Goal: Information Seeking & Learning: Learn about a topic

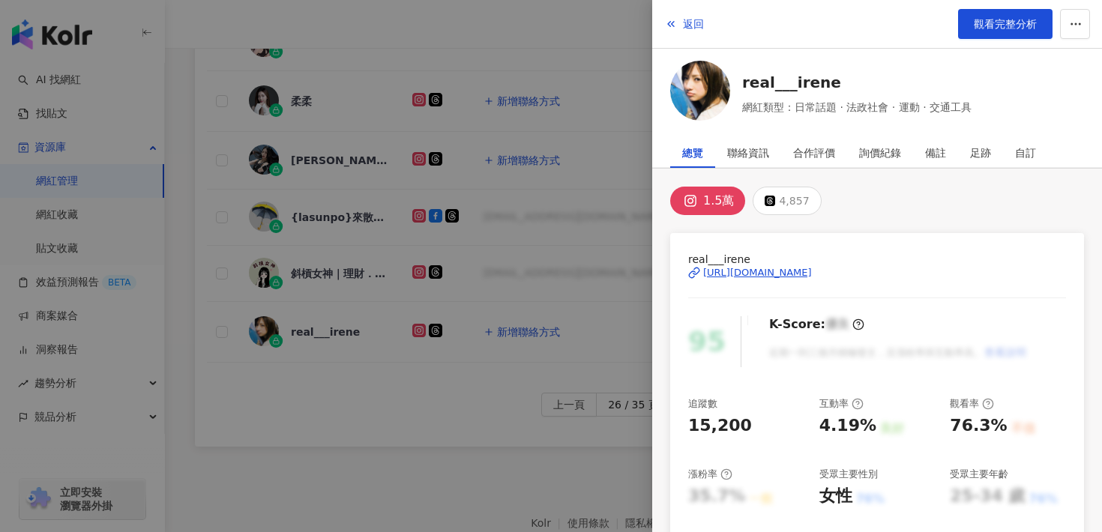
scroll to position [821, 0]
click at [726, 274] on div "[URL][DOMAIN_NAME]" at bounding box center [757, 272] width 109 height 13
click at [697, 24] on span "返回" at bounding box center [693, 24] width 21 height 12
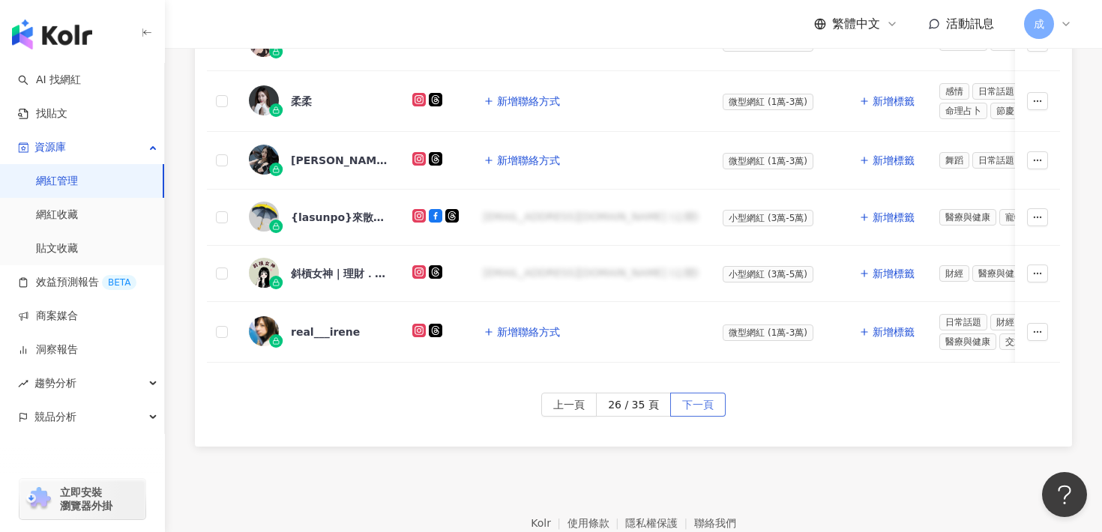
click at [692, 395] on span "下一頁" at bounding box center [697, 406] width 31 height 24
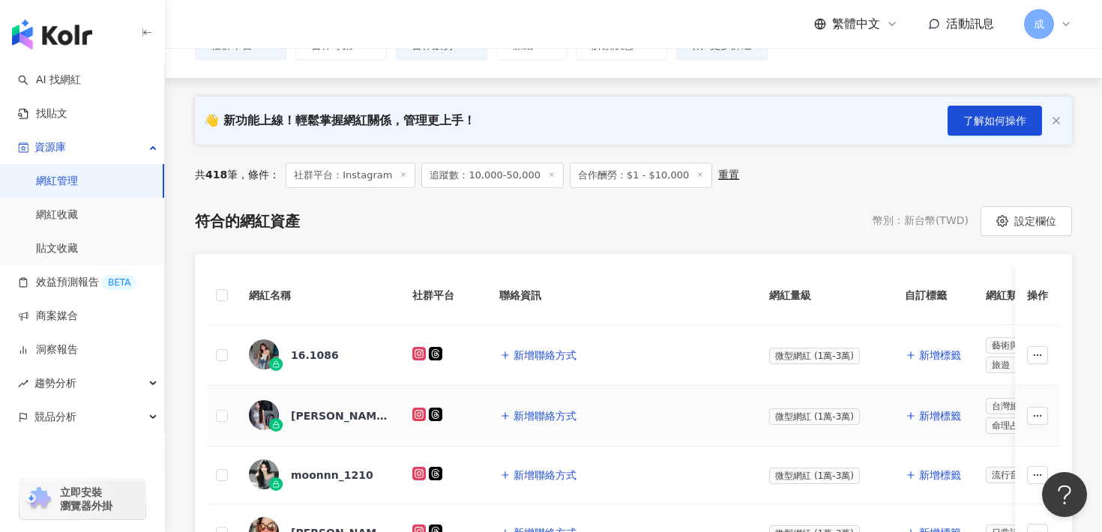
scroll to position [214, 0]
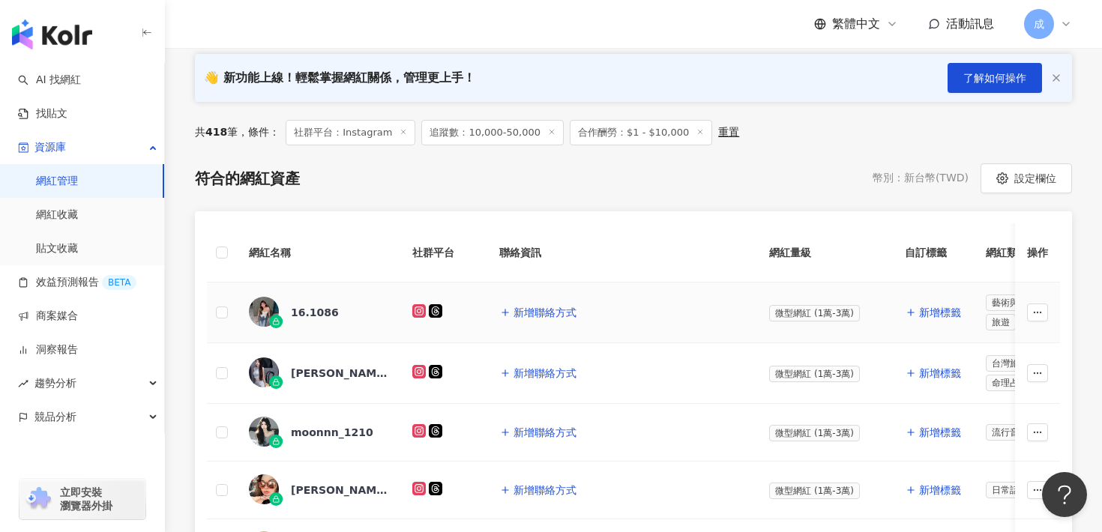
click at [329, 322] on div "16.1086" at bounding box center [318, 312] width 139 height 31
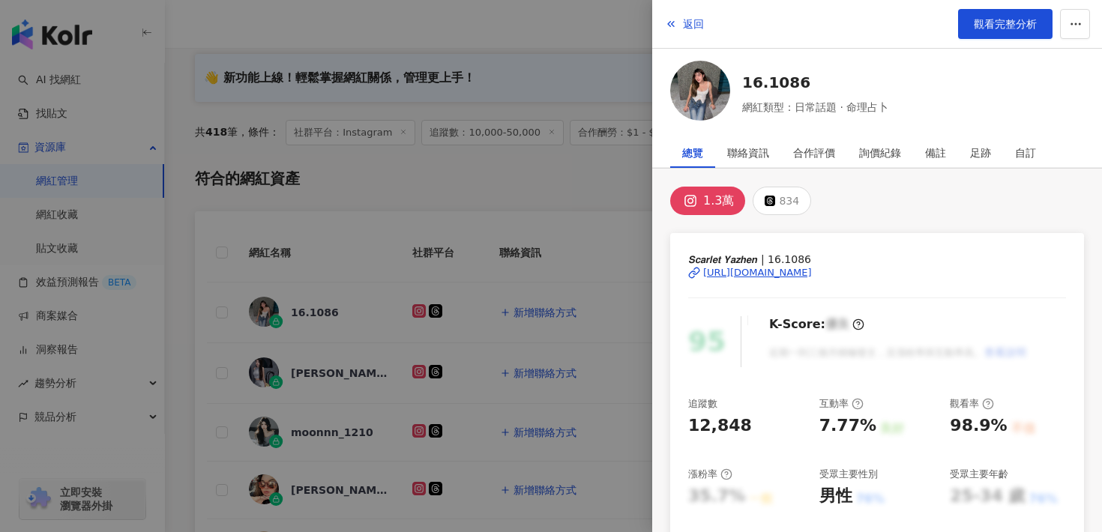
click at [783, 274] on div "[URL][DOMAIN_NAME]" at bounding box center [757, 272] width 109 height 13
click at [688, 25] on span "返回" at bounding box center [693, 24] width 21 height 12
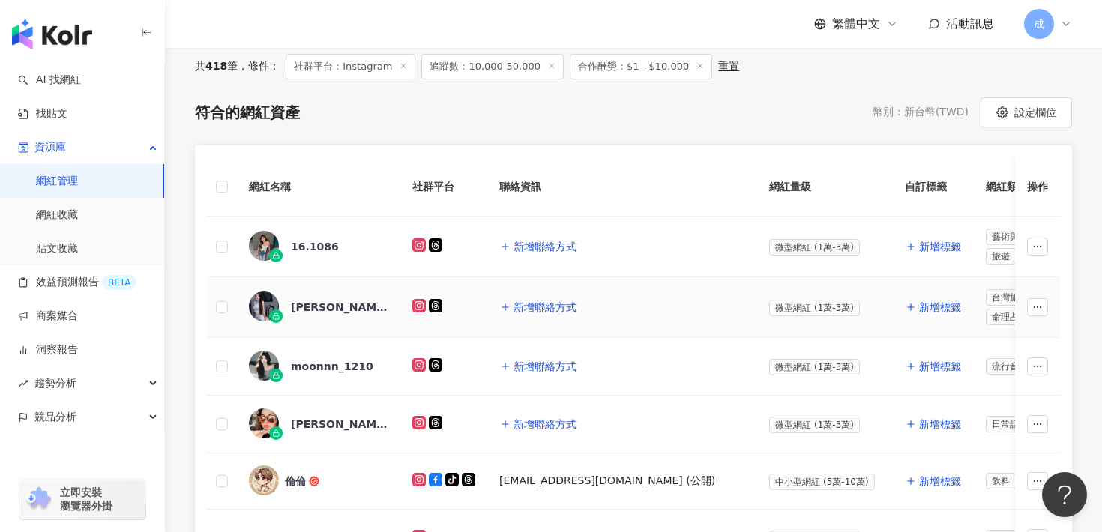
scroll to position [286, 0]
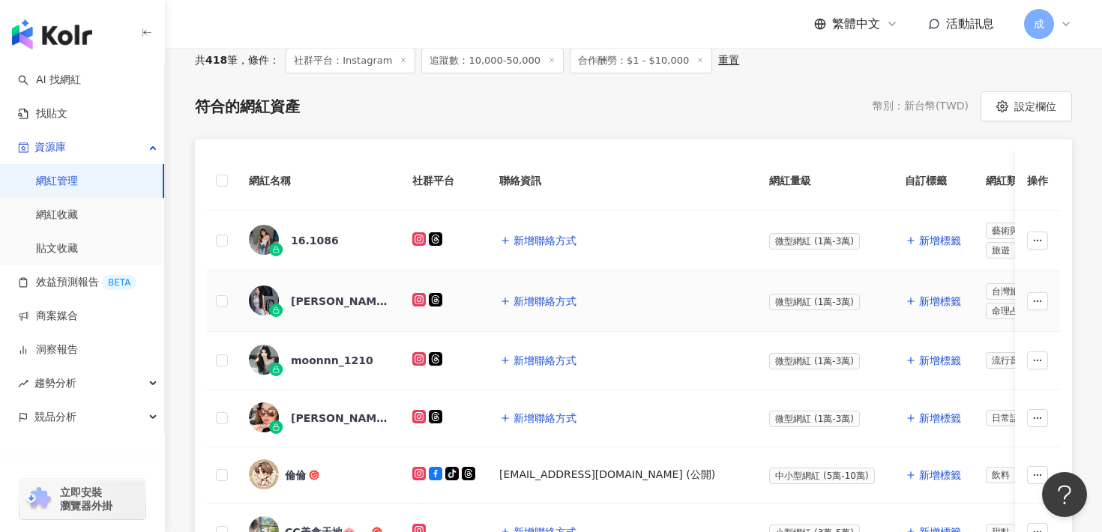
click at [307, 296] on div "[PERSON_NAME]" at bounding box center [339, 301] width 97 height 15
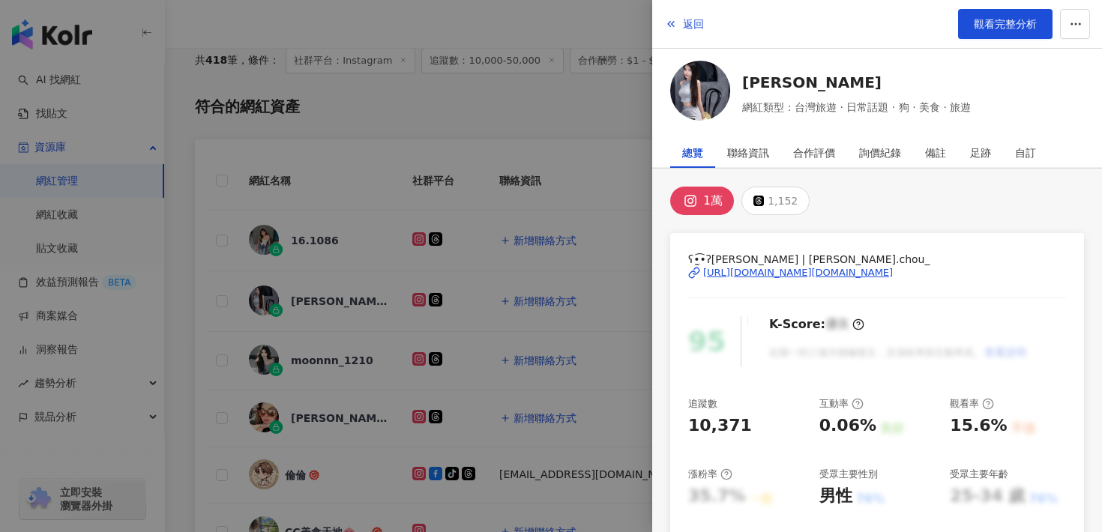
click at [858, 274] on div "[URL][DOMAIN_NAME][DOMAIN_NAME]" at bounding box center [798, 272] width 190 height 13
click at [678, 19] on button "返回" at bounding box center [684, 24] width 40 height 30
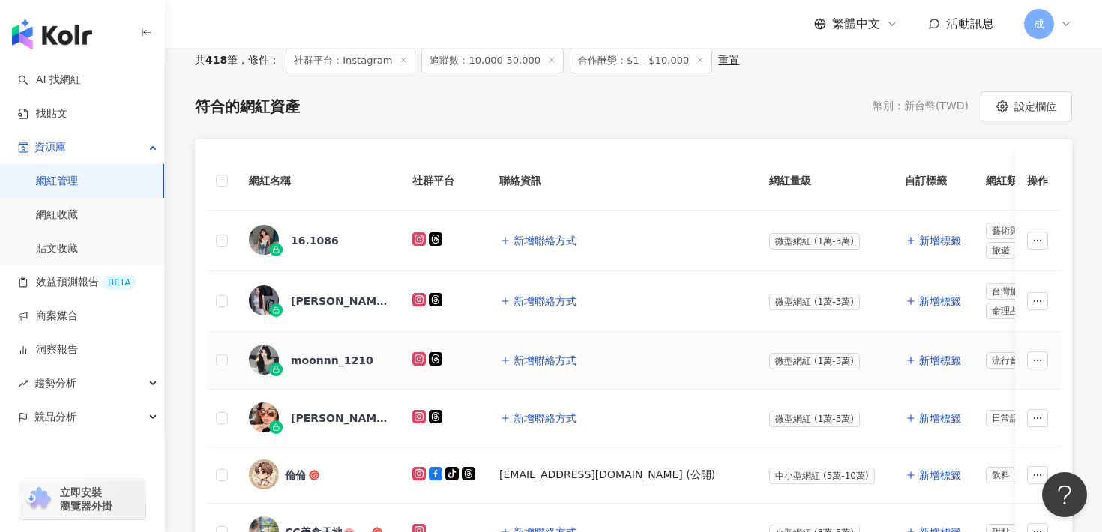
click at [336, 366] on div "moonnn_1210" at bounding box center [332, 360] width 82 height 15
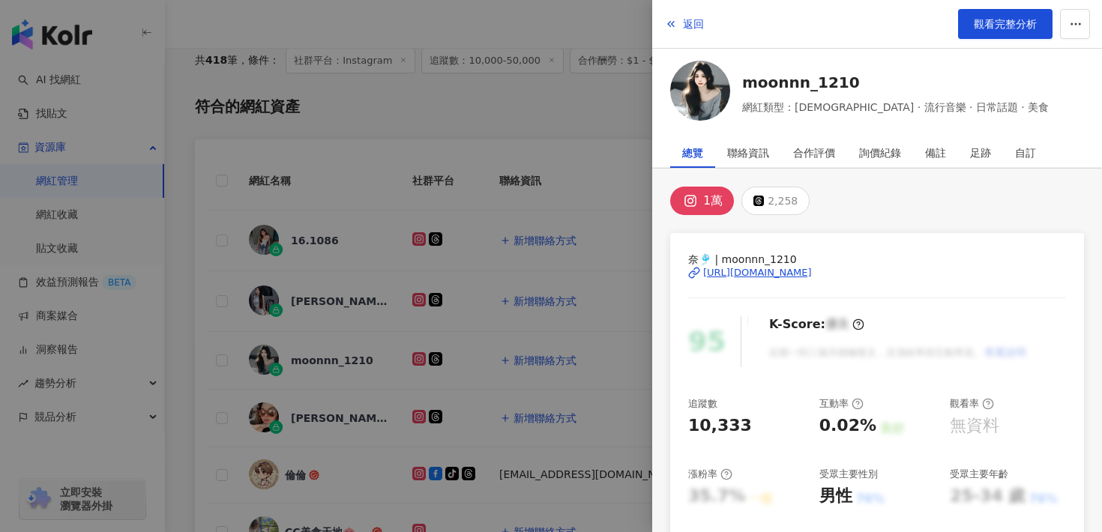
click at [714, 274] on div "[URL][DOMAIN_NAME]" at bounding box center [757, 272] width 109 height 13
click at [687, 11] on button "返回" at bounding box center [684, 24] width 40 height 30
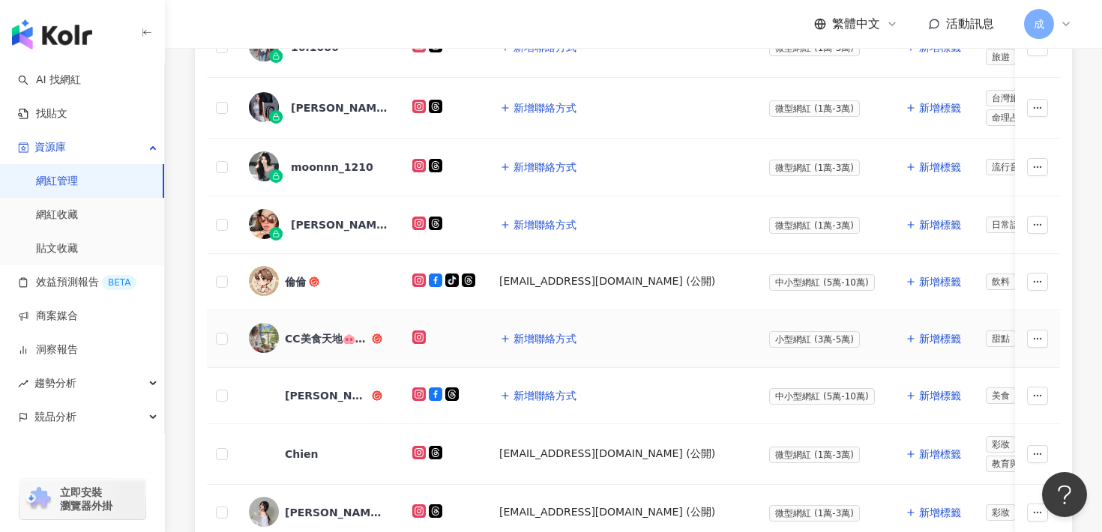
scroll to position [483, 0]
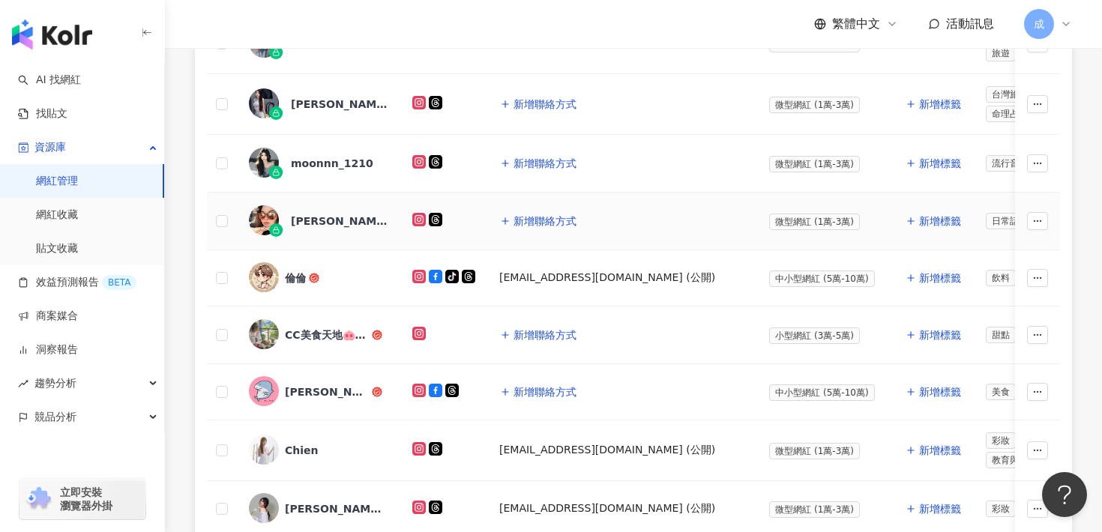
click at [365, 225] on div "[PERSON_NAME]" at bounding box center [339, 221] width 97 height 15
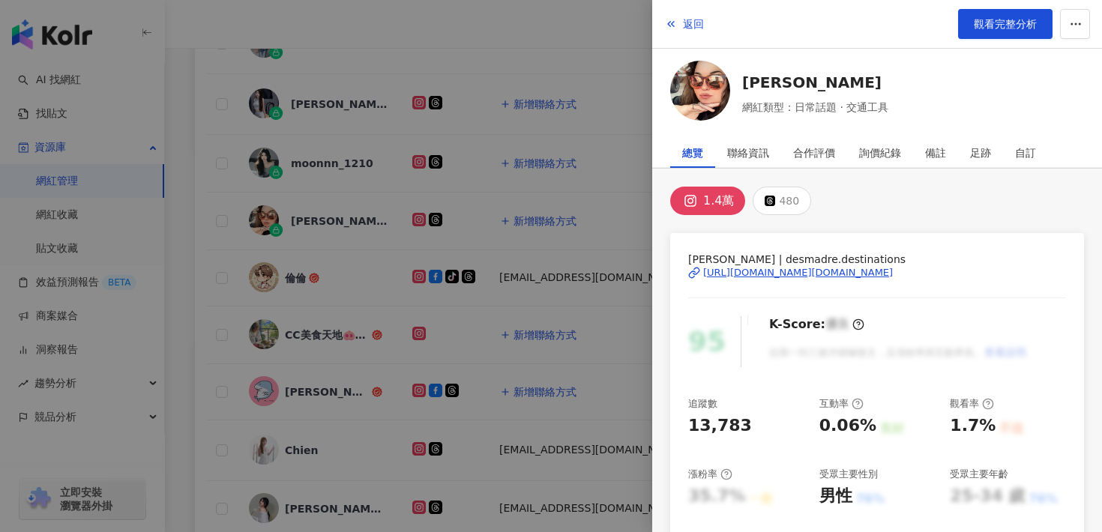
click at [711, 271] on div "[URL][DOMAIN_NAME][DOMAIN_NAME]" at bounding box center [798, 272] width 190 height 13
click at [696, 18] on span "返回" at bounding box center [693, 24] width 21 height 12
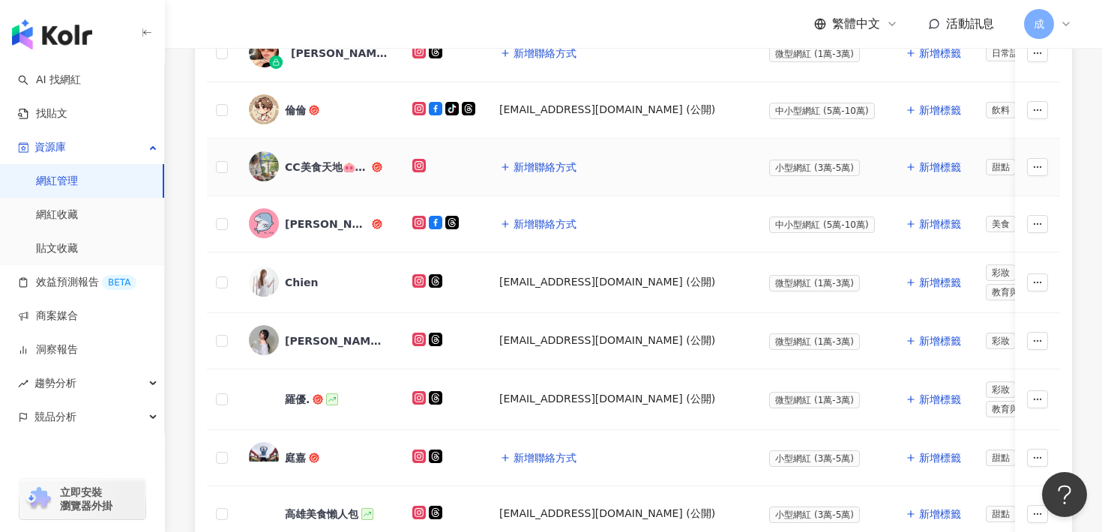
scroll to position [658, 0]
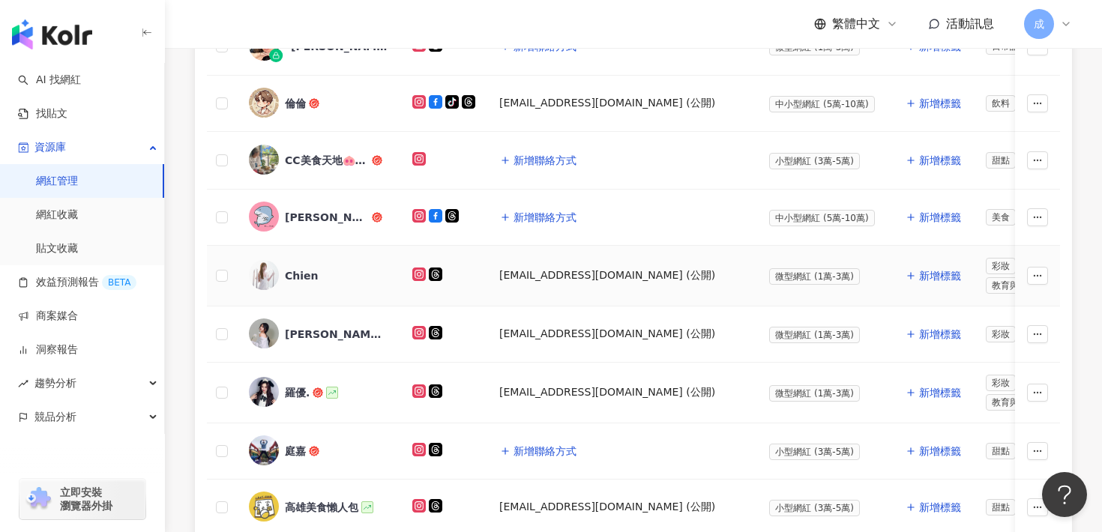
click at [296, 268] on div "Chien" at bounding box center [302, 275] width 34 height 15
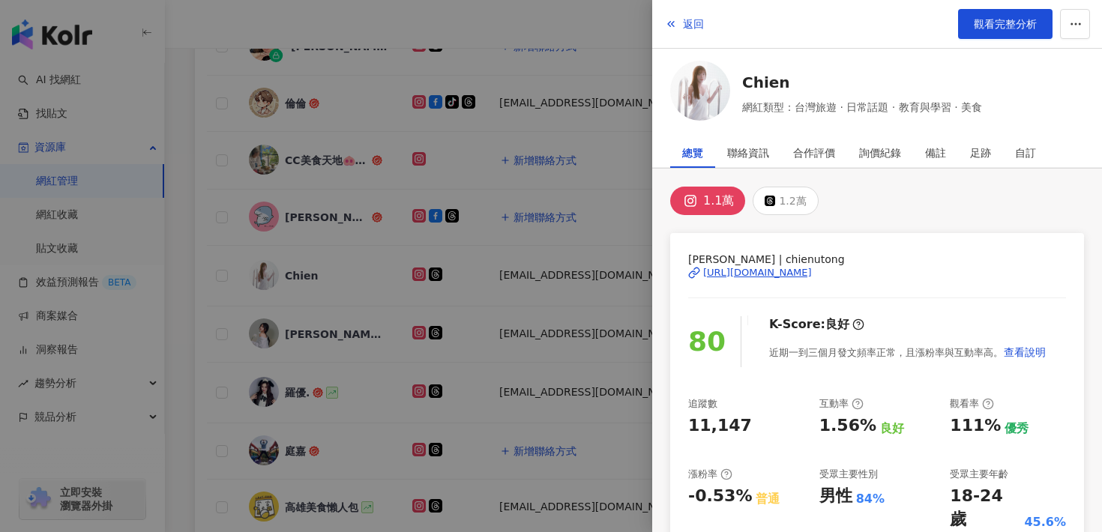
click at [751, 275] on div "[URL][DOMAIN_NAME]" at bounding box center [757, 272] width 109 height 13
click at [699, 16] on button "返回" at bounding box center [684, 24] width 40 height 30
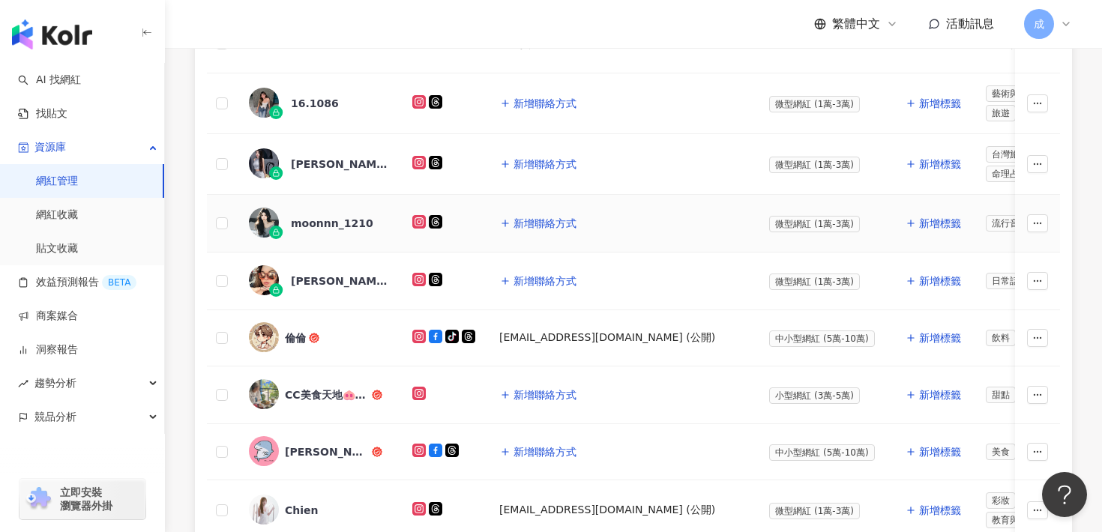
scroll to position [385, 0]
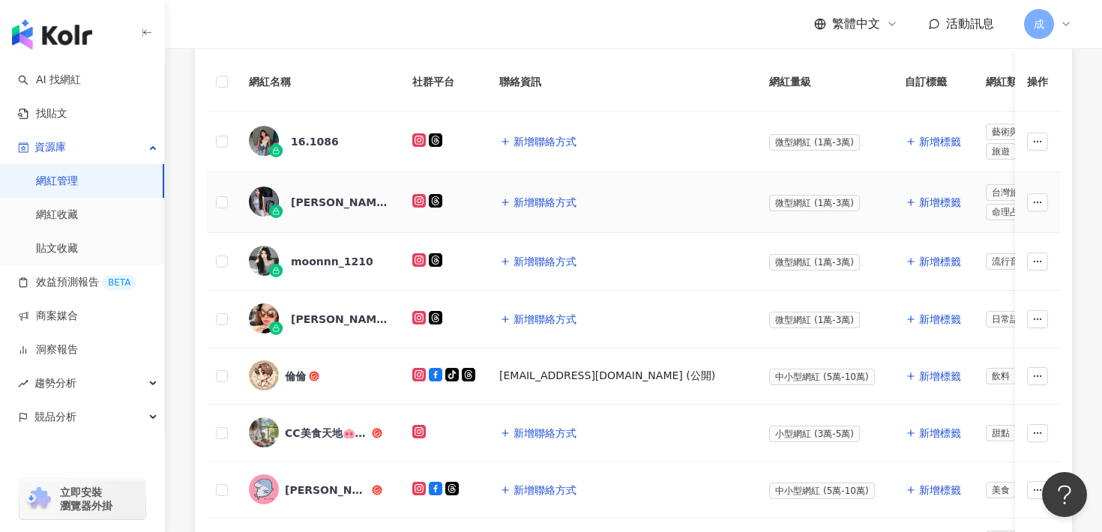
click at [319, 201] on div "[PERSON_NAME]" at bounding box center [339, 202] width 97 height 15
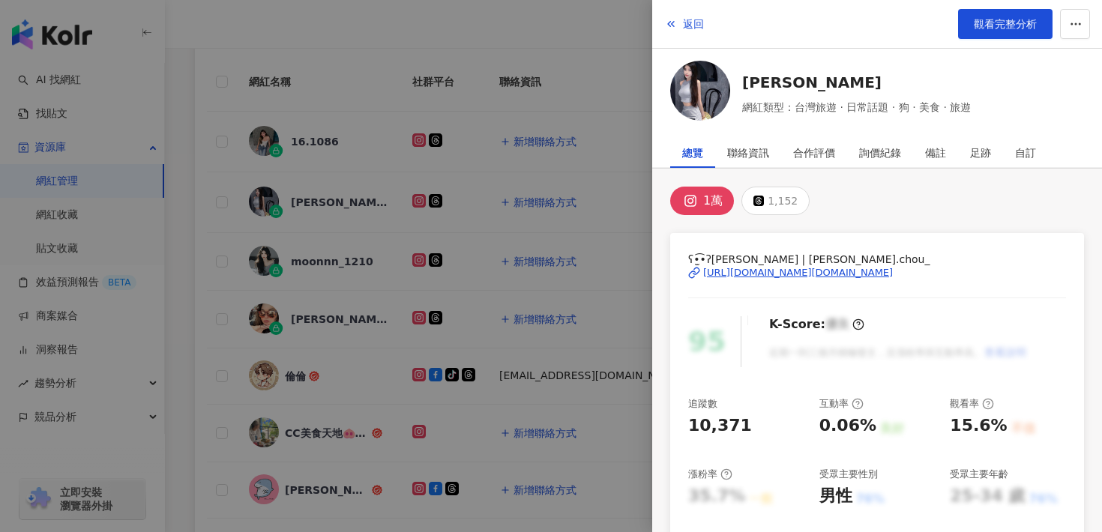
click at [730, 273] on div "[URL][DOMAIN_NAME][DOMAIN_NAME]" at bounding box center [798, 272] width 190 height 13
click at [698, 21] on span "返回" at bounding box center [693, 24] width 21 height 12
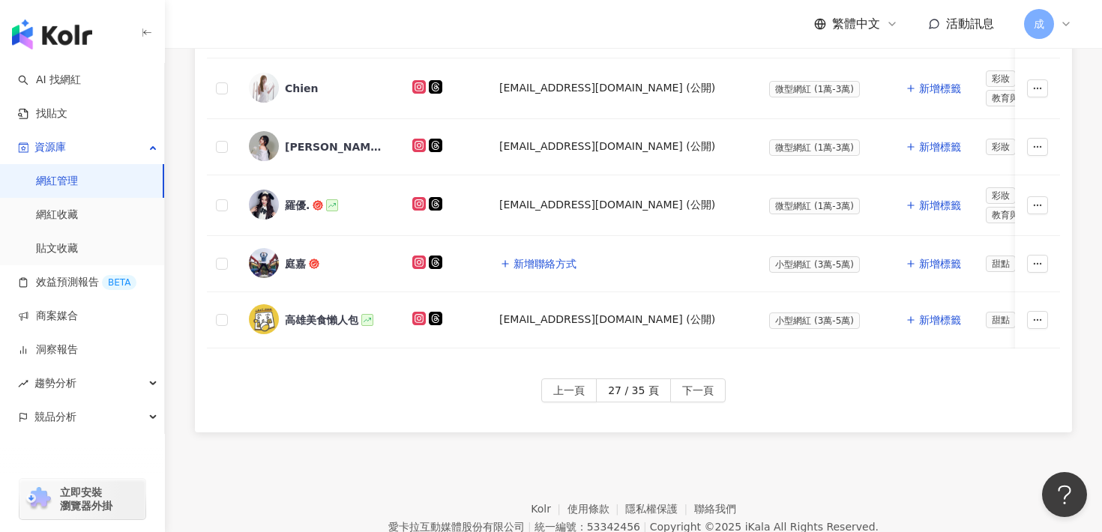
scroll to position [847, 0]
click at [705, 382] on span "下一頁" at bounding box center [697, 390] width 31 height 24
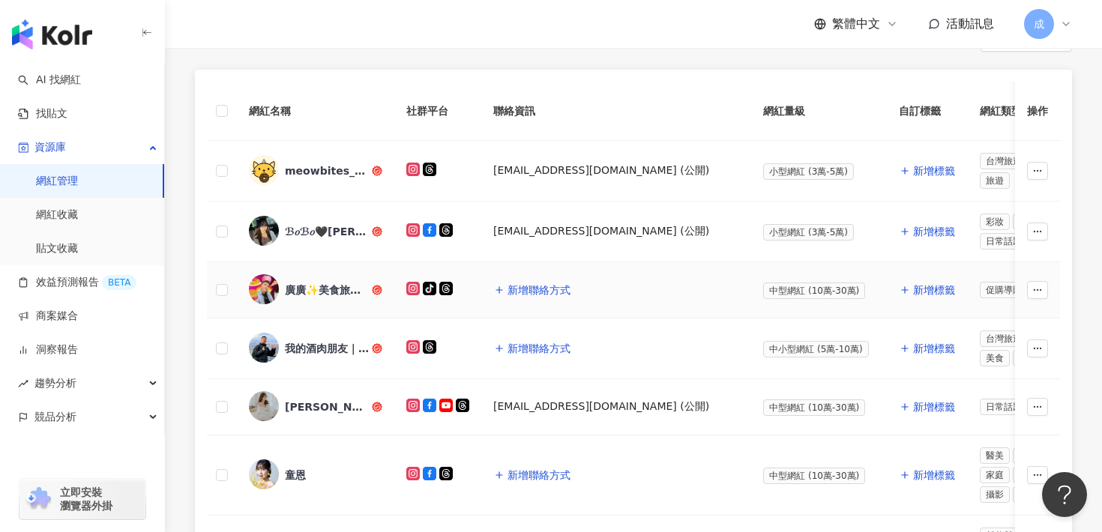
scroll to position [375, 0]
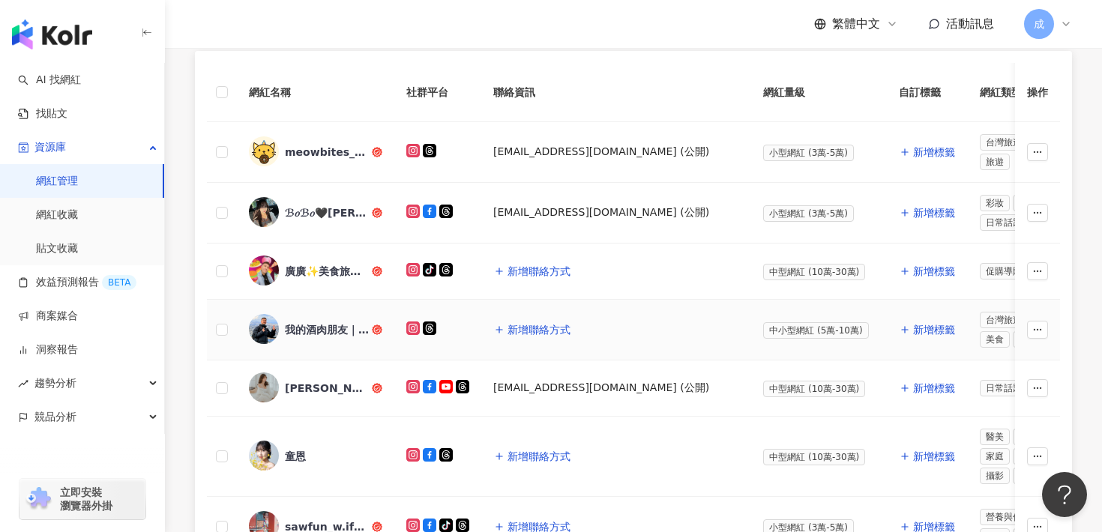
click at [325, 332] on div "我的酒肉朋友｜台中美食 全台美食 旅遊" at bounding box center [327, 329] width 84 height 15
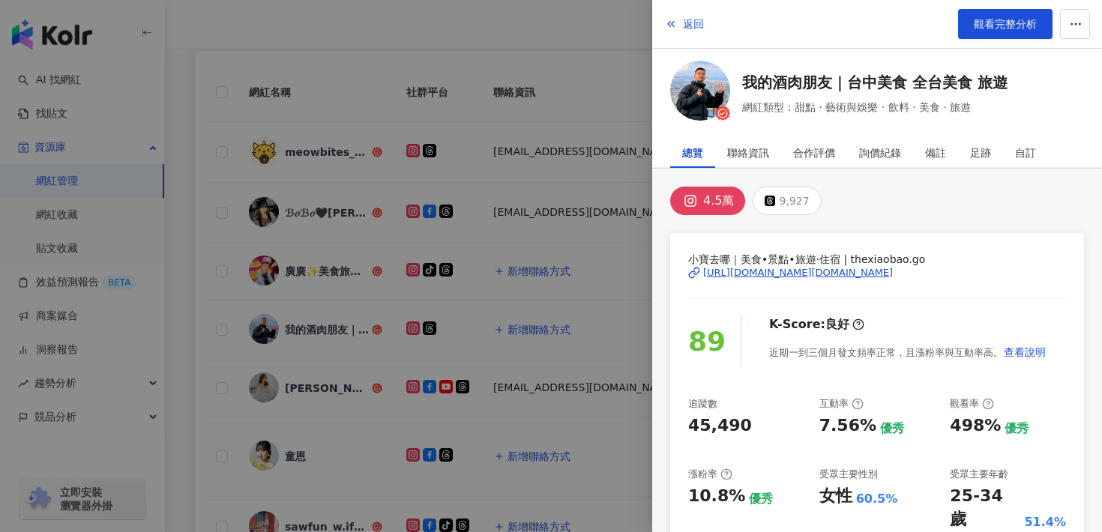
click at [799, 273] on div "[URL][DOMAIN_NAME][DOMAIN_NAME]" at bounding box center [798, 272] width 190 height 13
click at [686, 25] on span "返回" at bounding box center [693, 24] width 21 height 12
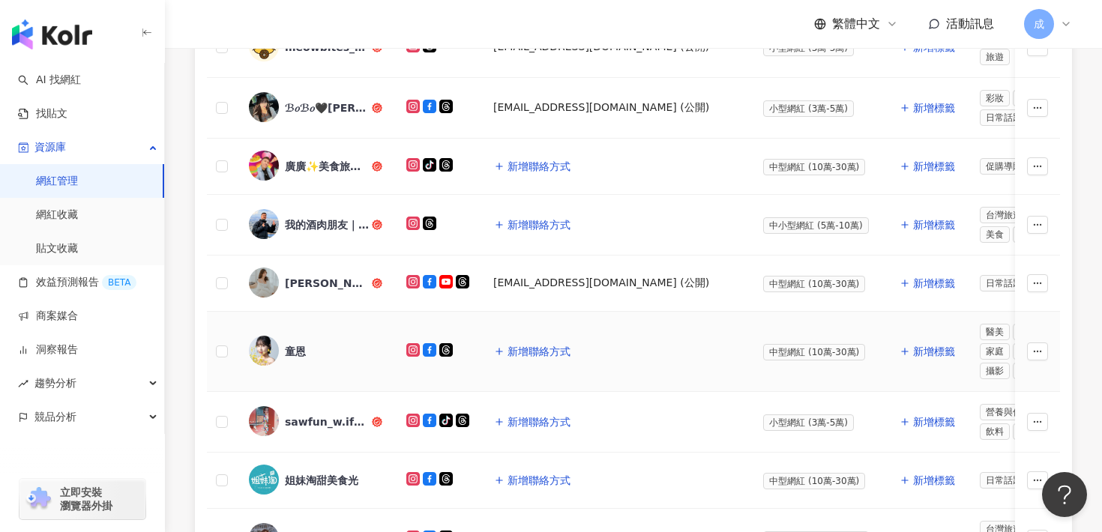
scroll to position [510, 0]
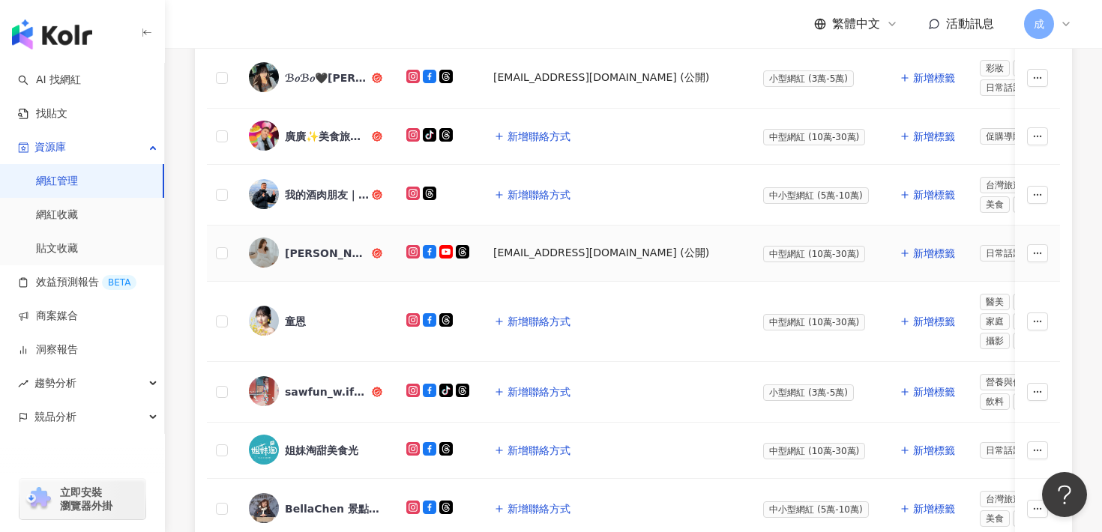
click at [323, 258] on div "[PERSON_NAME]" at bounding box center [327, 253] width 84 height 15
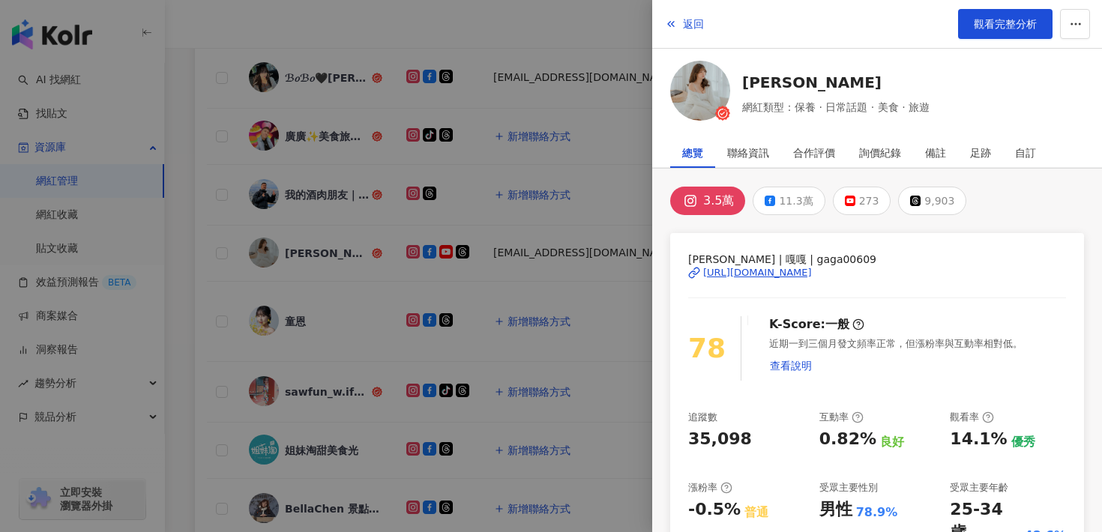
click at [741, 262] on span "[PERSON_NAME] | 嘎嘎 | gaga00609" at bounding box center [877, 259] width 378 height 16
click at [741, 274] on div "[URL][DOMAIN_NAME]" at bounding box center [757, 272] width 109 height 13
click at [694, 28] on span "返回" at bounding box center [693, 24] width 21 height 12
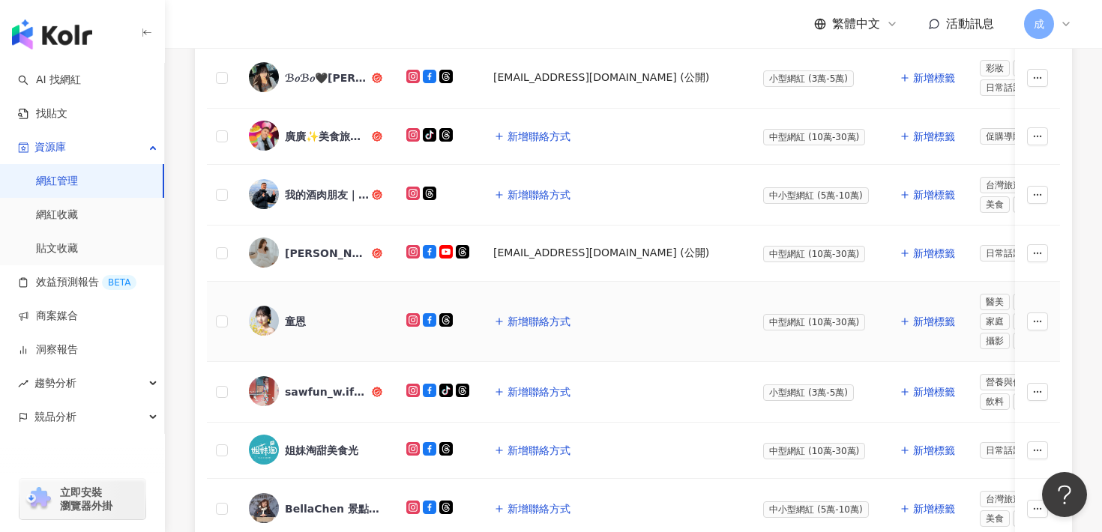
scroll to position [567, 0]
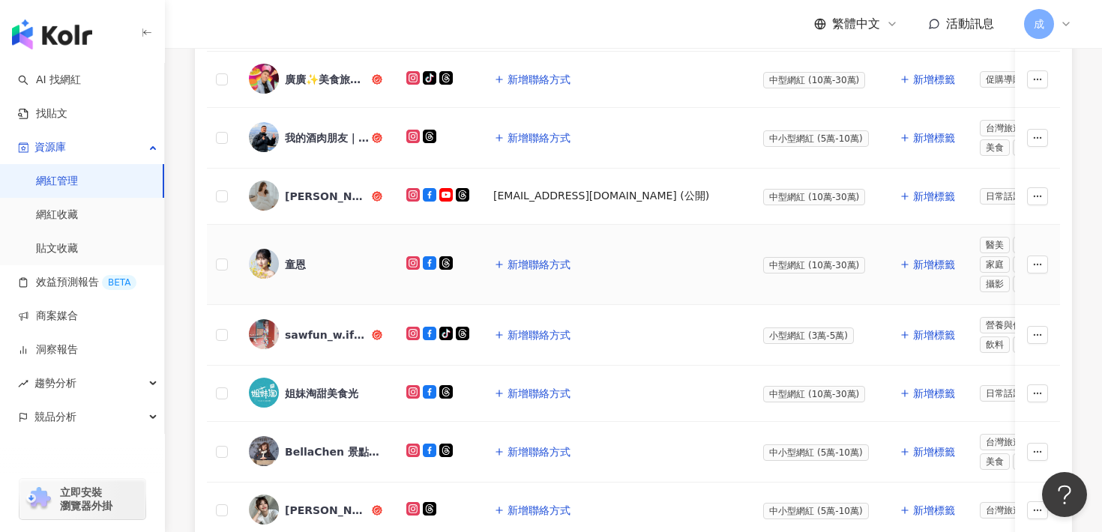
click at [307, 271] on span "童恩" at bounding box center [333, 264] width 97 height 15
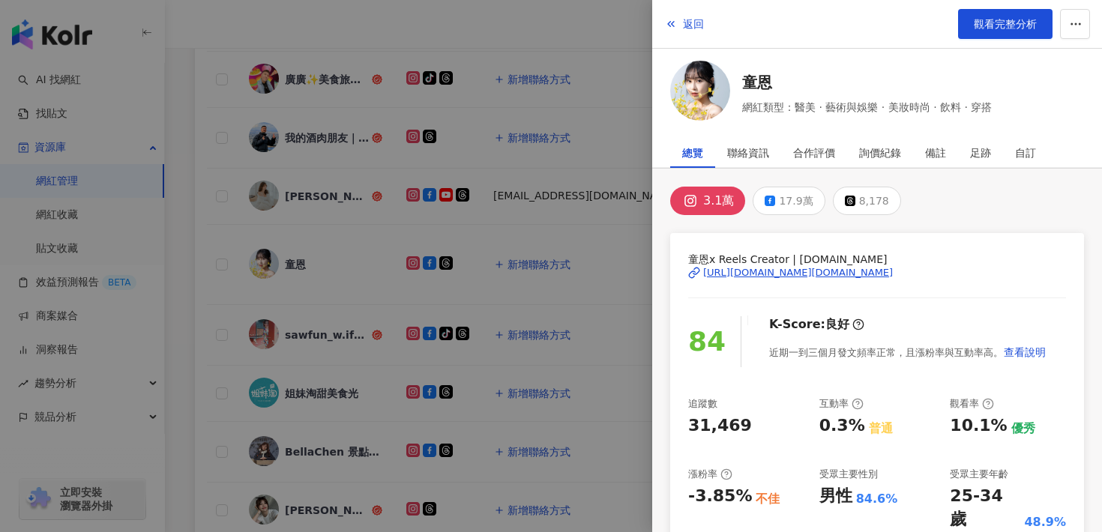
click at [780, 274] on div "[URL][DOMAIN_NAME][DOMAIN_NAME]" at bounding box center [798, 272] width 190 height 13
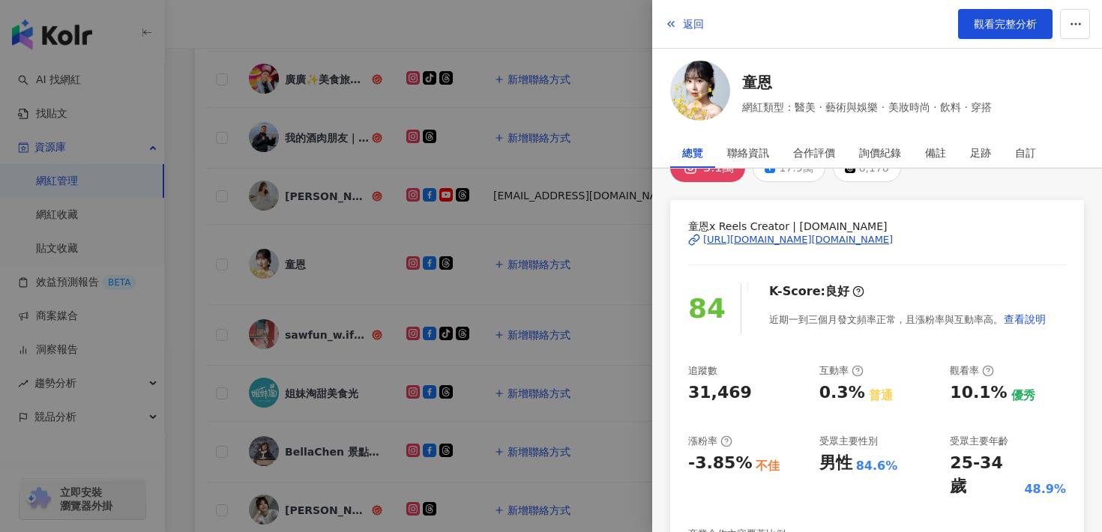
scroll to position [70, 0]
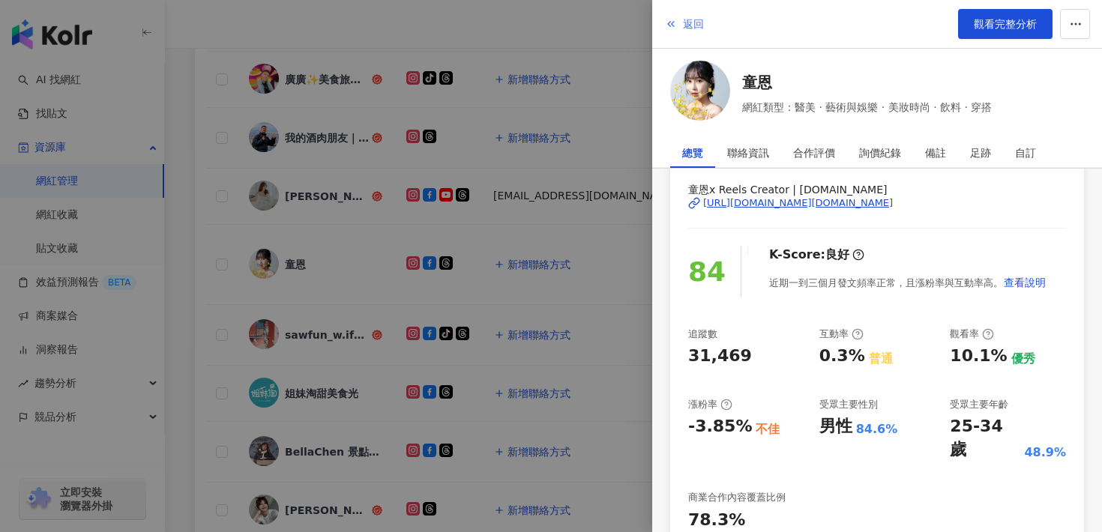
click at [693, 19] on span "返回" at bounding box center [693, 24] width 21 height 12
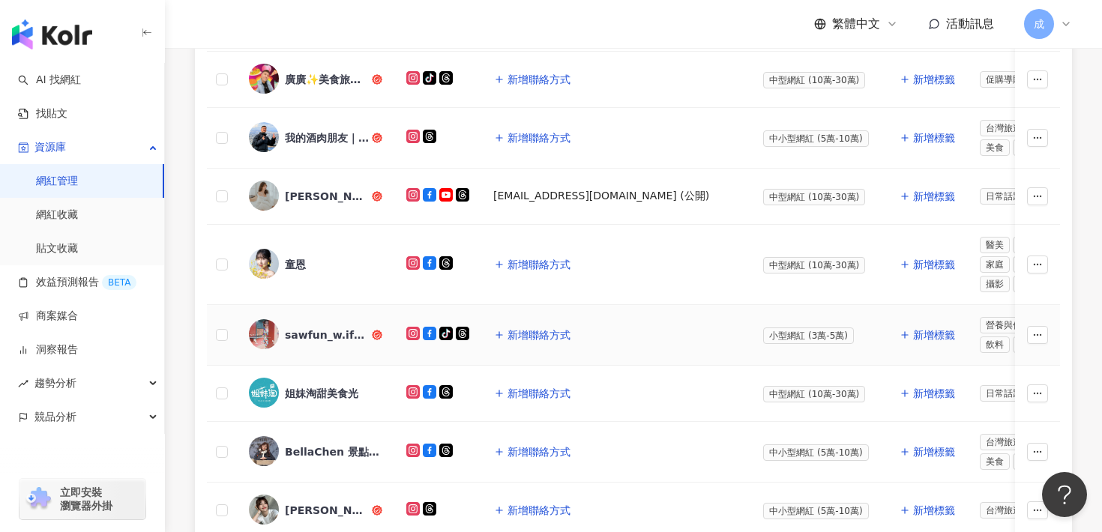
click at [347, 340] on div "sawfun_w.ifood" at bounding box center [327, 335] width 84 height 15
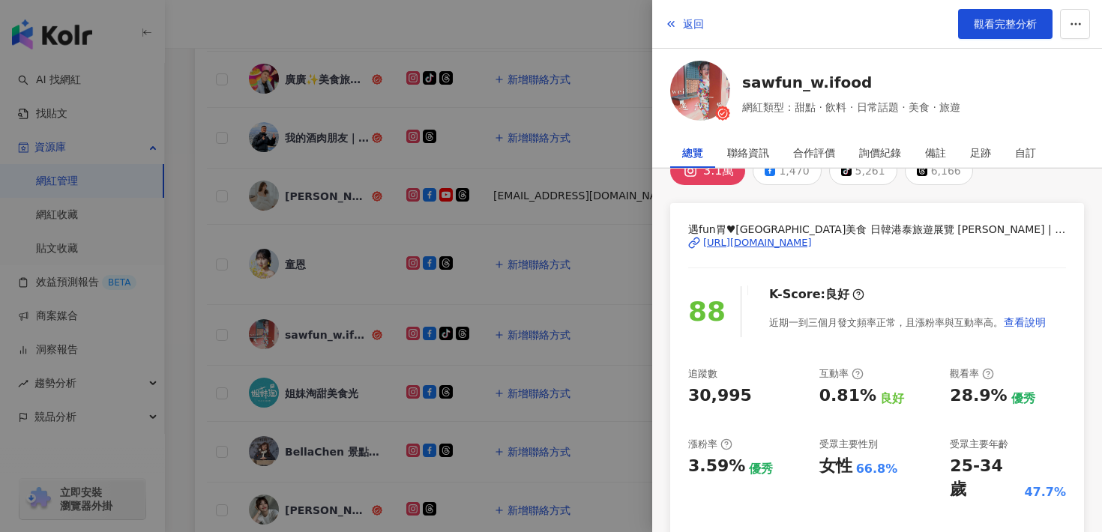
scroll to position [0, 0]
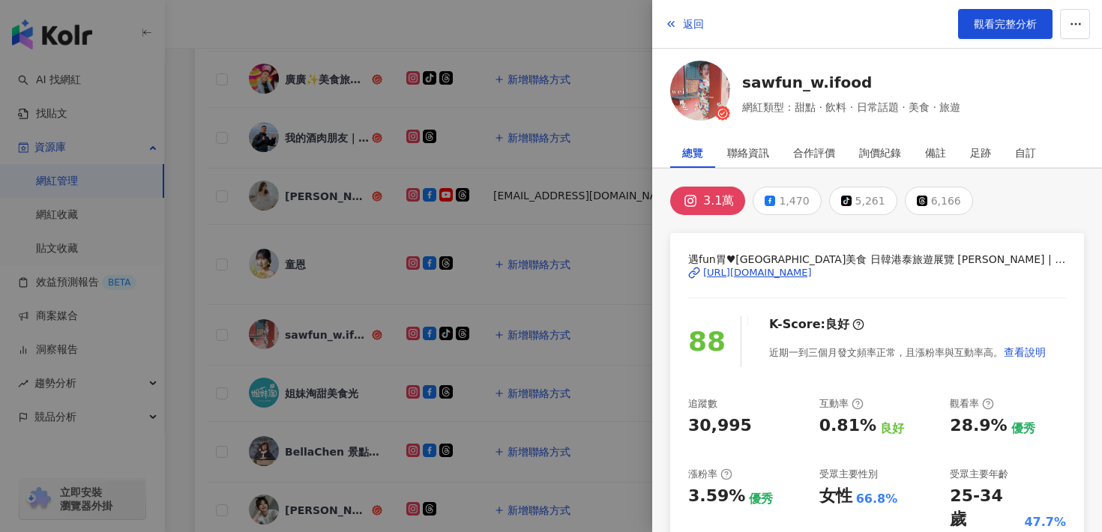
click at [795, 275] on div "[URL][DOMAIN_NAME]" at bounding box center [757, 272] width 109 height 13
click at [689, 29] on span "返回" at bounding box center [693, 24] width 21 height 12
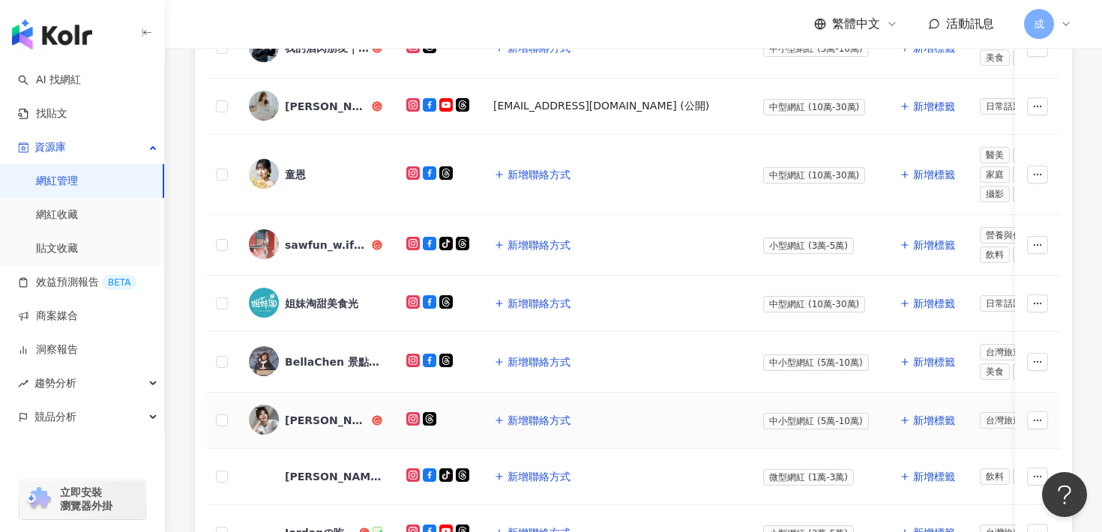
scroll to position [668, 0]
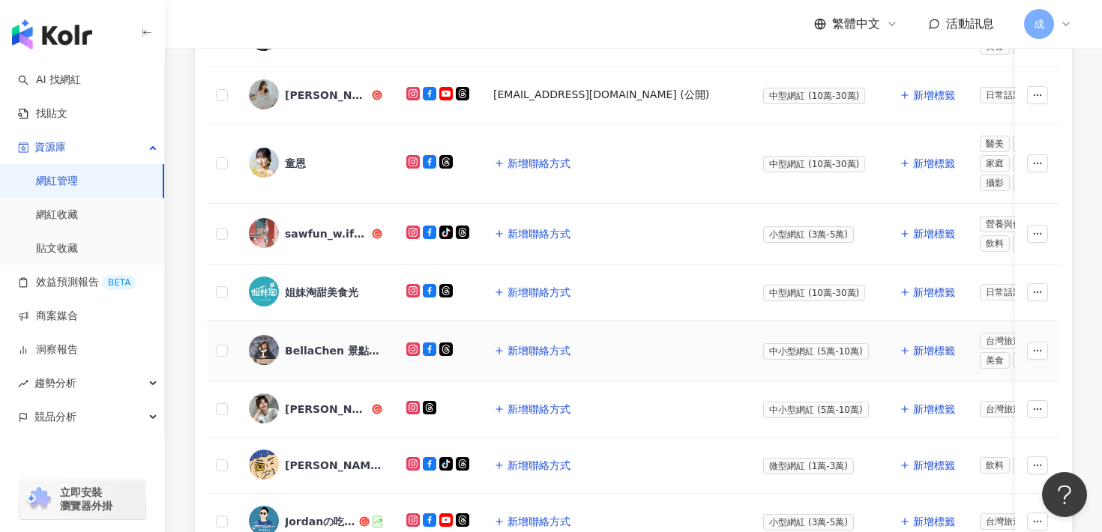
click at [338, 355] on div "BellaChen 景點*美食" at bounding box center [333, 350] width 97 height 15
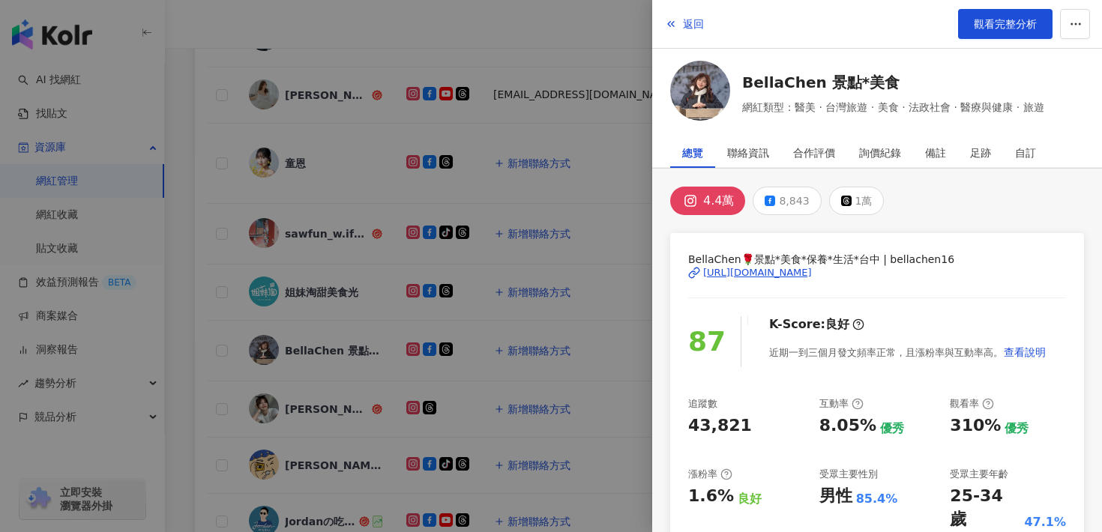
click at [782, 272] on div "[URL][DOMAIN_NAME]" at bounding box center [757, 272] width 109 height 13
click at [693, 29] on span "返回" at bounding box center [693, 24] width 21 height 12
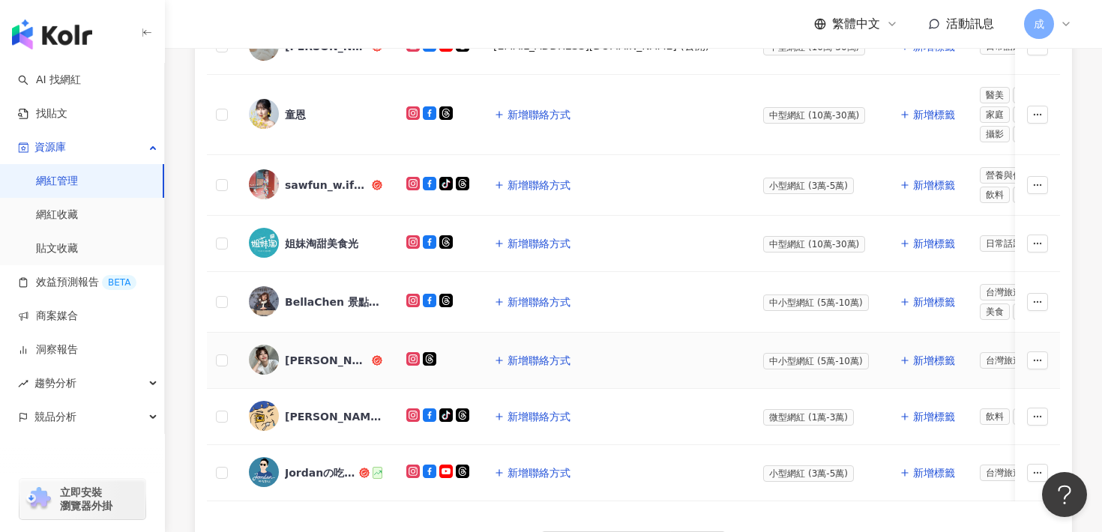
scroll to position [738, 0]
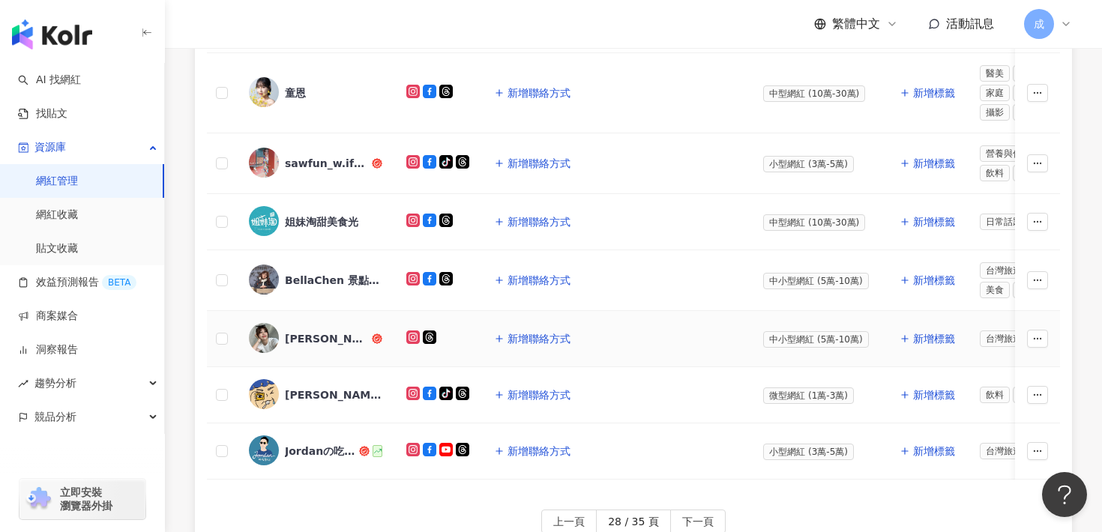
click at [321, 340] on div "[PERSON_NAME]" at bounding box center [327, 338] width 84 height 15
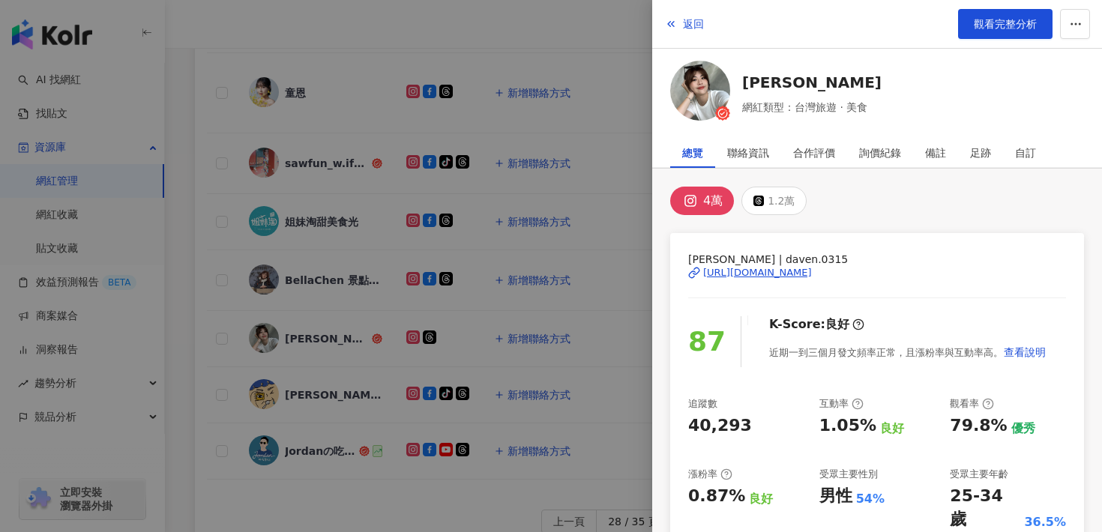
click at [740, 279] on div "[URL][DOMAIN_NAME]" at bounding box center [757, 272] width 109 height 13
click at [690, 22] on span "返回" at bounding box center [693, 24] width 21 height 12
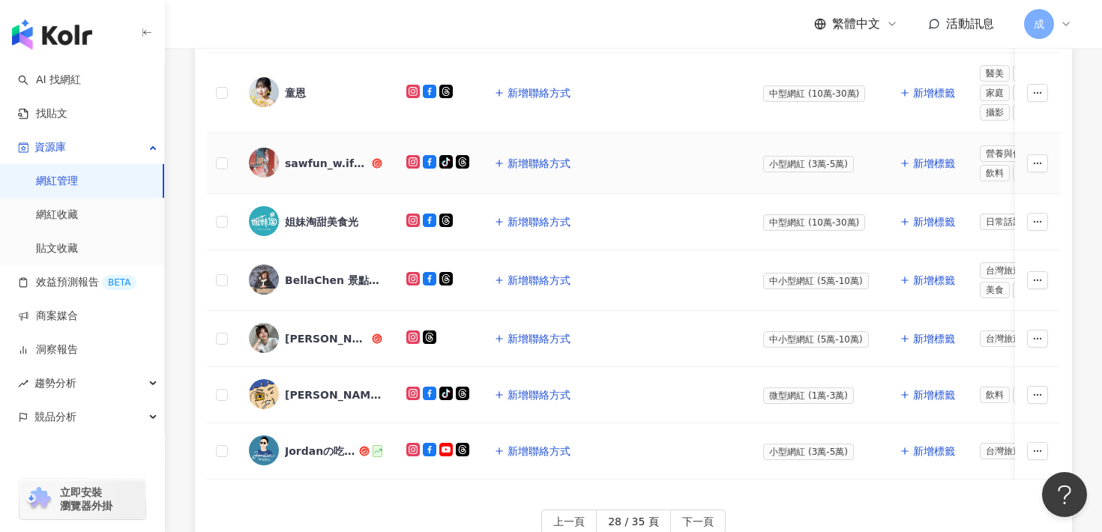
click at [337, 156] on div "sawfun_w.ifood" at bounding box center [327, 163] width 84 height 15
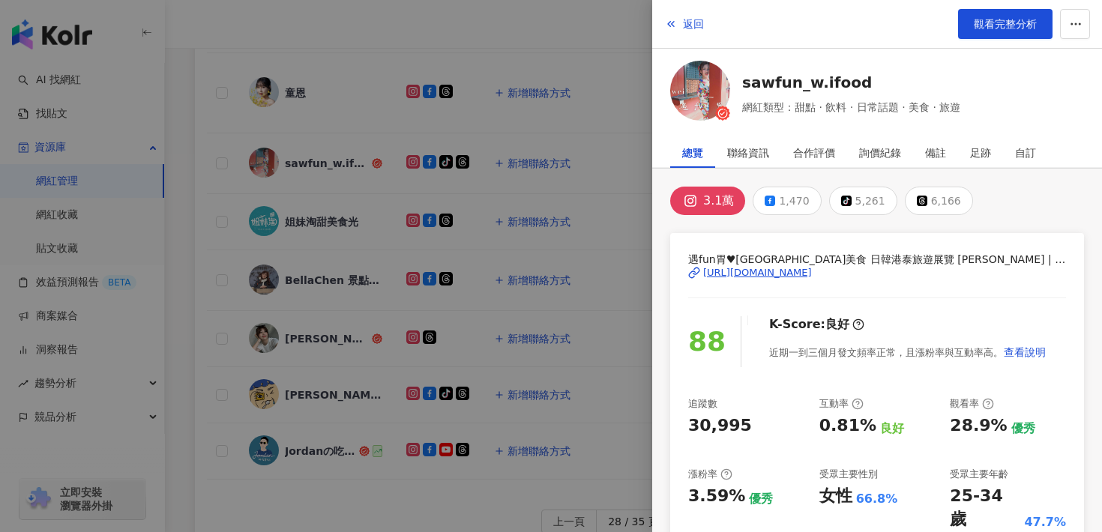
click at [738, 274] on div "[URL][DOMAIN_NAME]" at bounding box center [757, 272] width 109 height 13
click at [681, 27] on button "返回" at bounding box center [684, 24] width 40 height 30
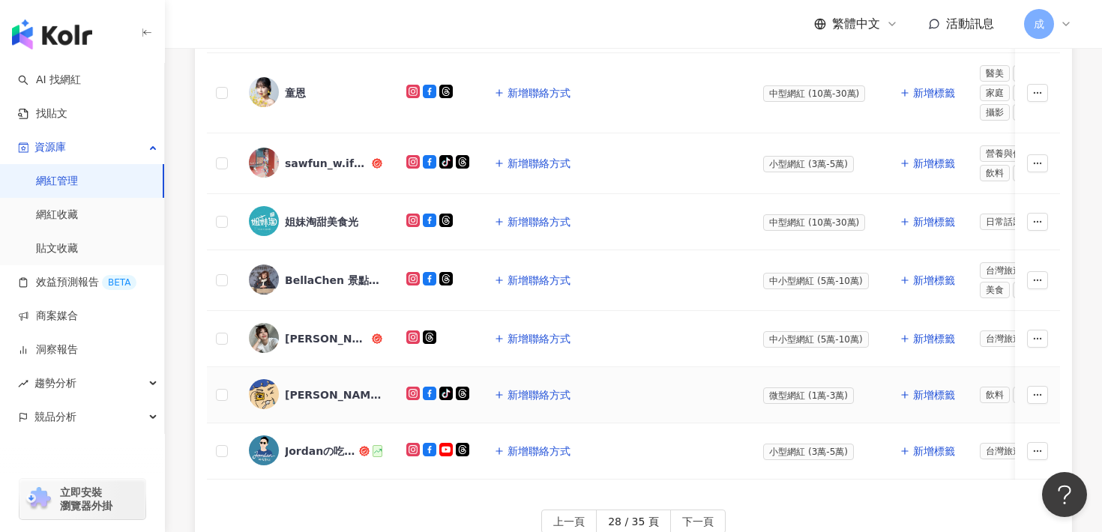
click at [300, 388] on div "[PERSON_NAME]隨便吃" at bounding box center [333, 395] width 97 height 15
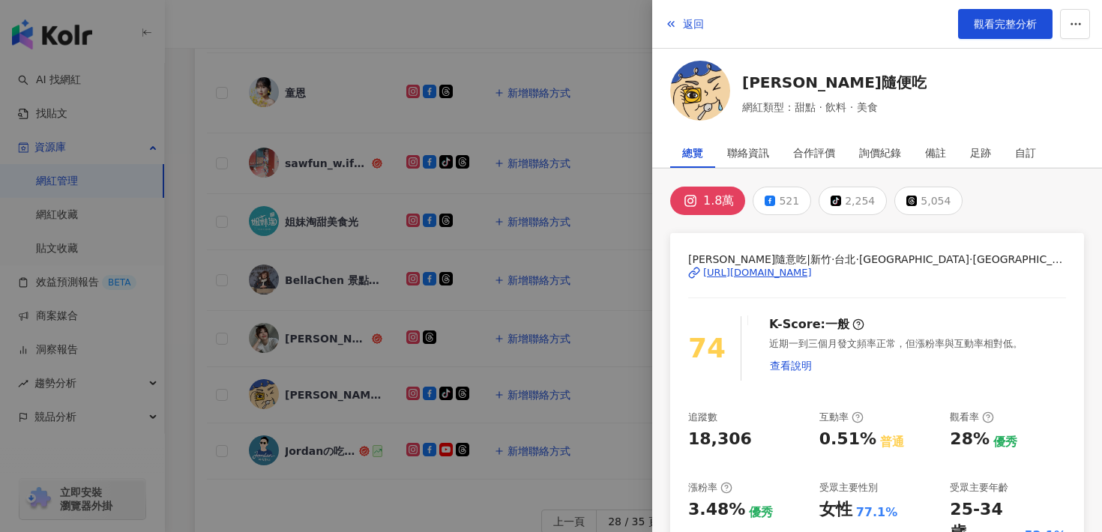
click at [755, 273] on div "[URL][DOMAIN_NAME]" at bounding box center [757, 272] width 109 height 13
click at [687, 22] on span "返回" at bounding box center [693, 24] width 21 height 12
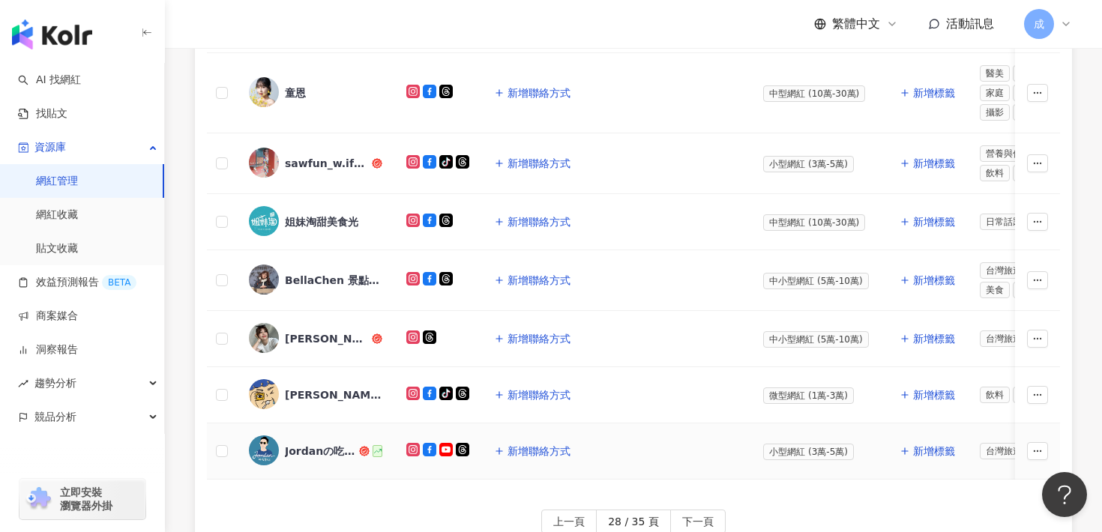
click at [295, 454] on div "Jordanの吃貨日記" at bounding box center [320, 451] width 71 height 15
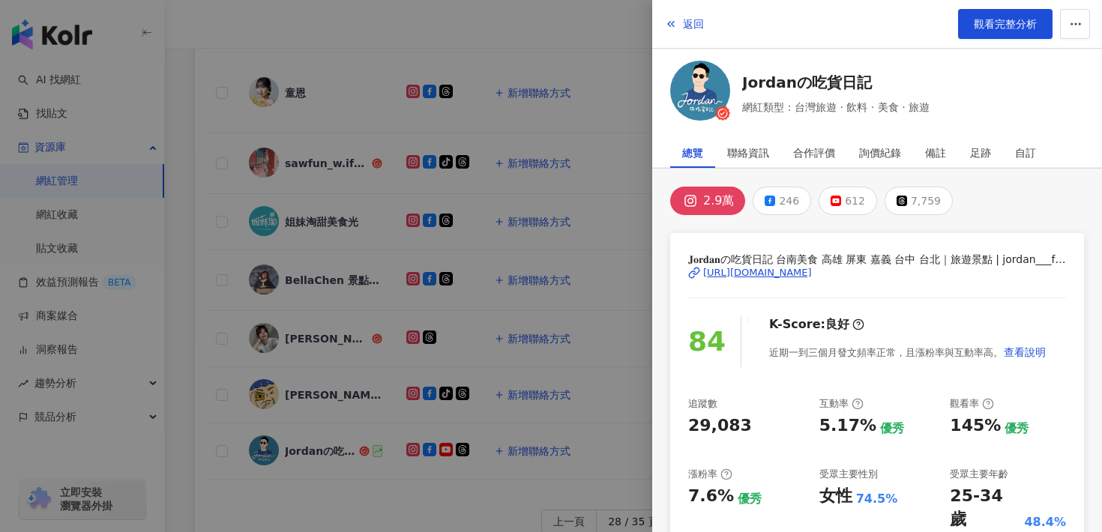
click at [798, 277] on div "[URL][DOMAIN_NAME]" at bounding box center [757, 272] width 109 height 13
click at [685, 28] on span "返回" at bounding box center [693, 24] width 21 height 12
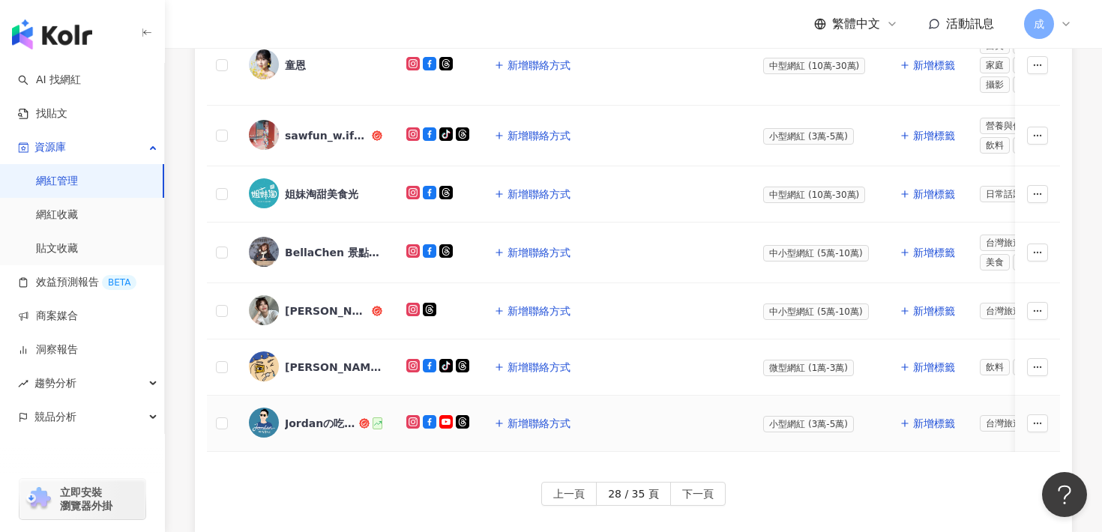
scroll to position [771, 0]
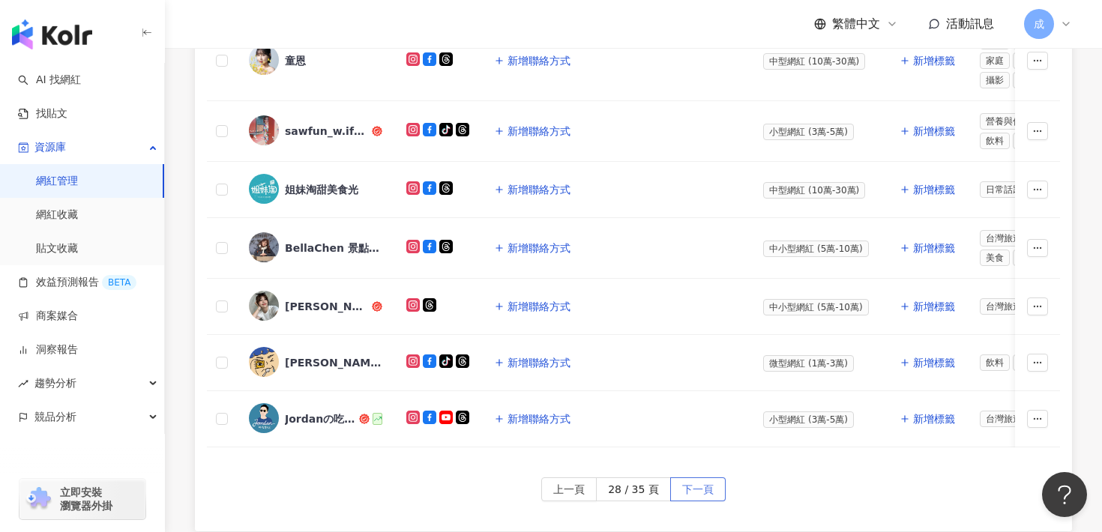
click at [682, 486] on span "下一頁" at bounding box center [697, 490] width 31 height 24
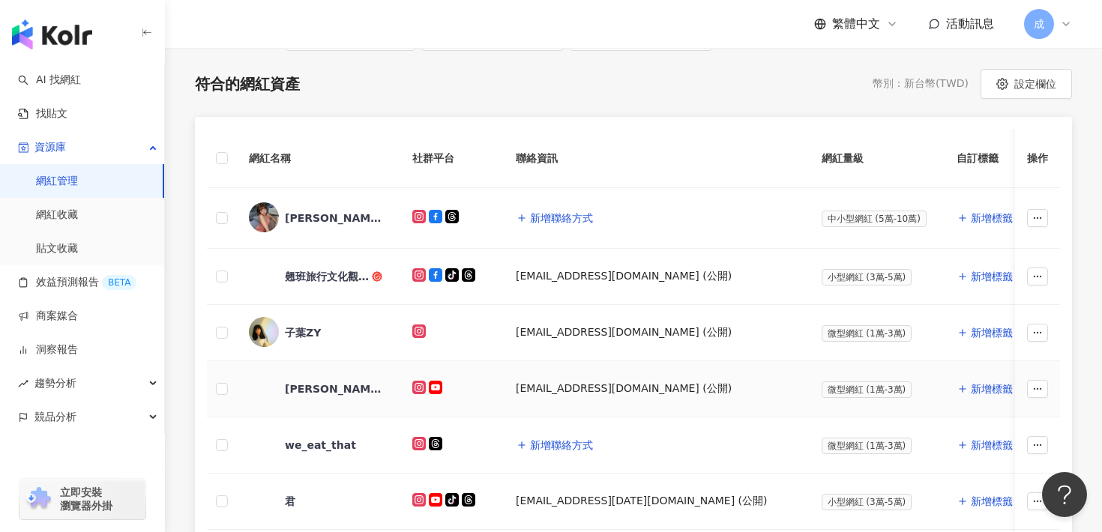
scroll to position [388, 0]
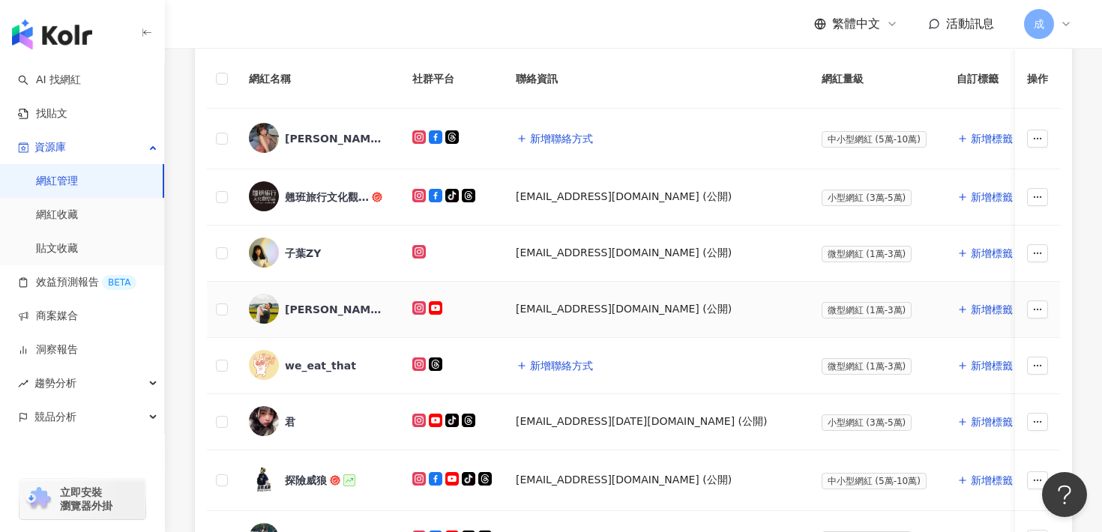
click at [311, 308] on div "[PERSON_NAME]叔叔" at bounding box center [333, 309] width 97 height 15
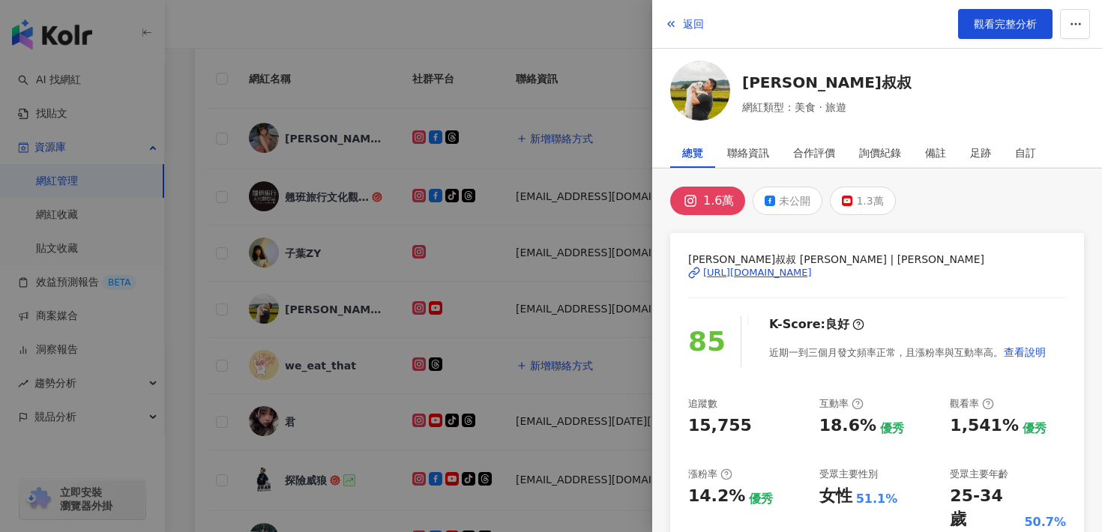
click at [749, 274] on div "[URL][DOMAIN_NAME]" at bounding box center [757, 272] width 109 height 13
click at [670, 22] on icon "button" at bounding box center [671, 24] width 12 height 12
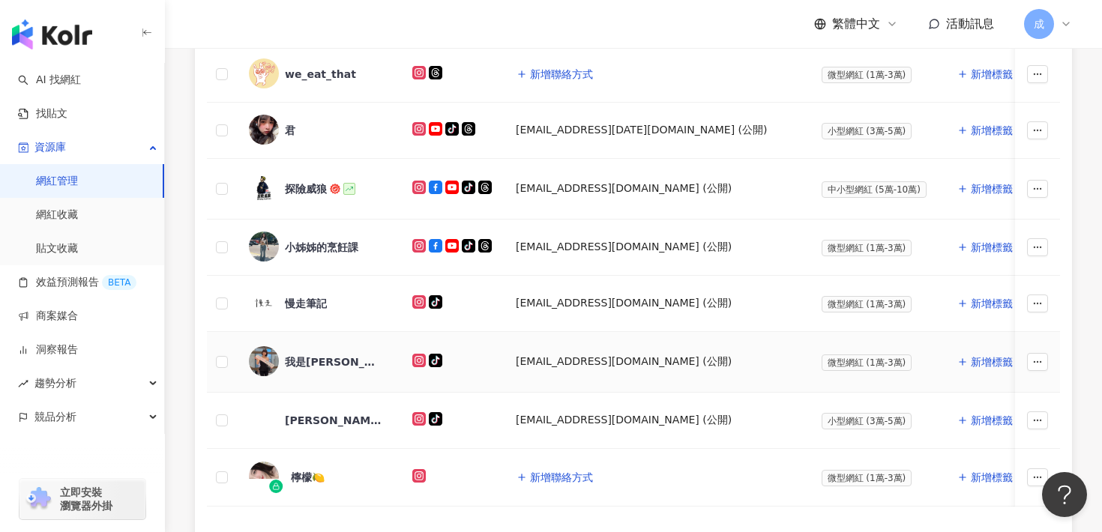
scroll to position [678, 0]
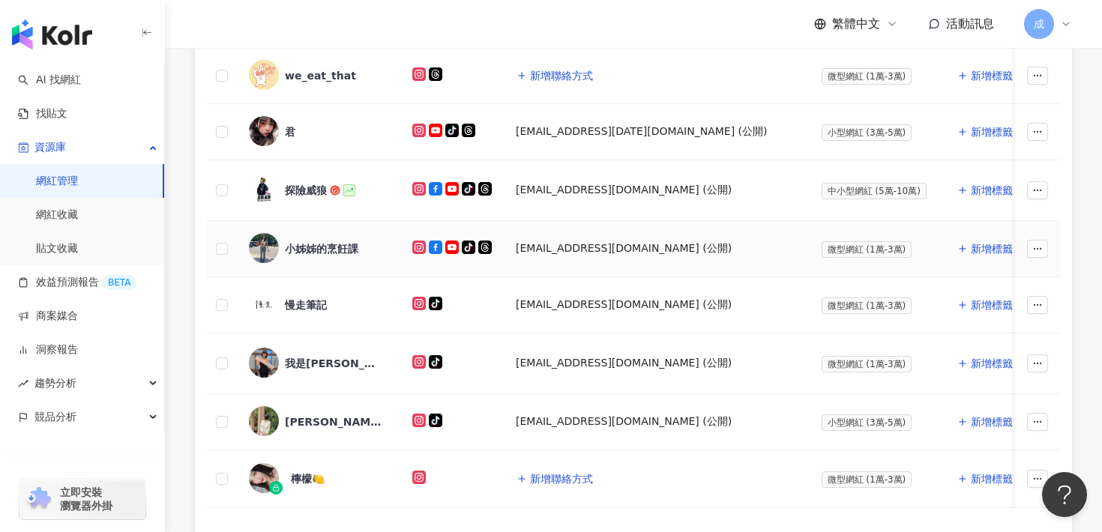
click at [340, 256] on div "小姊姊的烹飪課" at bounding box center [318, 248] width 139 height 31
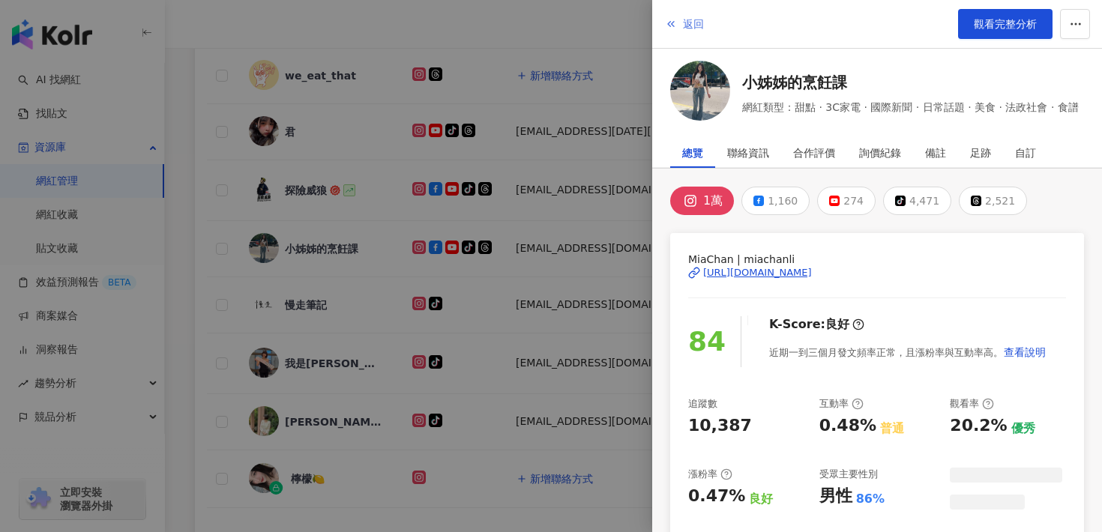
click at [689, 22] on span "返回" at bounding box center [693, 24] width 21 height 12
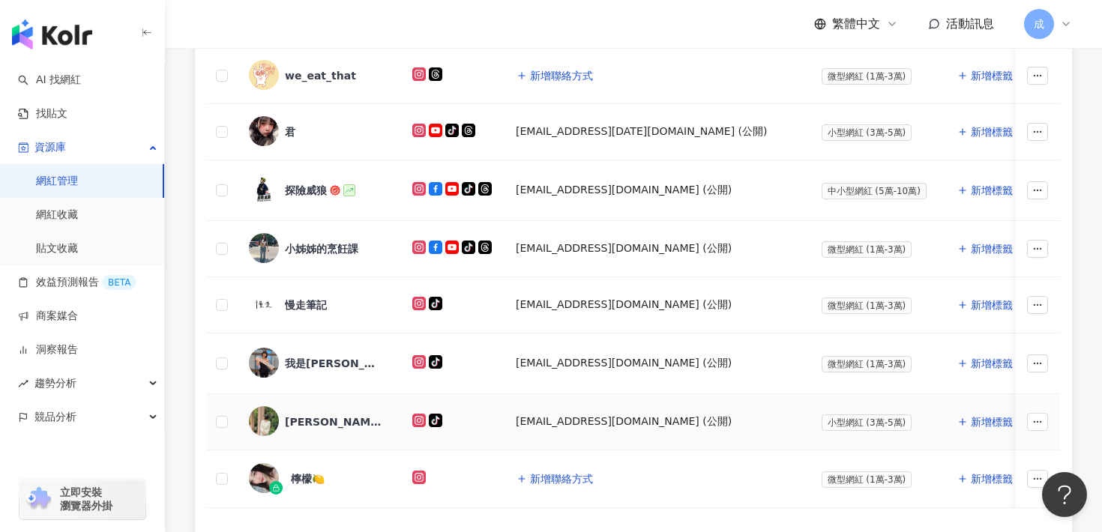
scroll to position [779, 0]
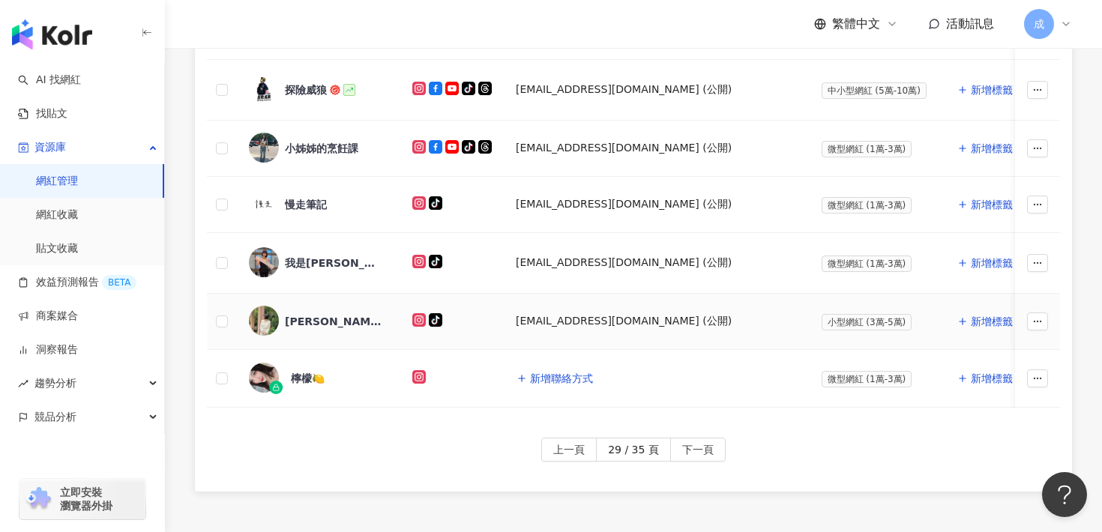
click at [306, 330] on div "[PERSON_NAME]." at bounding box center [318, 321] width 139 height 31
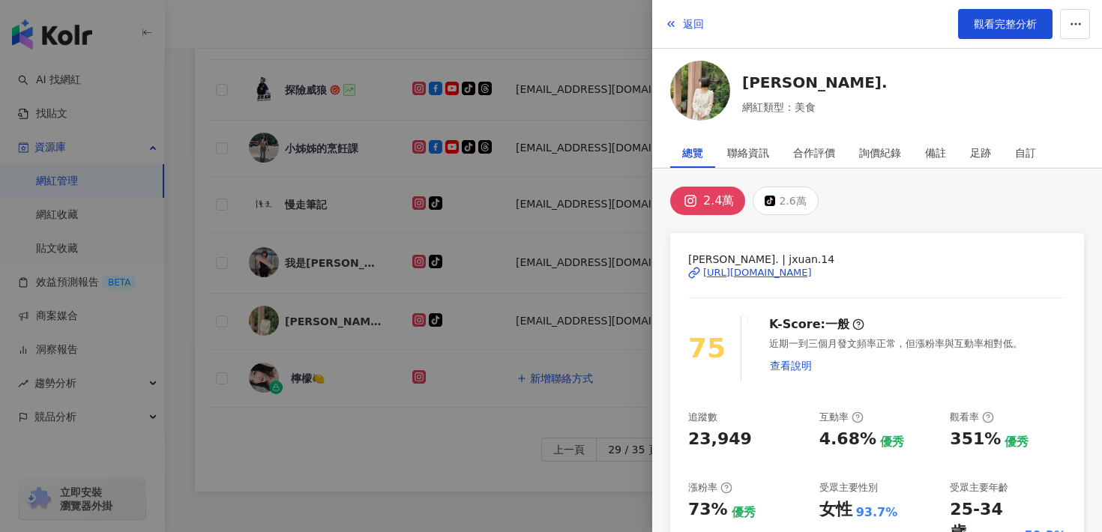
click at [757, 272] on div "[URL][DOMAIN_NAME]" at bounding box center [757, 272] width 109 height 13
click at [694, 22] on span "返回" at bounding box center [693, 24] width 21 height 12
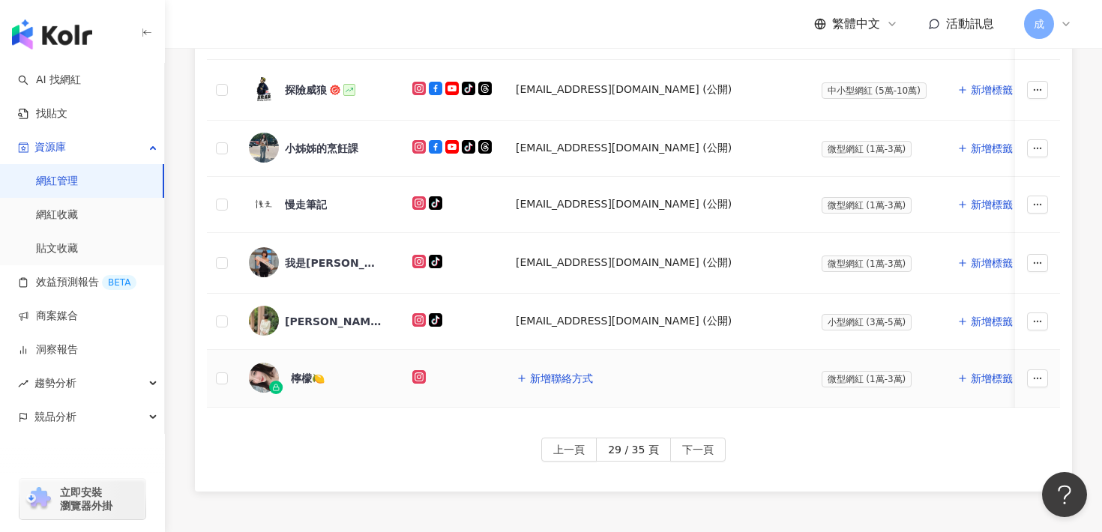
click at [299, 380] on div "檸檬🍋" at bounding box center [308, 378] width 34 height 15
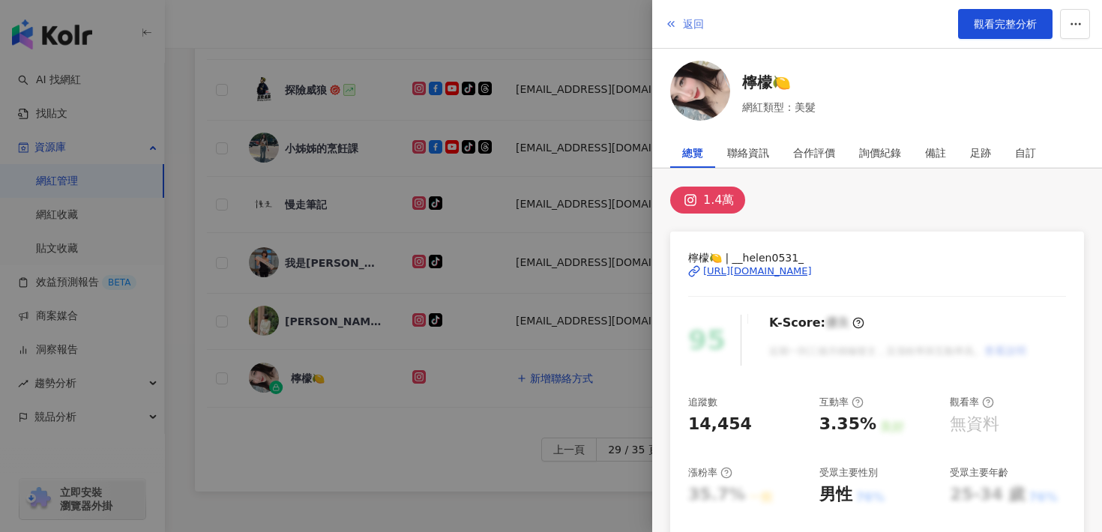
click at [689, 26] on span "返回" at bounding box center [693, 24] width 21 height 12
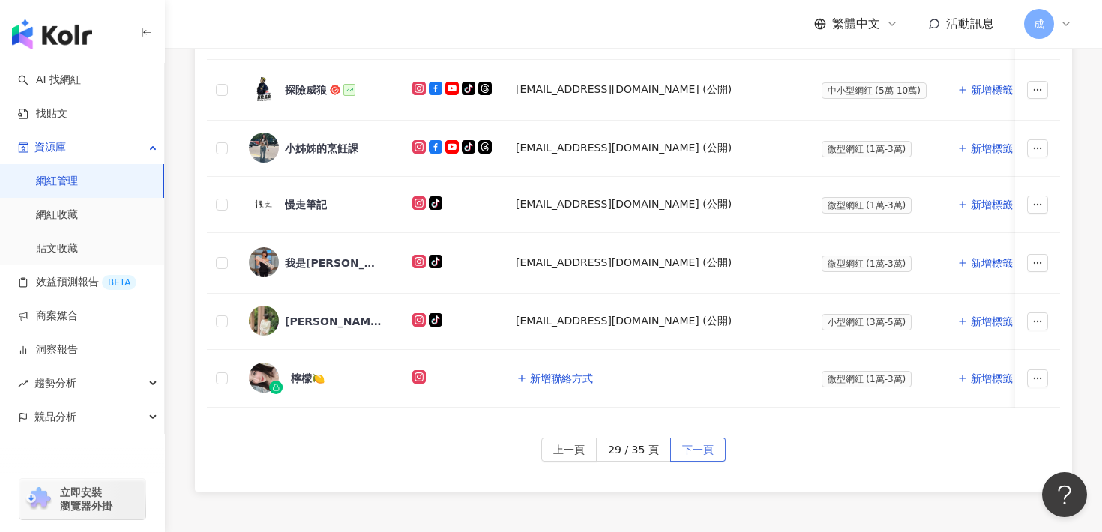
click at [702, 448] on span "下一頁" at bounding box center [697, 451] width 31 height 24
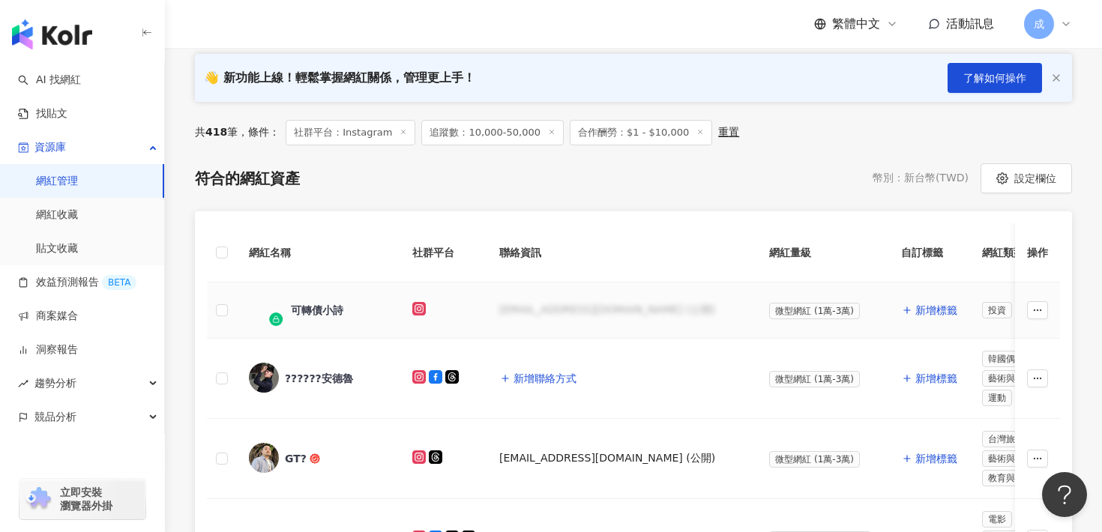
scroll to position [215, 0]
click at [328, 376] on div "??????安德魯" at bounding box center [319, 377] width 68 height 15
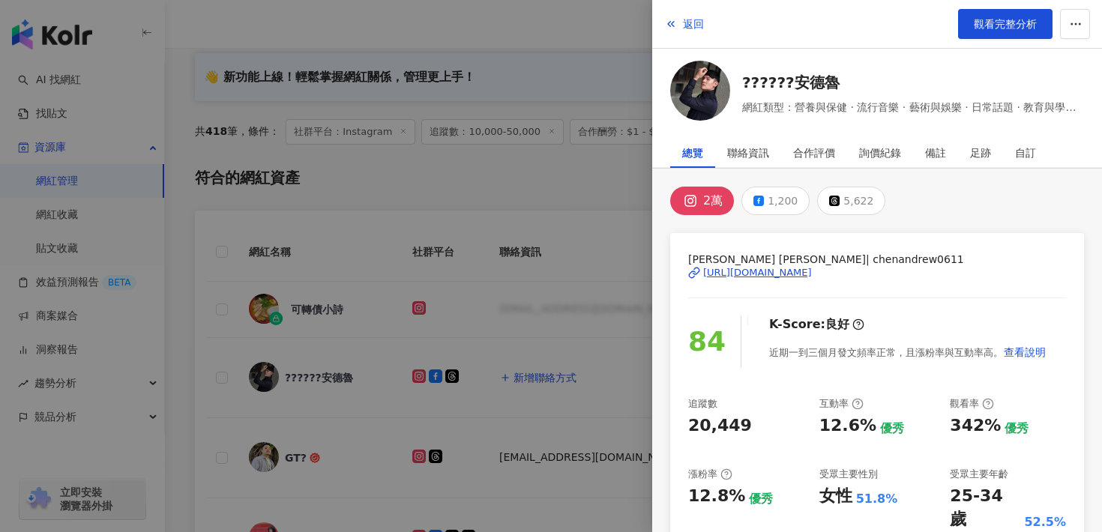
click at [756, 272] on div "[URL][DOMAIN_NAME]" at bounding box center [757, 272] width 109 height 13
click at [678, 20] on button "返回" at bounding box center [684, 24] width 40 height 30
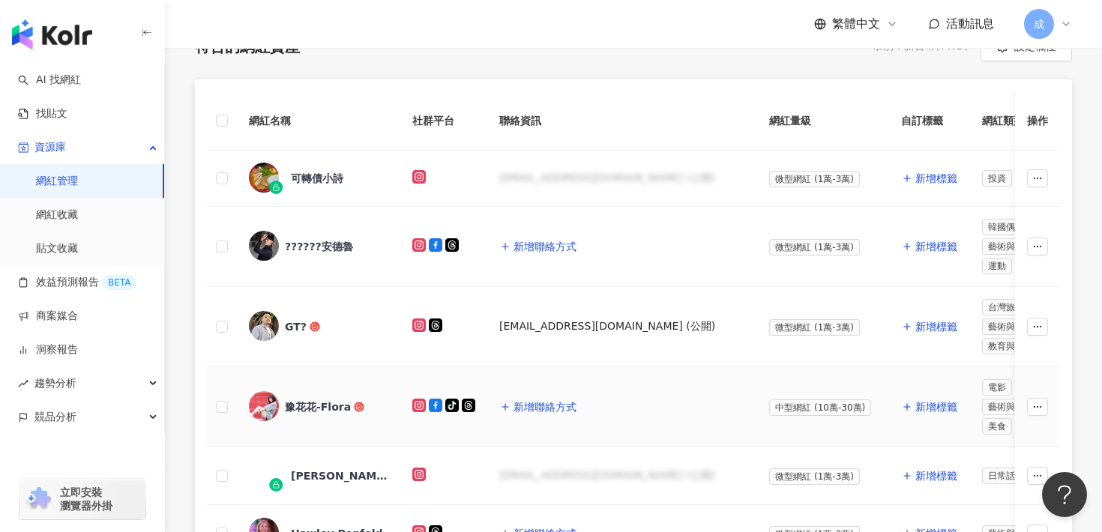
scroll to position [348, 0]
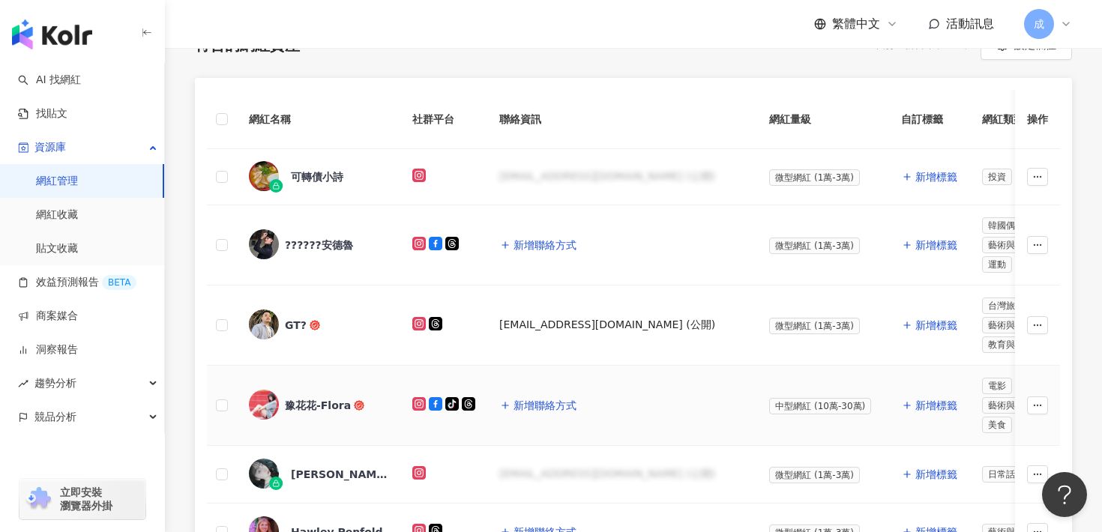
click at [334, 408] on div "豫花花-Flora" at bounding box center [318, 405] width 66 height 15
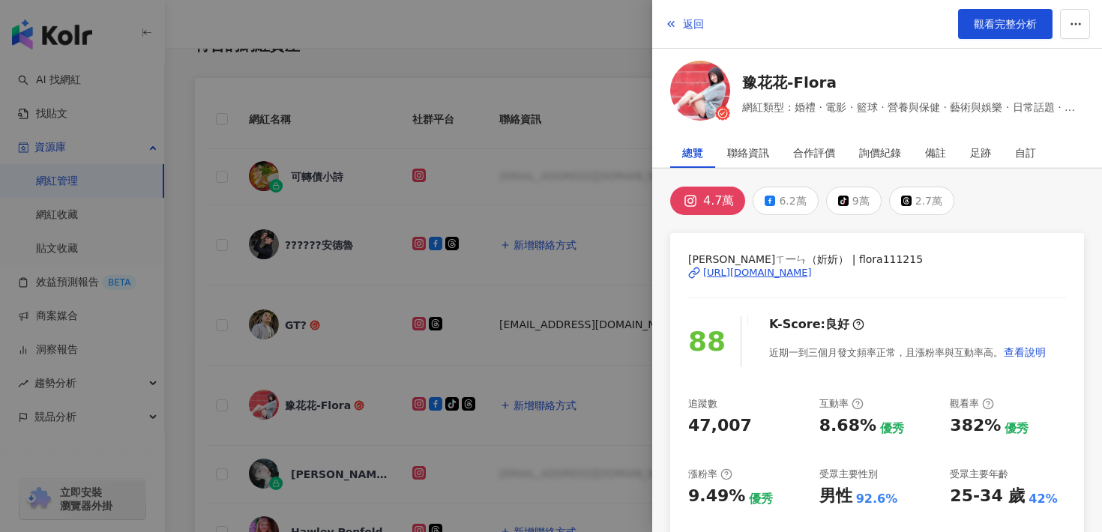
click at [771, 277] on div "[URL][DOMAIN_NAME]" at bounding box center [757, 272] width 109 height 13
click at [697, 23] on span "返回" at bounding box center [693, 24] width 21 height 12
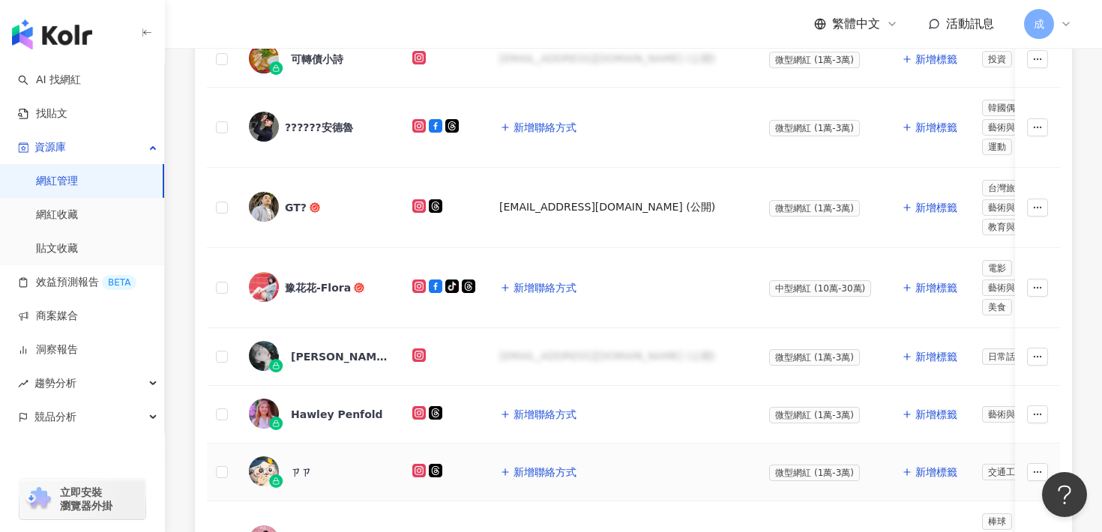
scroll to position [485, 0]
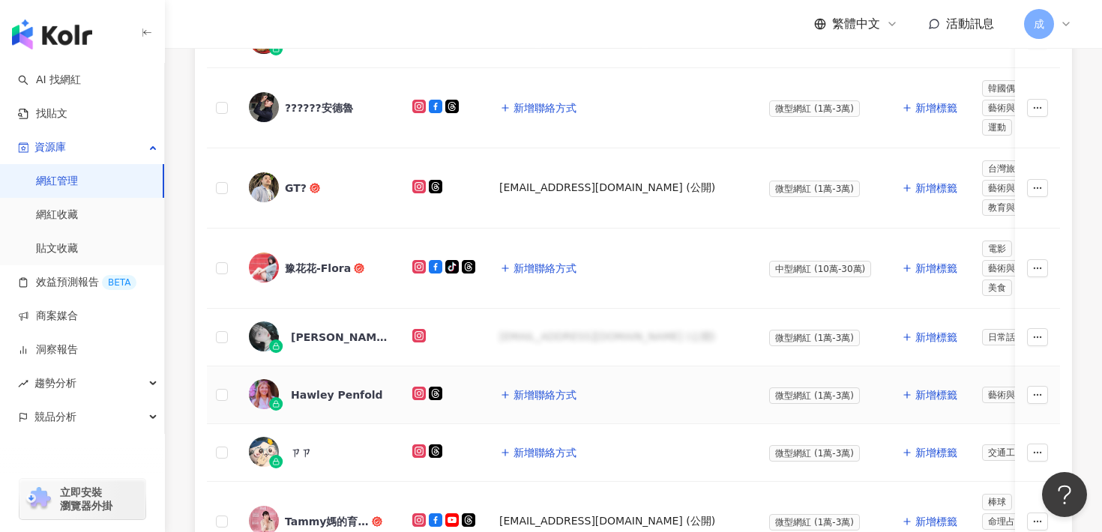
click at [349, 393] on div "Hawley Penfold" at bounding box center [337, 395] width 92 height 15
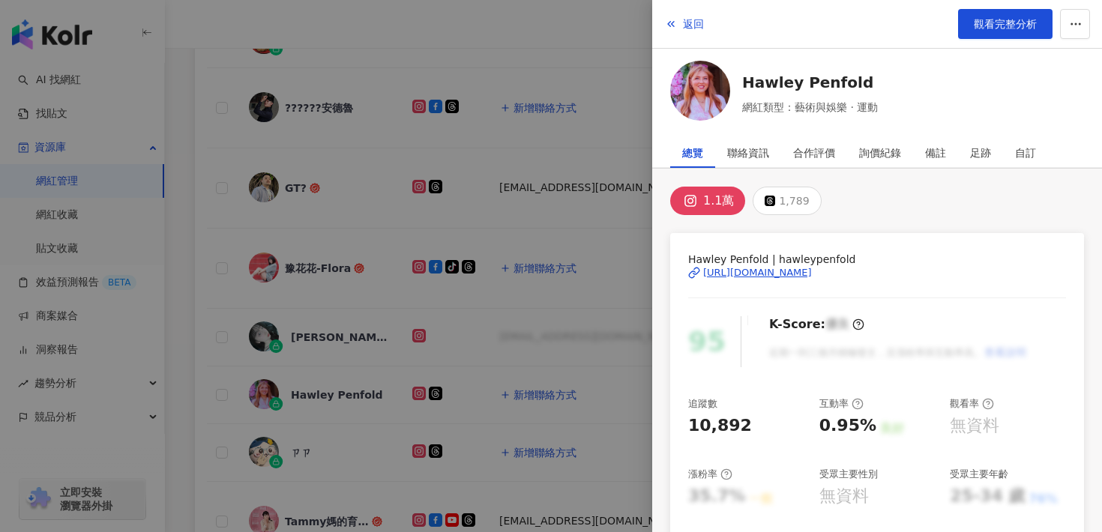
click at [762, 271] on div "[URL][DOMAIN_NAME]" at bounding box center [757, 272] width 109 height 13
click at [690, 14] on button "返回" at bounding box center [684, 24] width 40 height 30
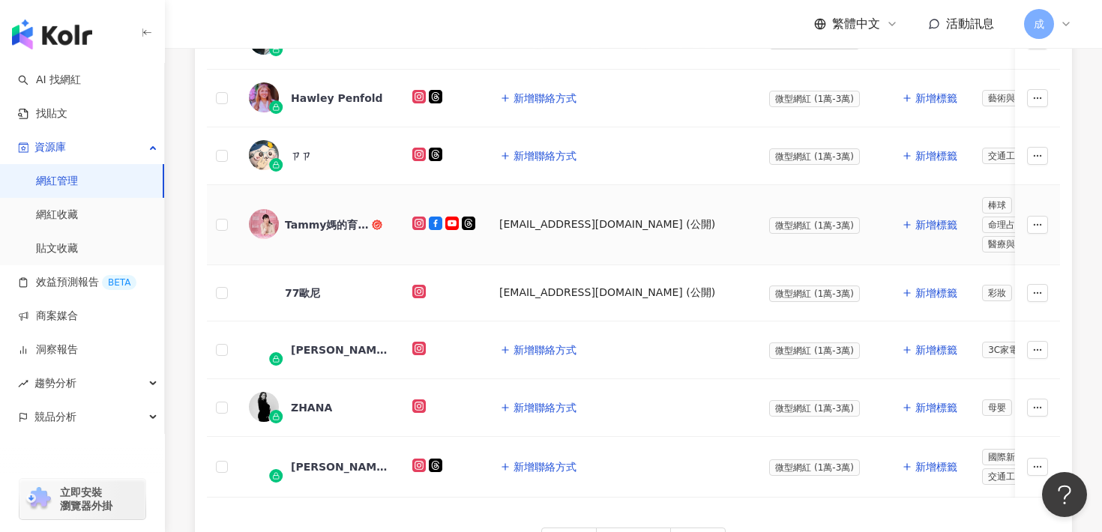
scroll to position [783, 0]
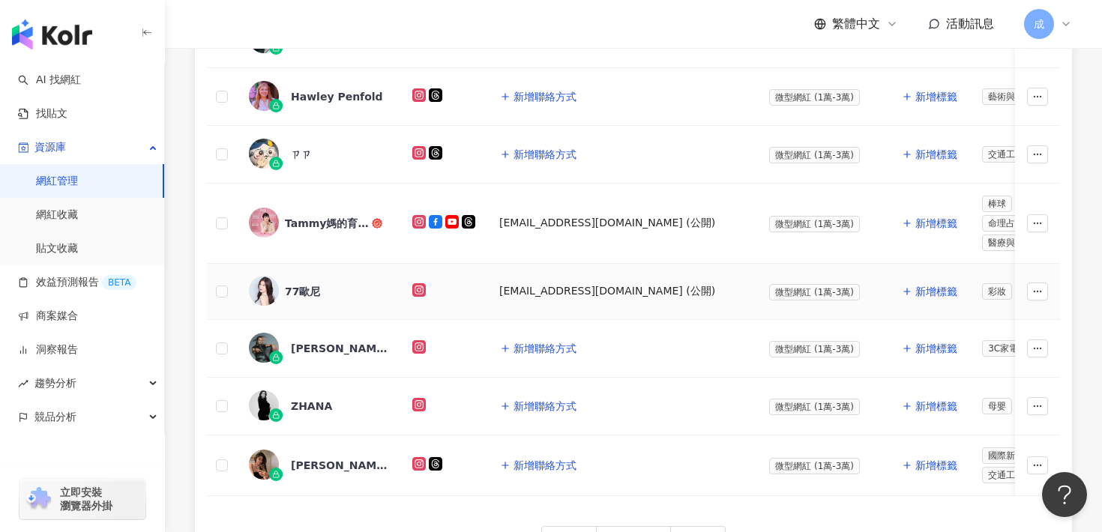
click at [292, 295] on div "77歐尼" at bounding box center [318, 291] width 139 height 31
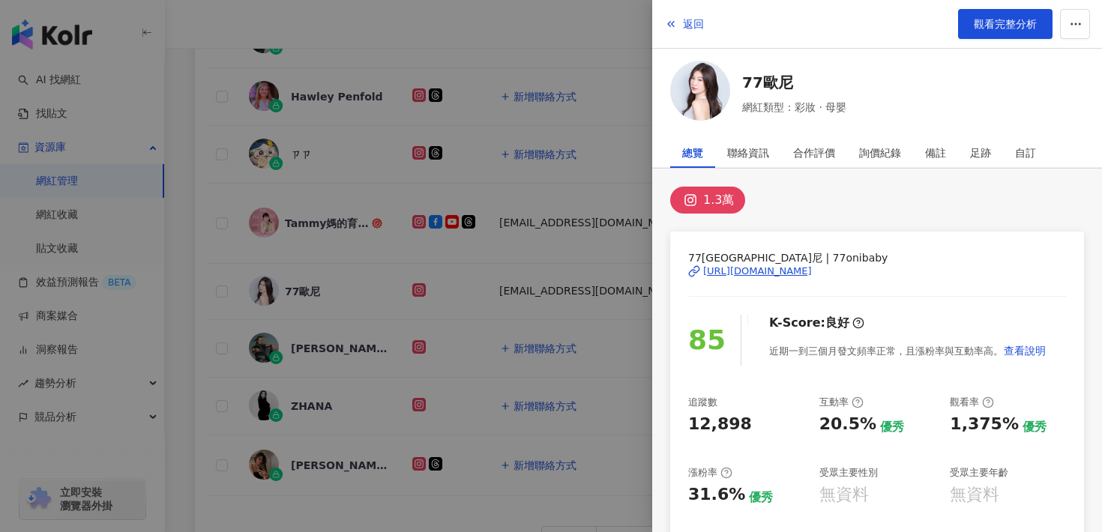
click at [719, 277] on div "[URL][DOMAIN_NAME]" at bounding box center [757, 271] width 109 height 13
click at [691, 23] on span "返回" at bounding box center [693, 24] width 21 height 12
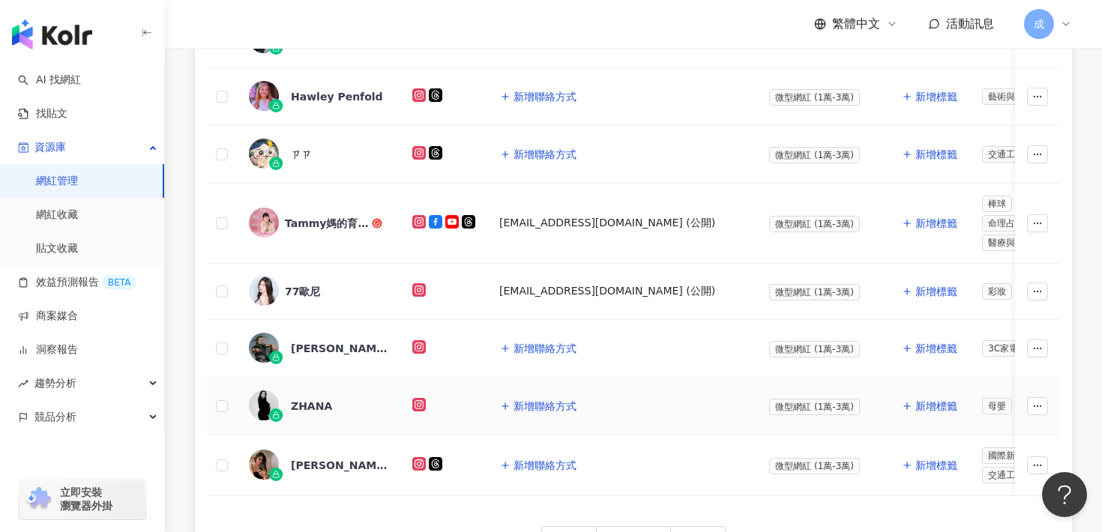
click at [307, 405] on div "ZHANA" at bounding box center [318, 406] width 139 height 31
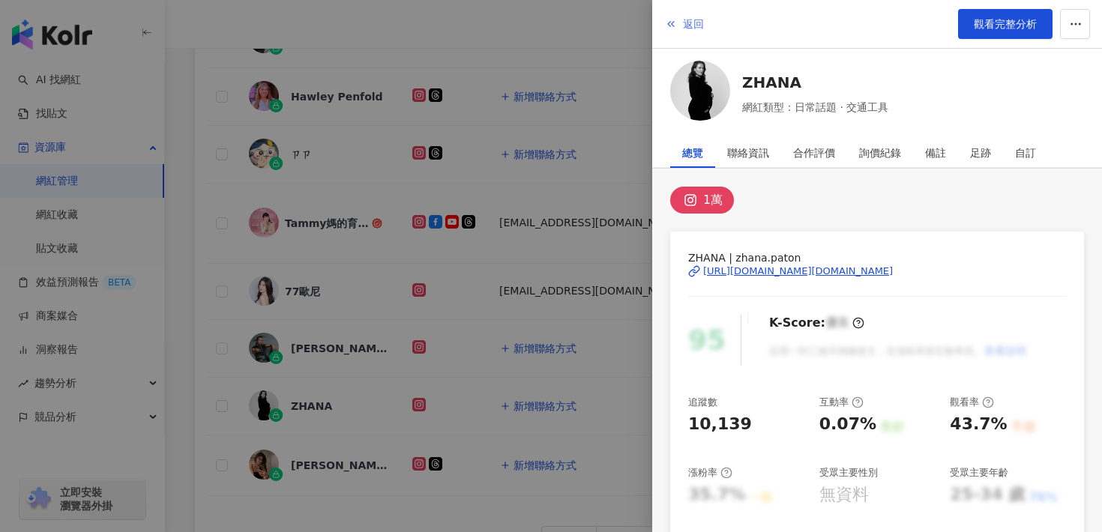
click at [678, 25] on button "返回" at bounding box center [684, 24] width 40 height 30
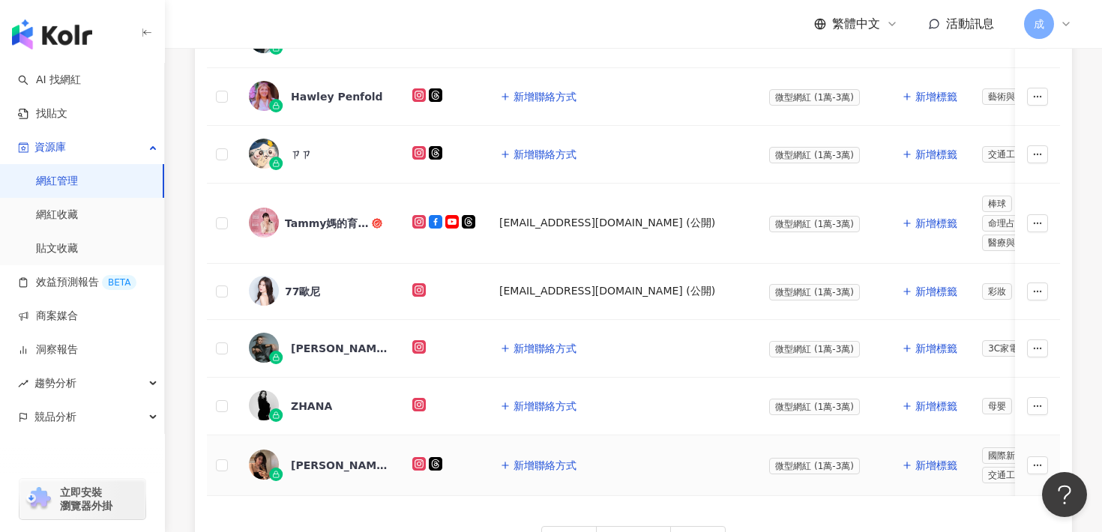
click at [296, 468] on div "[PERSON_NAME]" at bounding box center [318, 465] width 139 height 31
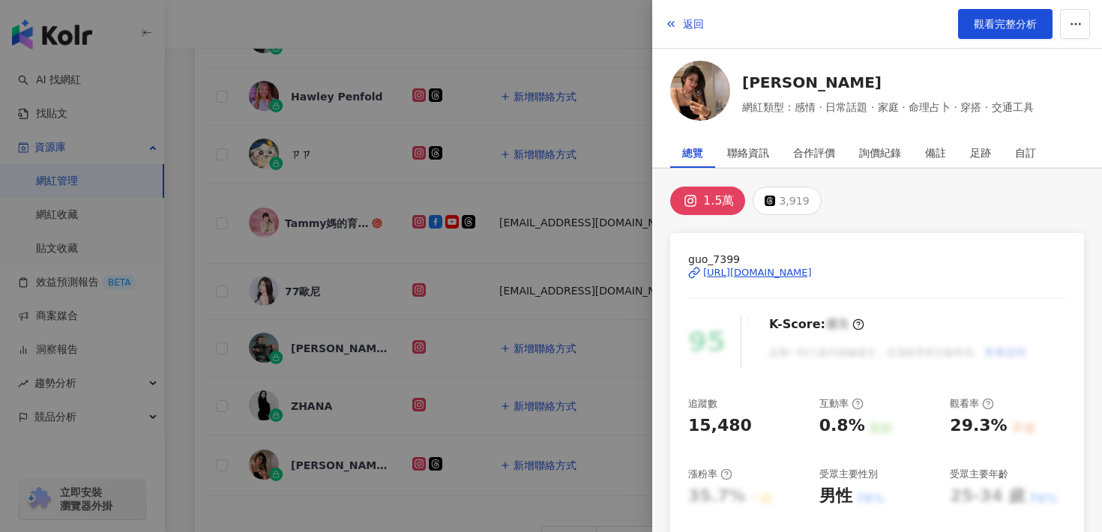
click at [748, 272] on div "[URL][DOMAIN_NAME]" at bounding box center [757, 272] width 109 height 13
click at [695, 31] on button "返回" at bounding box center [684, 24] width 40 height 30
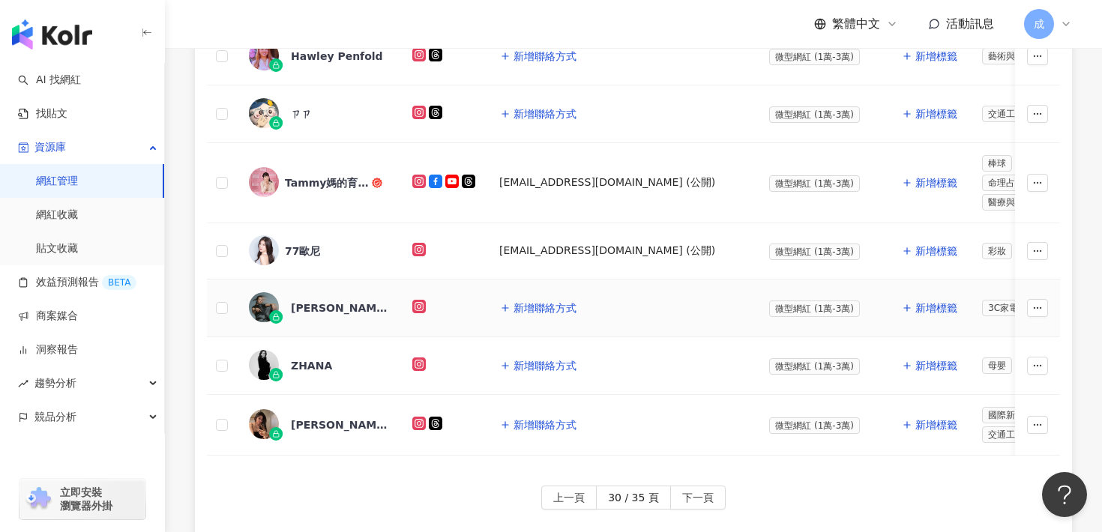
scroll to position [836, 0]
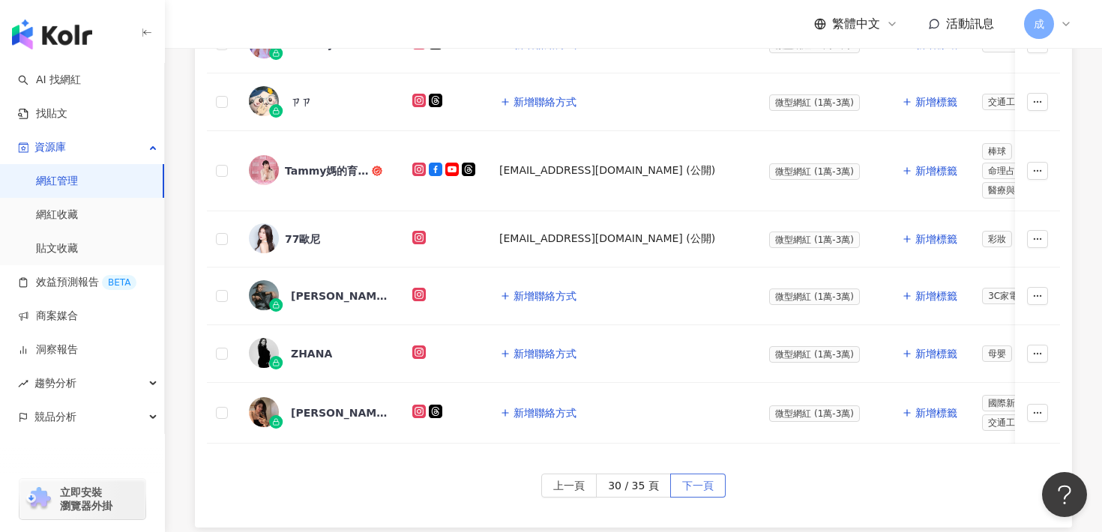
click at [702, 480] on span "下一頁" at bounding box center [697, 487] width 31 height 24
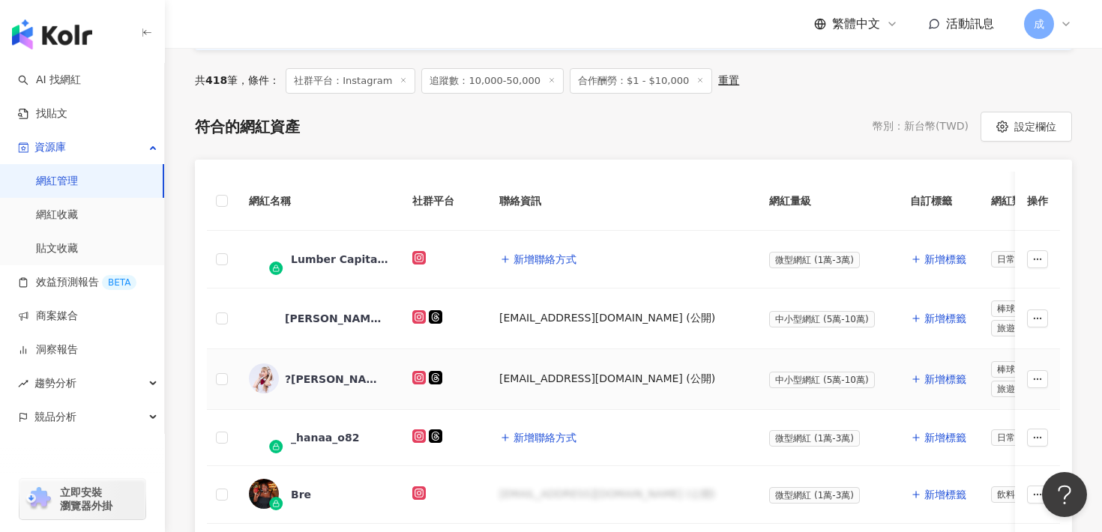
scroll to position [268, 0]
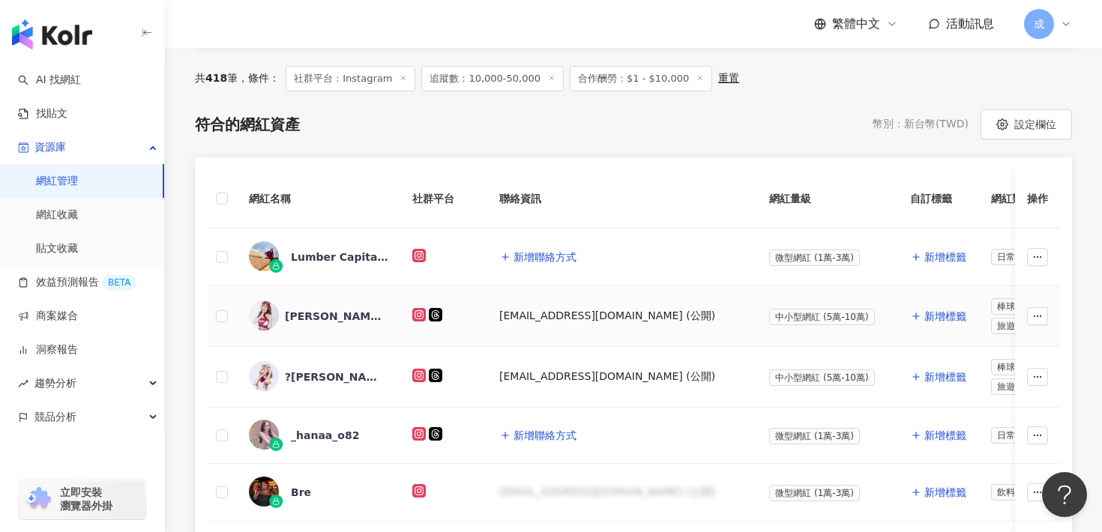
click at [340, 311] on div "[PERSON_NAME]/KAHO" at bounding box center [333, 316] width 97 height 15
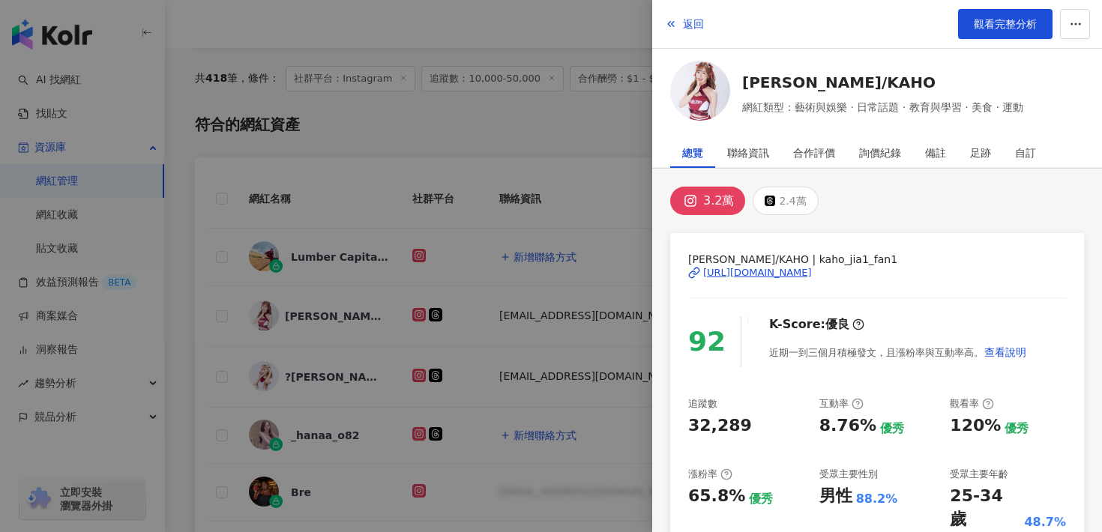
click at [811, 271] on div "[URL][DOMAIN_NAME]" at bounding box center [757, 272] width 109 height 13
click at [699, 25] on span "返回" at bounding box center [693, 24] width 21 height 12
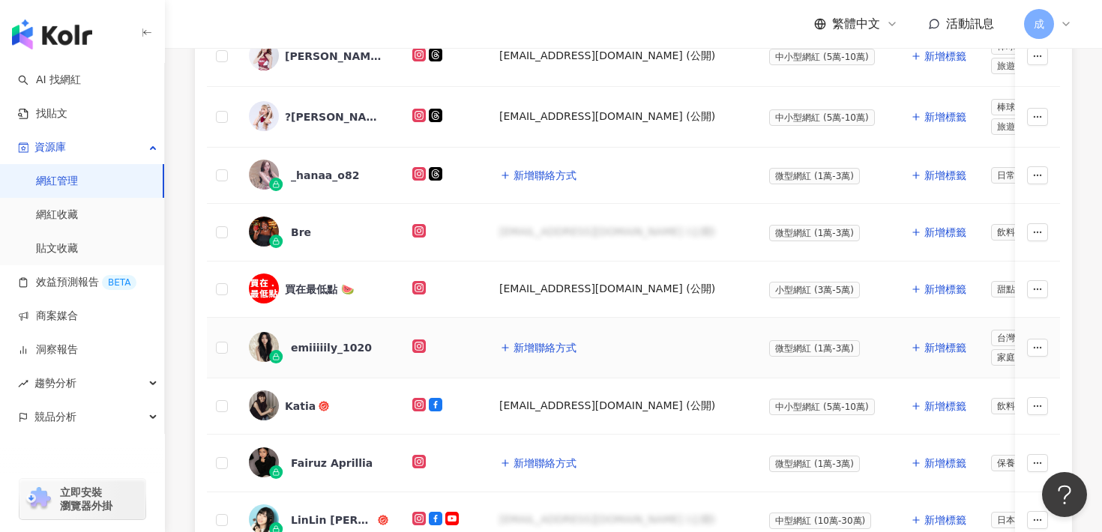
scroll to position [530, 0]
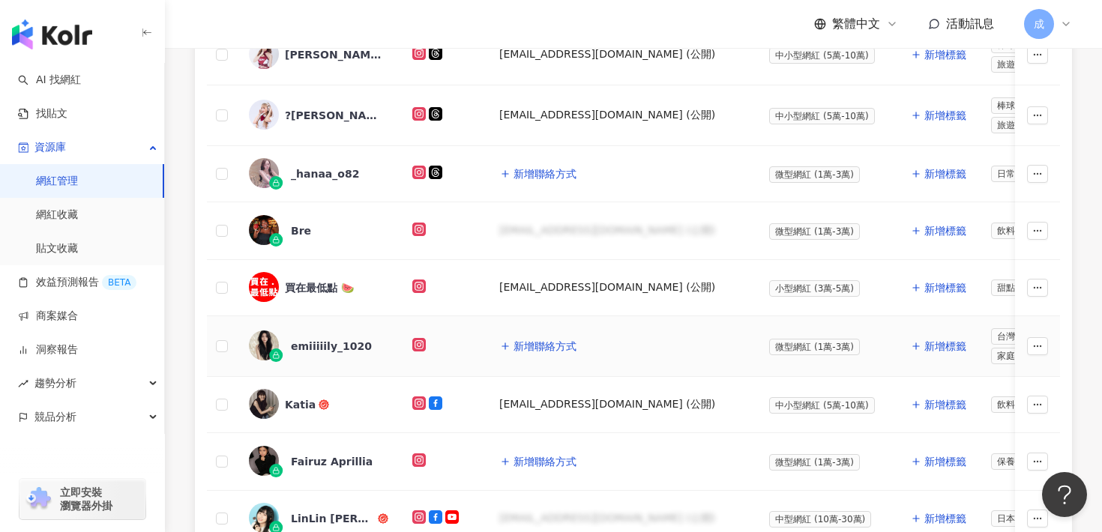
click at [349, 333] on div "emiiiiily_1020" at bounding box center [318, 346] width 139 height 31
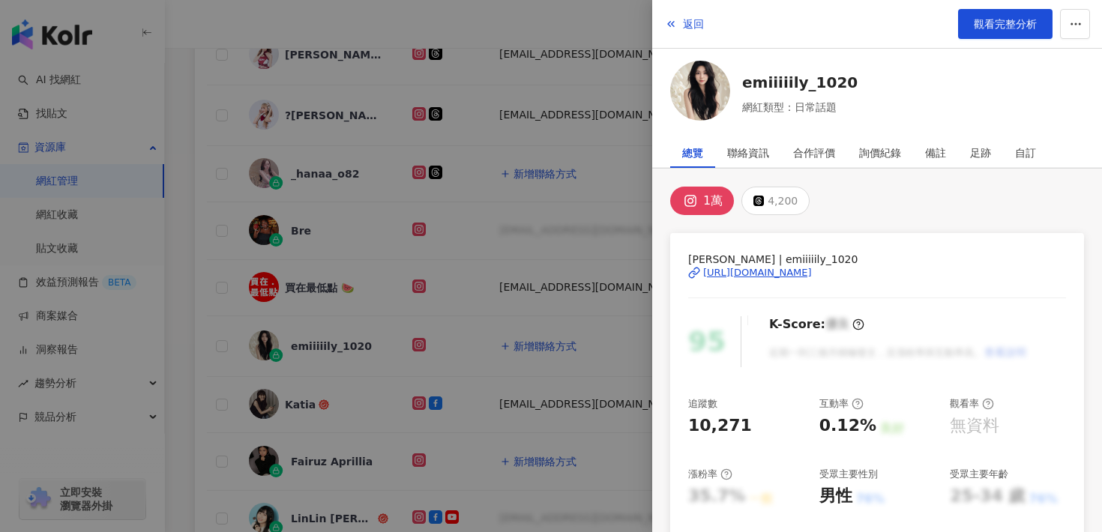
click at [759, 279] on div "[PERSON_NAME] | emiiiiily_1020 [URL][DOMAIN_NAME]" at bounding box center [877, 283] width 378 height 65
click at [758, 274] on div "[URL][DOMAIN_NAME]" at bounding box center [757, 272] width 109 height 13
click at [690, 30] on button "返回" at bounding box center [684, 24] width 40 height 30
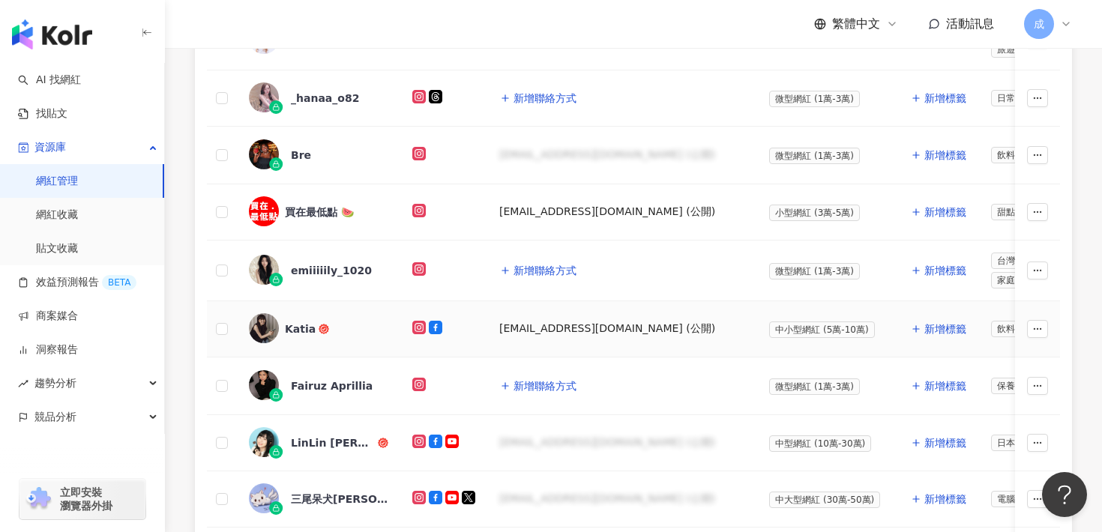
scroll to position [608, 0]
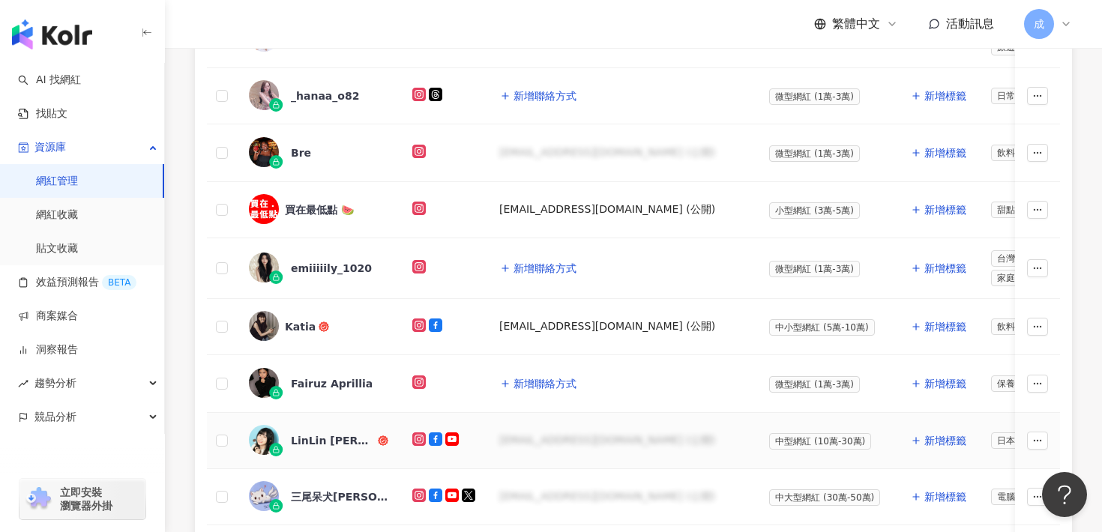
click at [326, 434] on div "LinLin [PERSON_NAME]" at bounding box center [333, 440] width 84 height 15
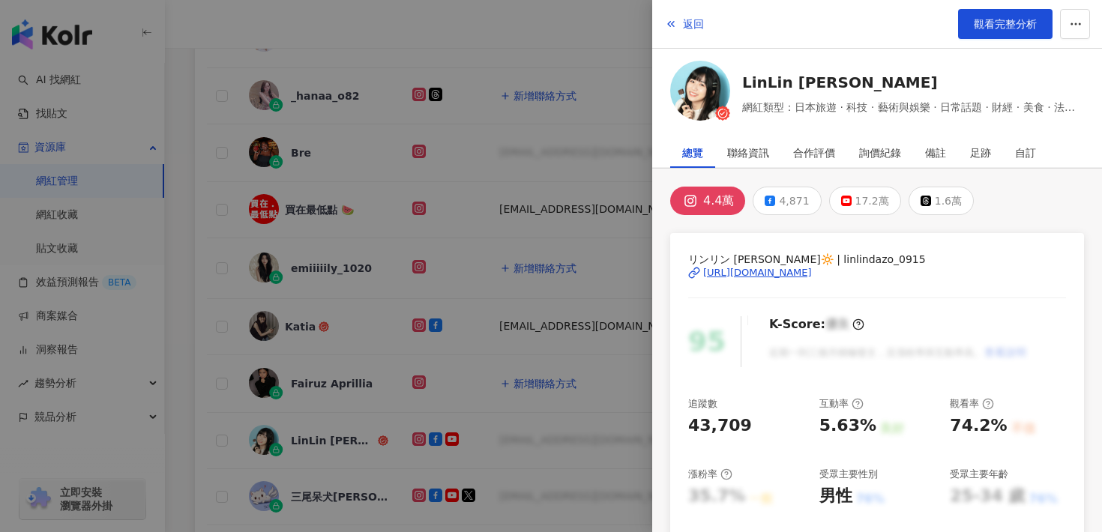
click at [812, 272] on div "[URL][DOMAIN_NAME]" at bounding box center [757, 272] width 109 height 13
click at [697, 21] on span "返回" at bounding box center [693, 24] width 21 height 12
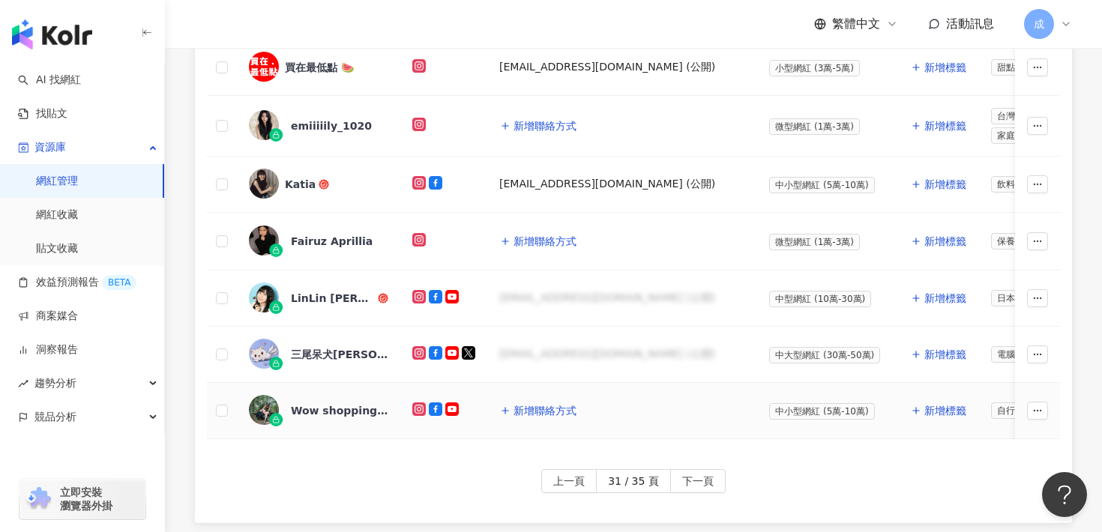
scroll to position [756, 0]
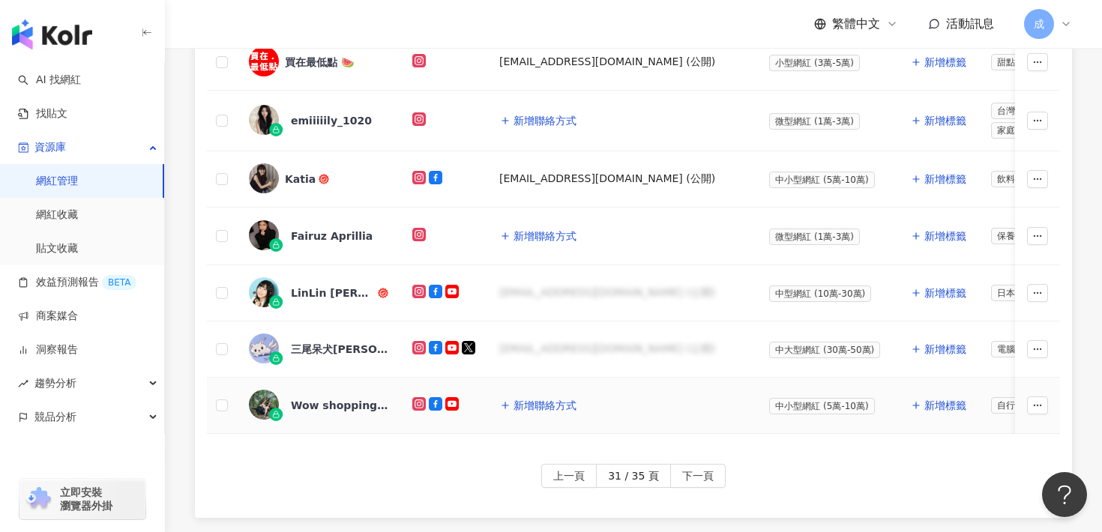
click at [361, 405] on div "Wow shopping queen 雪拼女皇" at bounding box center [339, 405] width 97 height 15
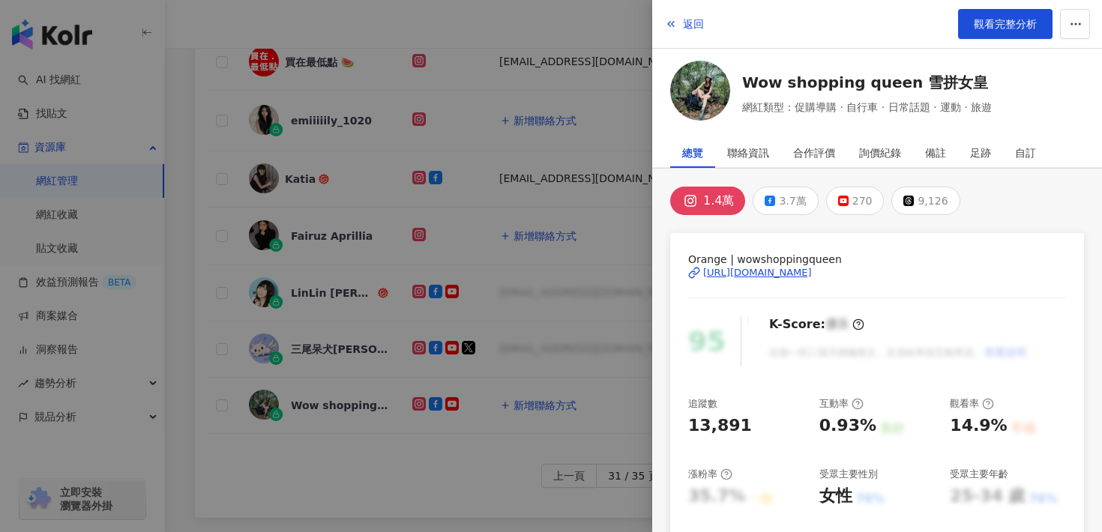
click at [714, 278] on div "[URL][DOMAIN_NAME]" at bounding box center [757, 272] width 109 height 13
click at [690, 31] on button "返回" at bounding box center [684, 24] width 40 height 30
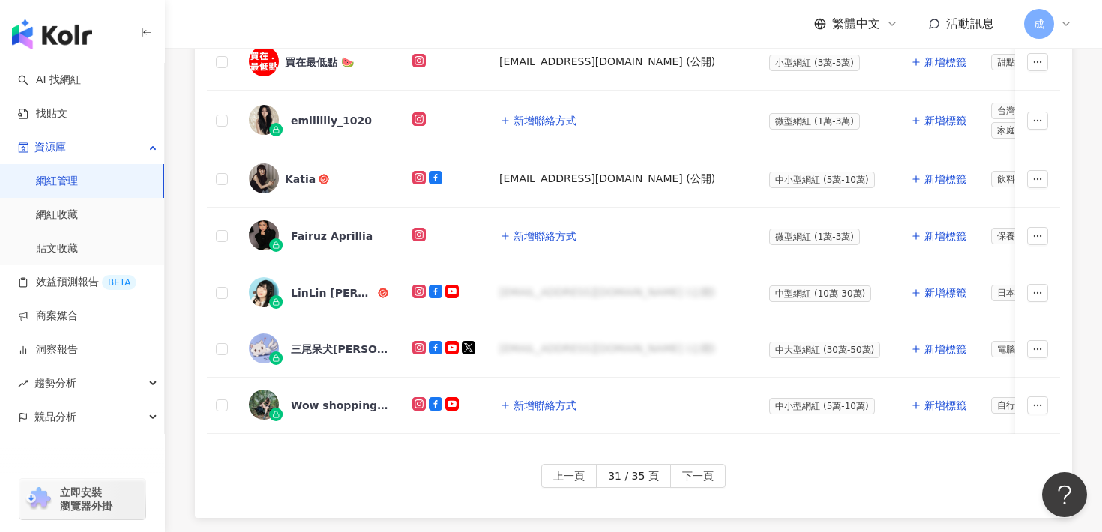
click at [679, 469] on button "下一頁" at bounding box center [697, 476] width 55 height 24
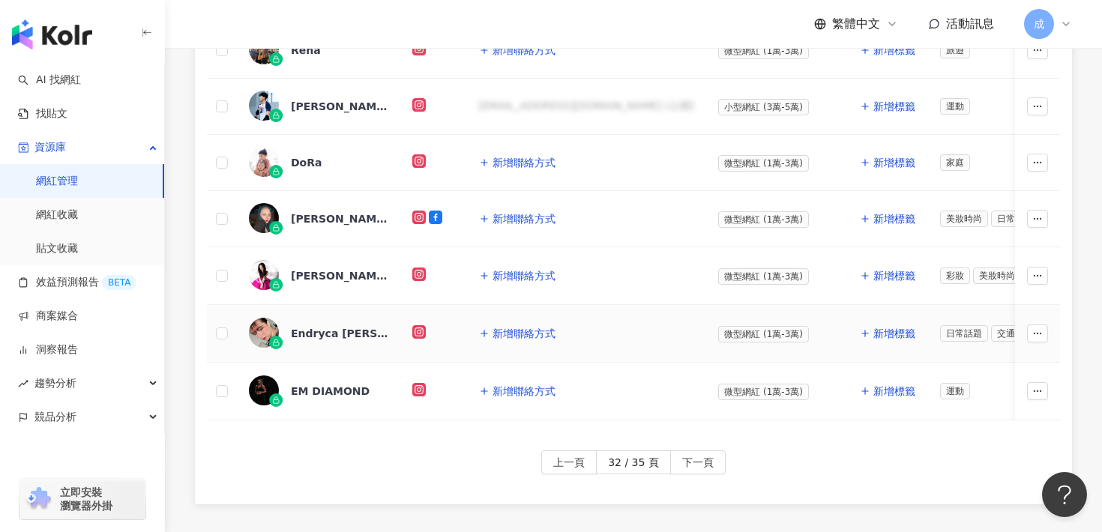
click at [329, 330] on div "Endryca [PERSON_NAME]" at bounding box center [339, 333] width 97 height 15
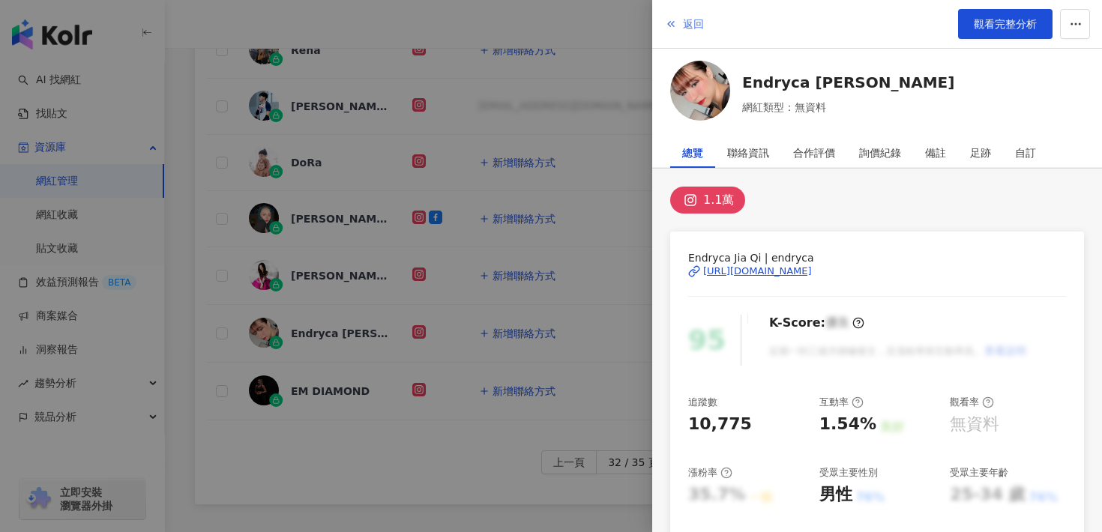
click at [699, 29] on span "返回" at bounding box center [693, 24] width 21 height 12
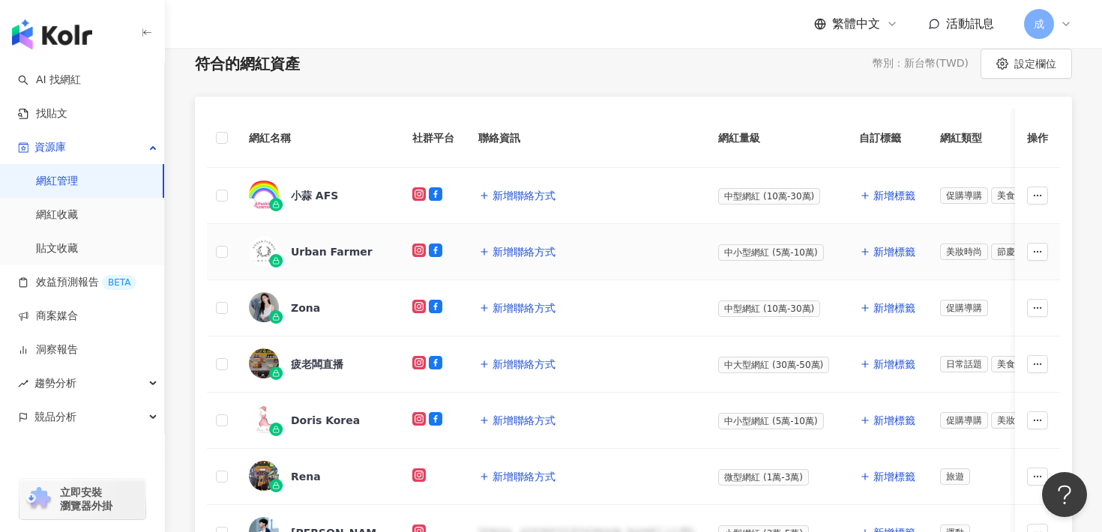
scroll to position [316, 0]
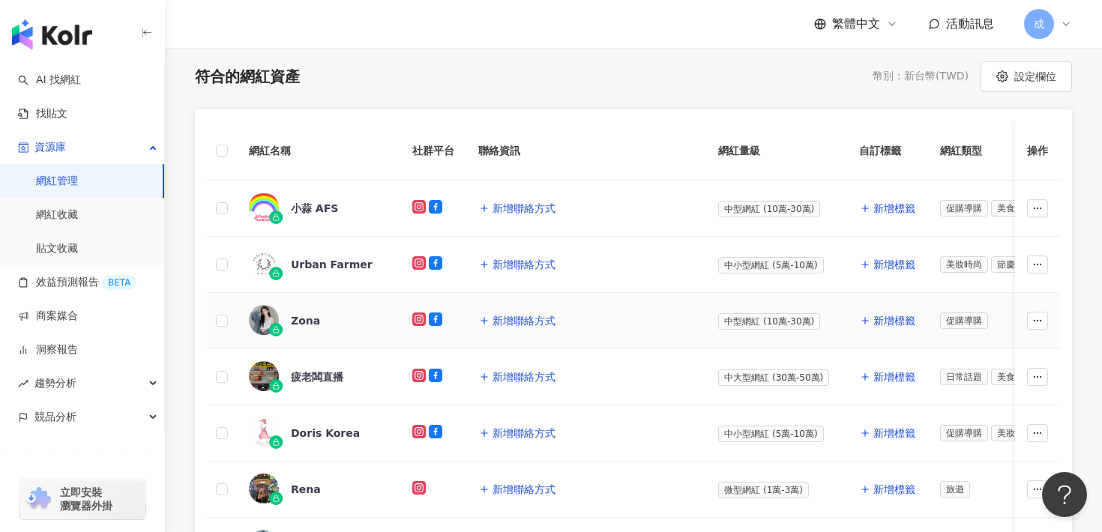
click at [309, 326] on div "Zona" at bounding box center [305, 320] width 29 height 15
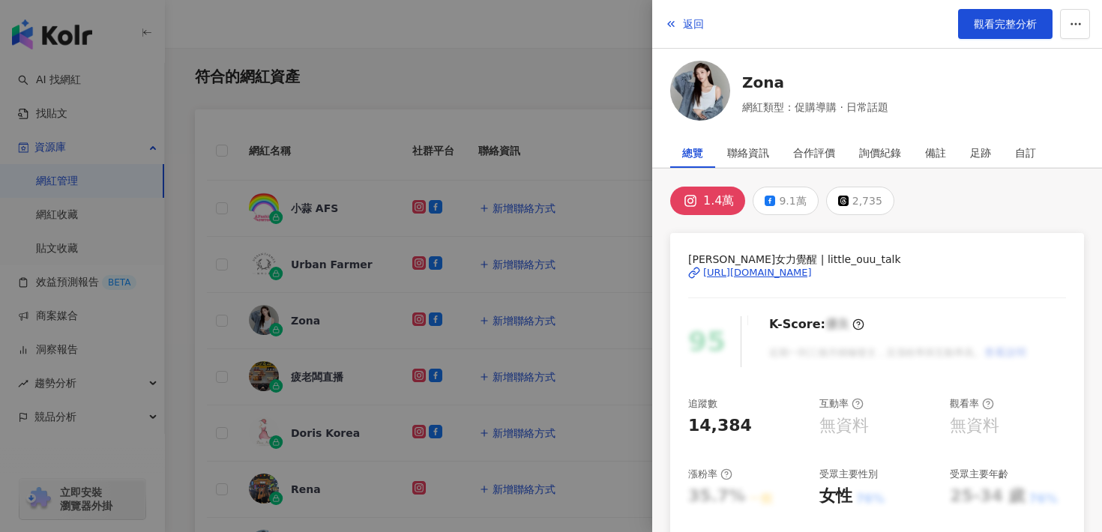
click at [766, 274] on div "[URL][DOMAIN_NAME]" at bounding box center [757, 272] width 109 height 13
click at [702, 28] on span "返回" at bounding box center [693, 24] width 21 height 12
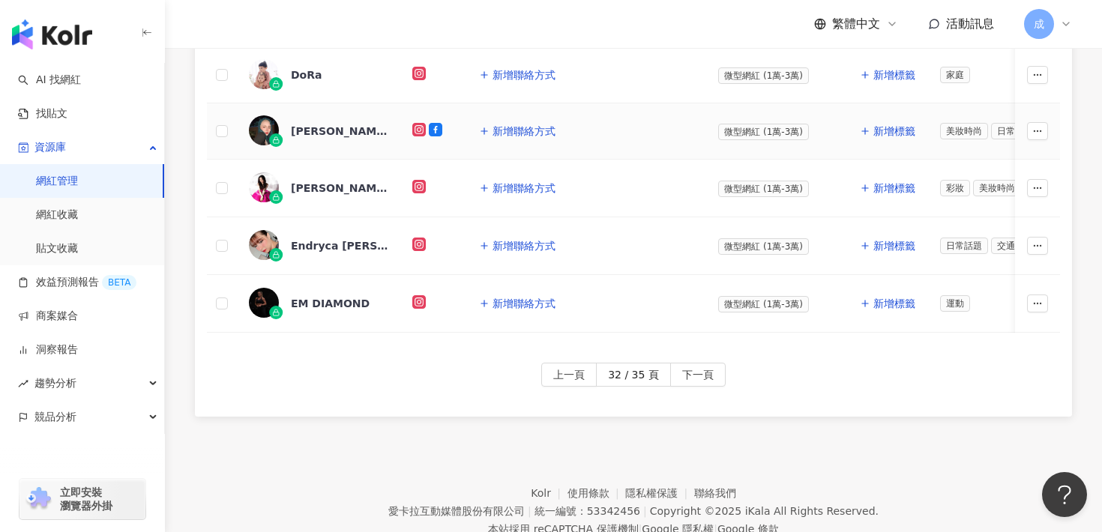
scroll to position [854, 0]
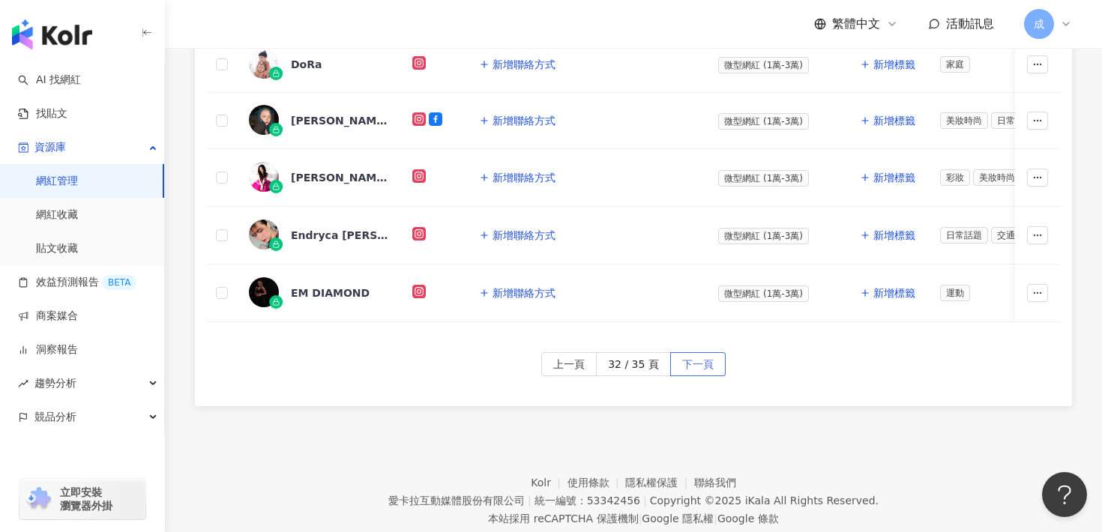
click at [686, 353] on span "下一頁" at bounding box center [697, 365] width 31 height 24
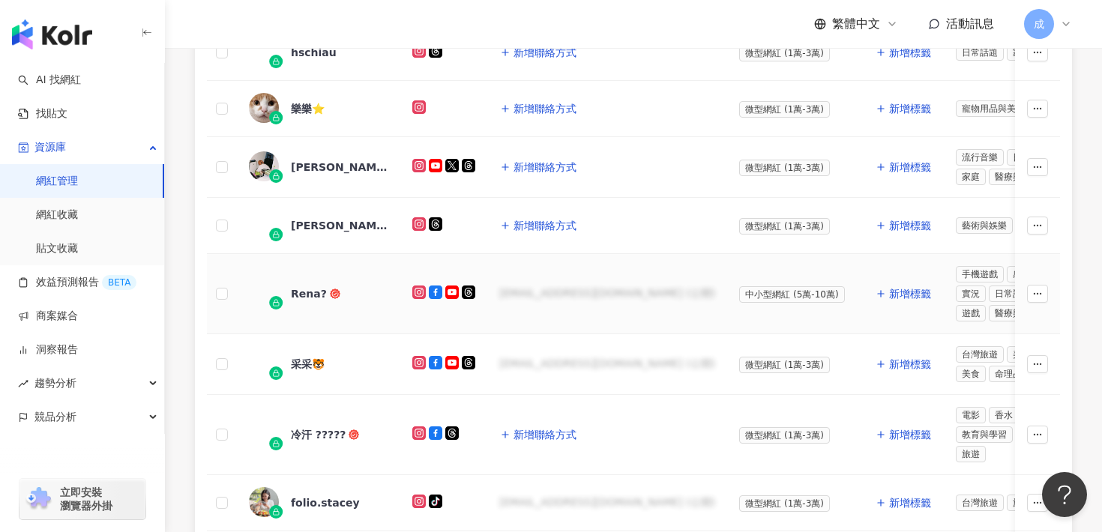
scroll to position [642, 0]
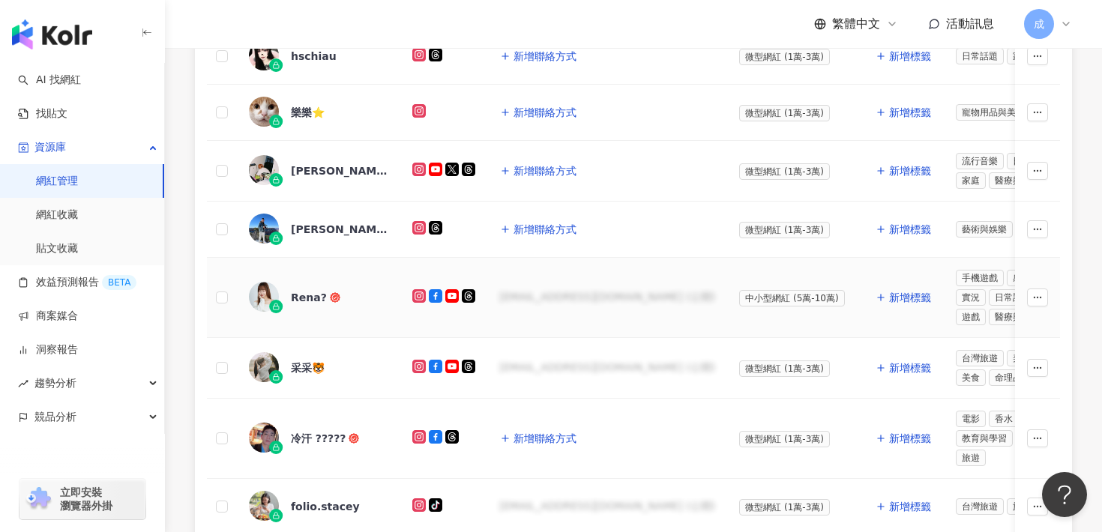
click at [313, 310] on div "Rena?" at bounding box center [318, 297] width 139 height 31
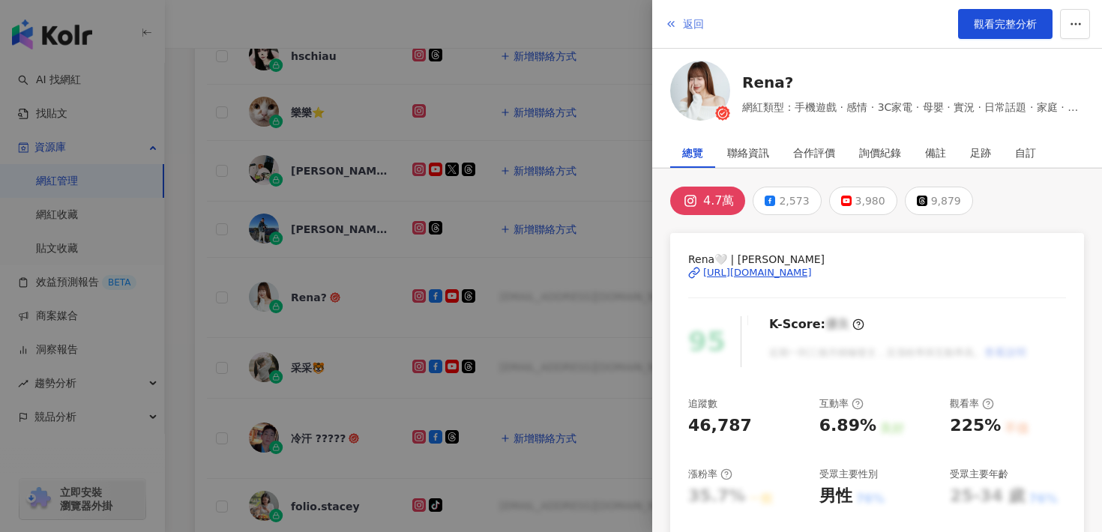
click at [700, 26] on span "返回" at bounding box center [693, 24] width 21 height 12
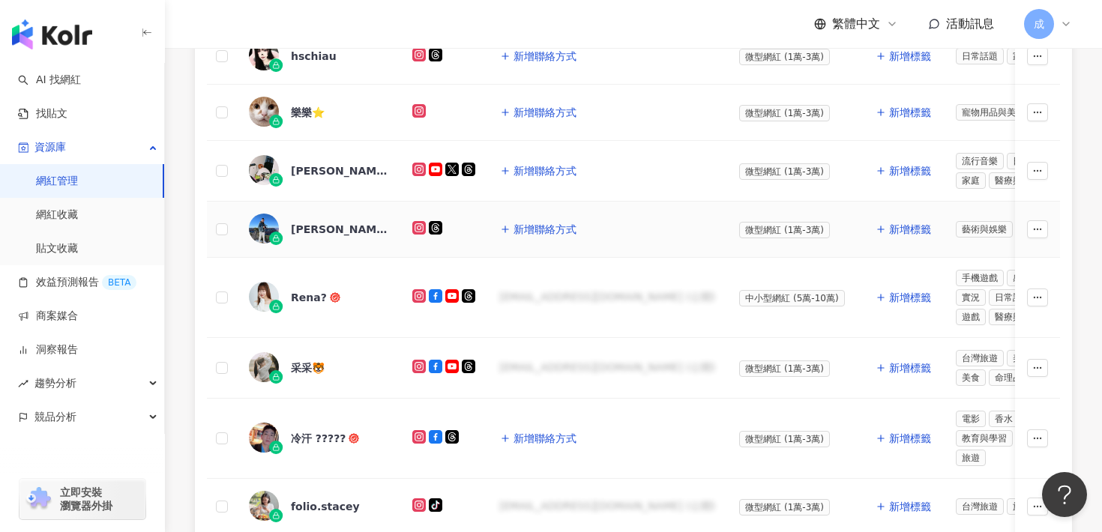
click at [323, 238] on div "[PERSON_NAME]" at bounding box center [318, 229] width 139 height 31
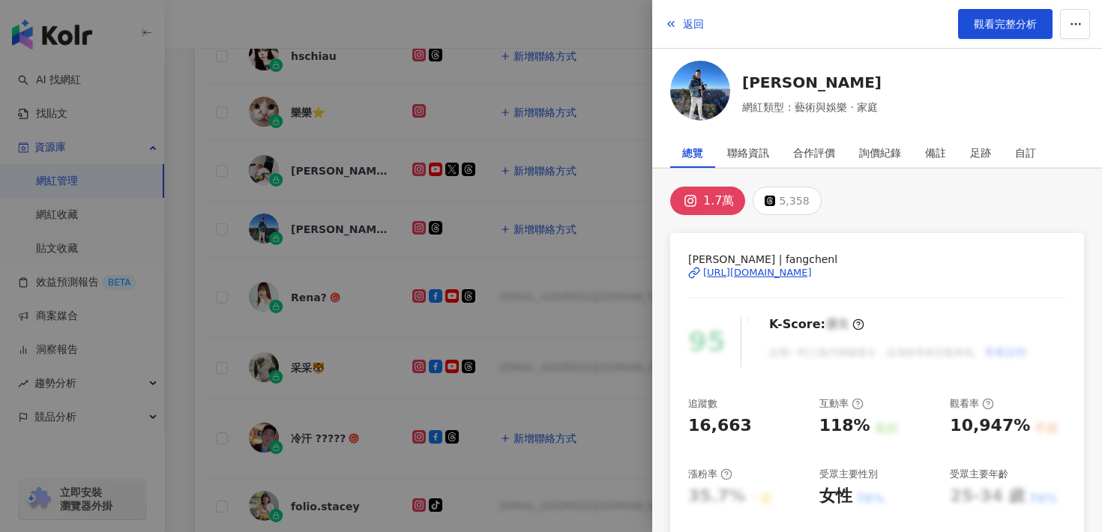
click at [741, 271] on div "[URL][DOMAIN_NAME]" at bounding box center [757, 272] width 109 height 13
click at [700, 22] on span "返回" at bounding box center [693, 24] width 21 height 12
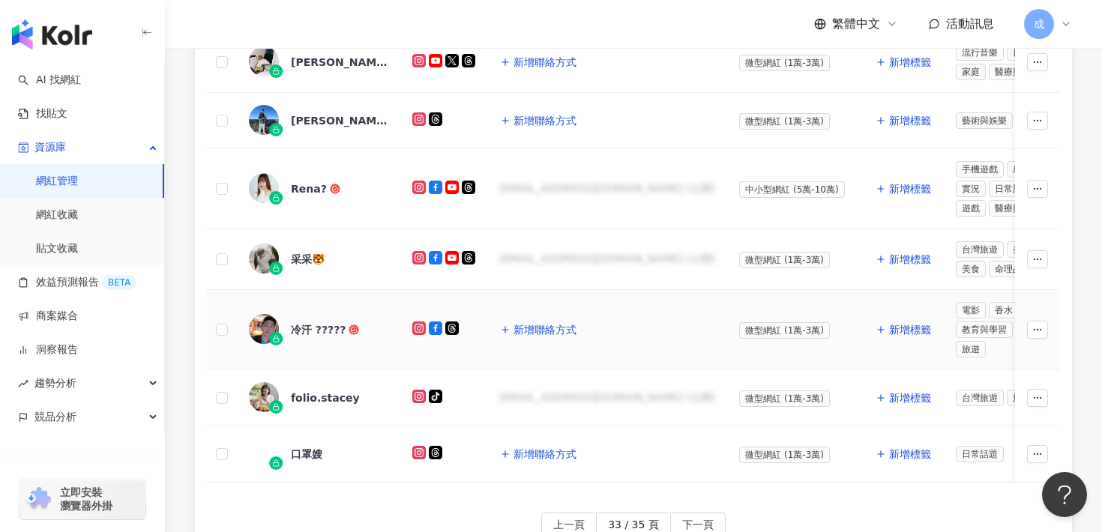
scroll to position [754, 0]
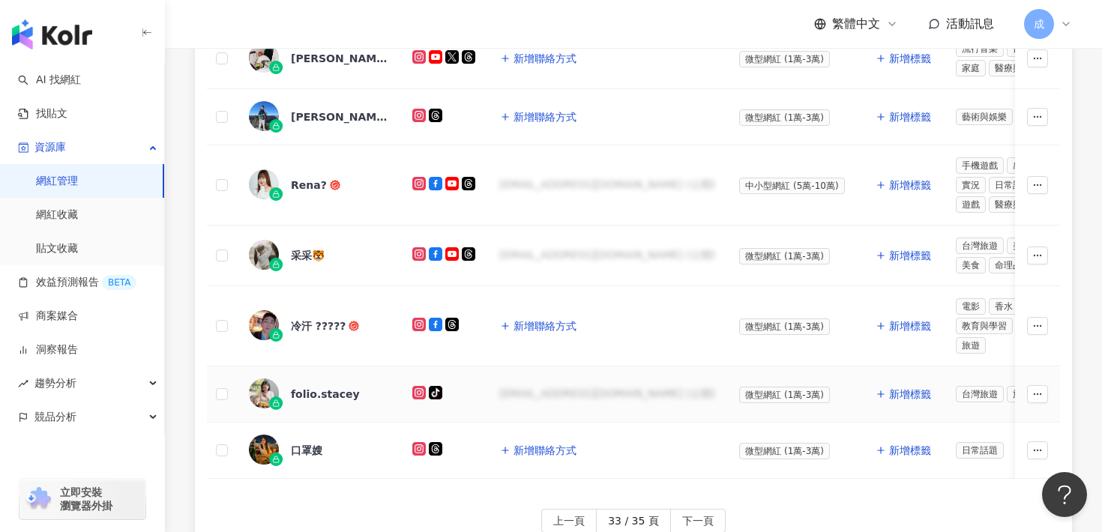
click at [340, 391] on div "folio.stacey" at bounding box center [325, 394] width 69 height 15
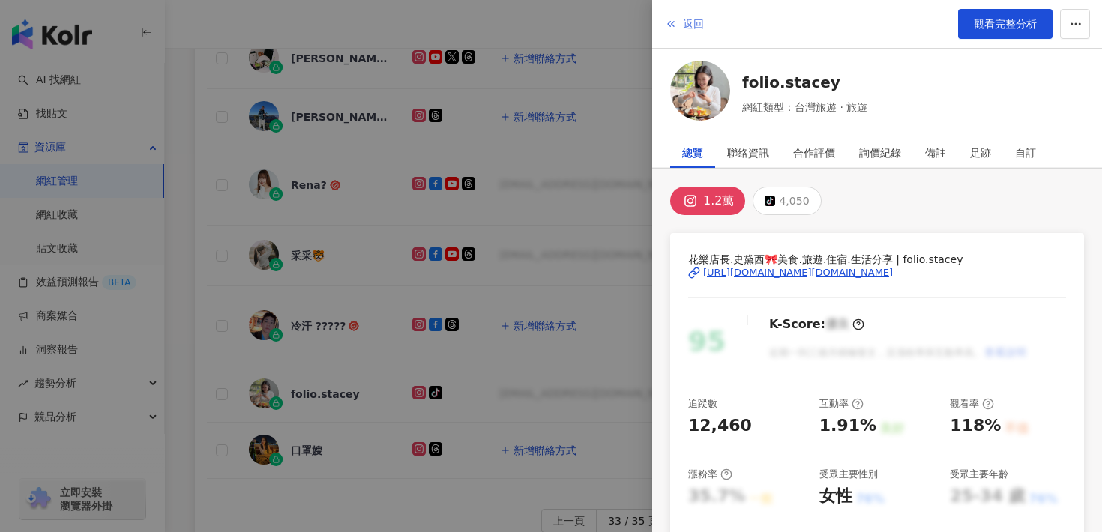
click at [690, 32] on button "返回" at bounding box center [684, 24] width 40 height 30
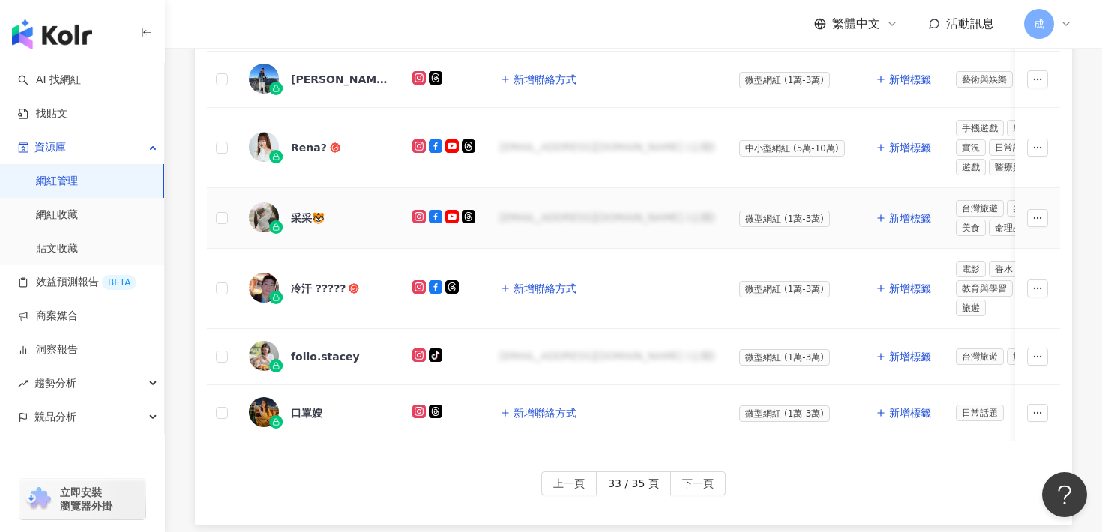
scroll to position [798, 0]
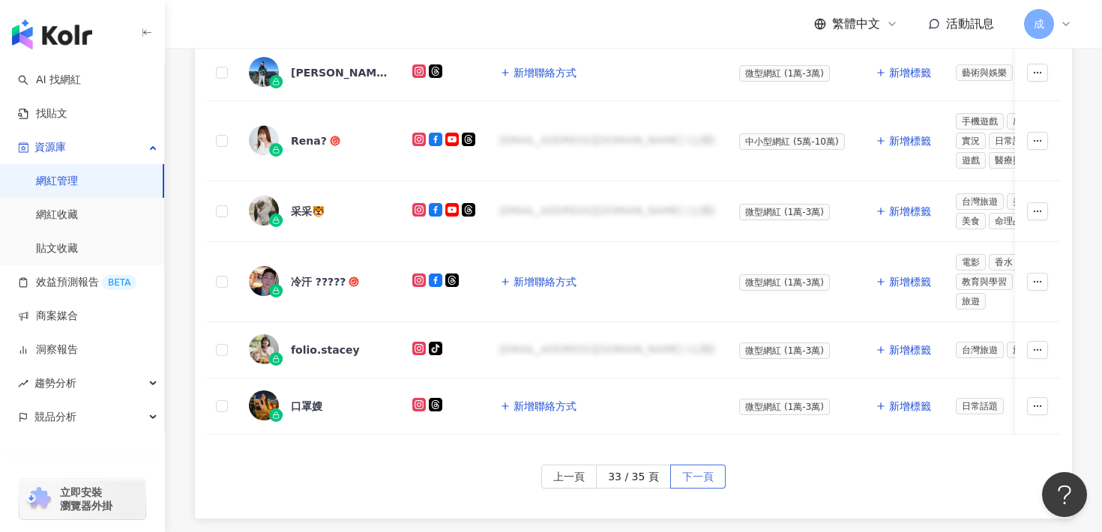
click at [689, 483] on span "下一頁" at bounding box center [697, 478] width 31 height 24
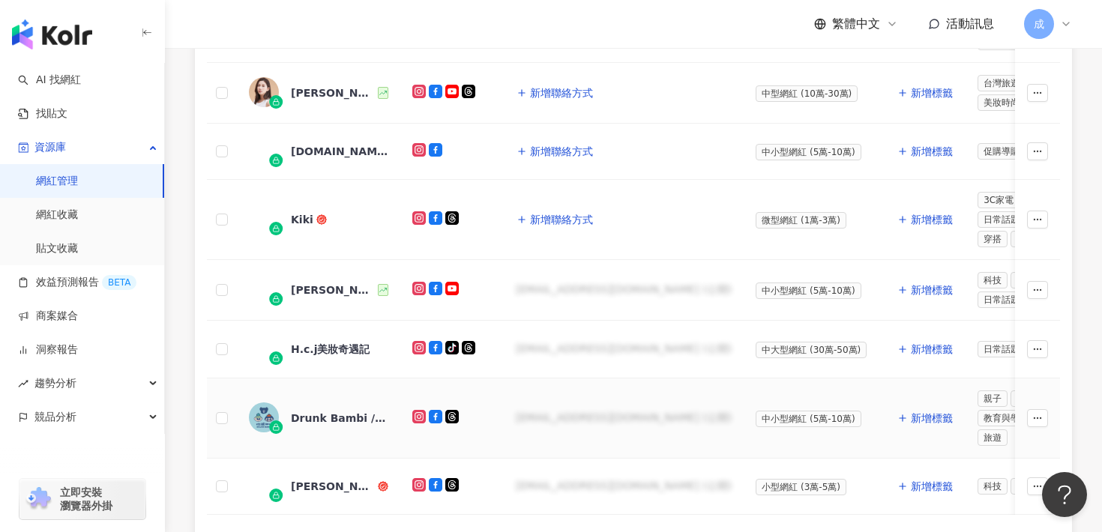
scroll to position [709, 0]
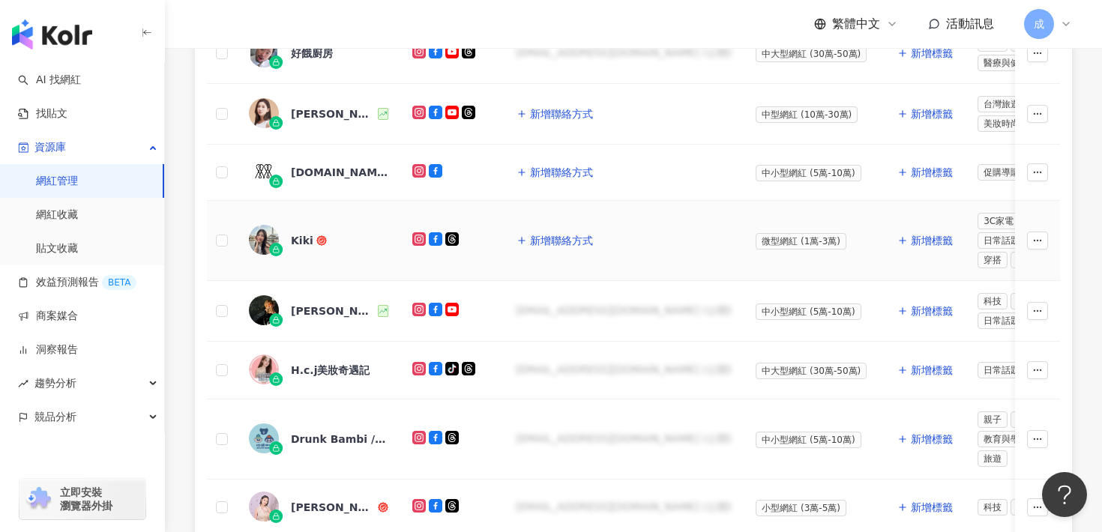
click at [299, 247] on div "Kiki" at bounding box center [318, 240] width 139 height 31
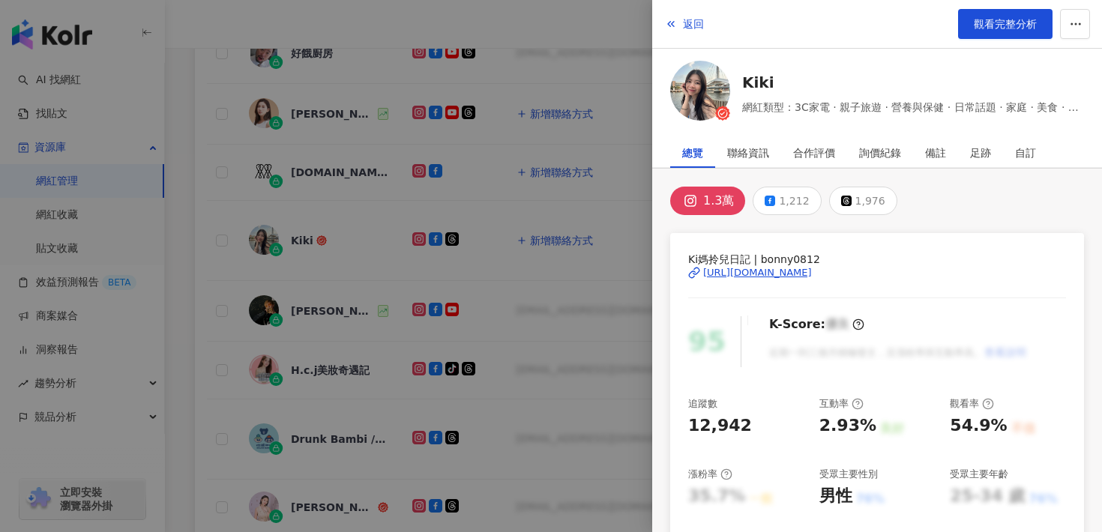
click at [812, 274] on div "[URL][DOMAIN_NAME]" at bounding box center [757, 272] width 109 height 13
click at [687, 28] on span "返回" at bounding box center [693, 24] width 21 height 12
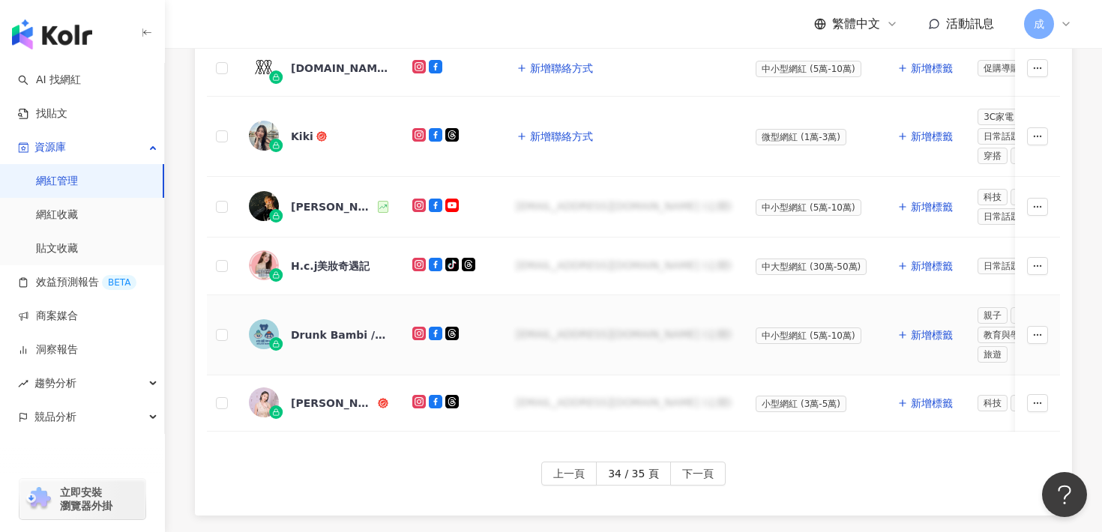
scroll to position [815, 0]
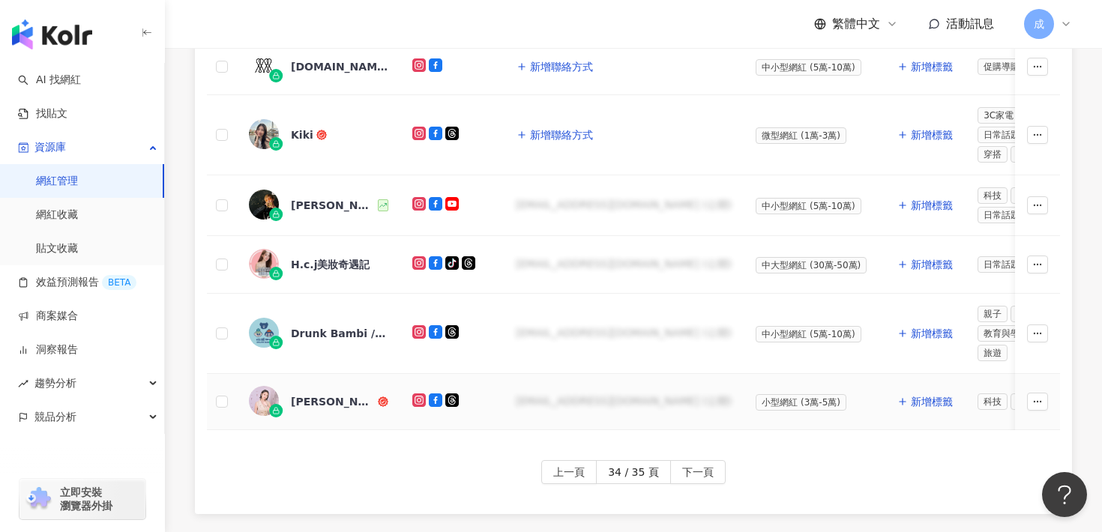
click at [305, 403] on div "[PERSON_NAME]" at bounding box center [333, 401] width 84 height 15
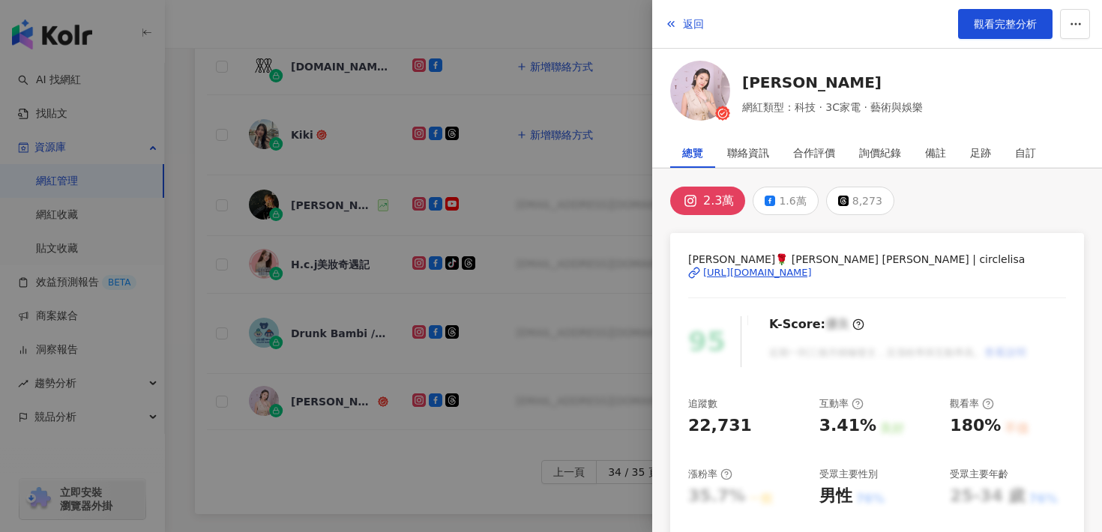
click at [776, 277] on div "[URL][DOMAIN_NAME]" at bounding box center [757, 272] width 109 height 13
click at [692, 24] on span "返回" at bounding box center [693, 24] width 21 height 12
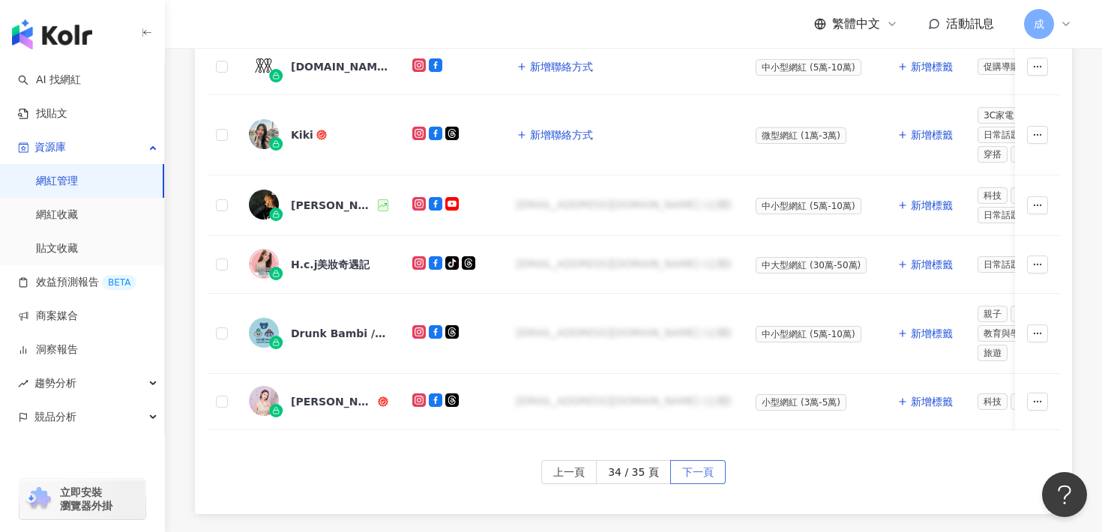
click at [699, 469] on span "下一頁" at bounding box center [697, 473] width 31 height 24
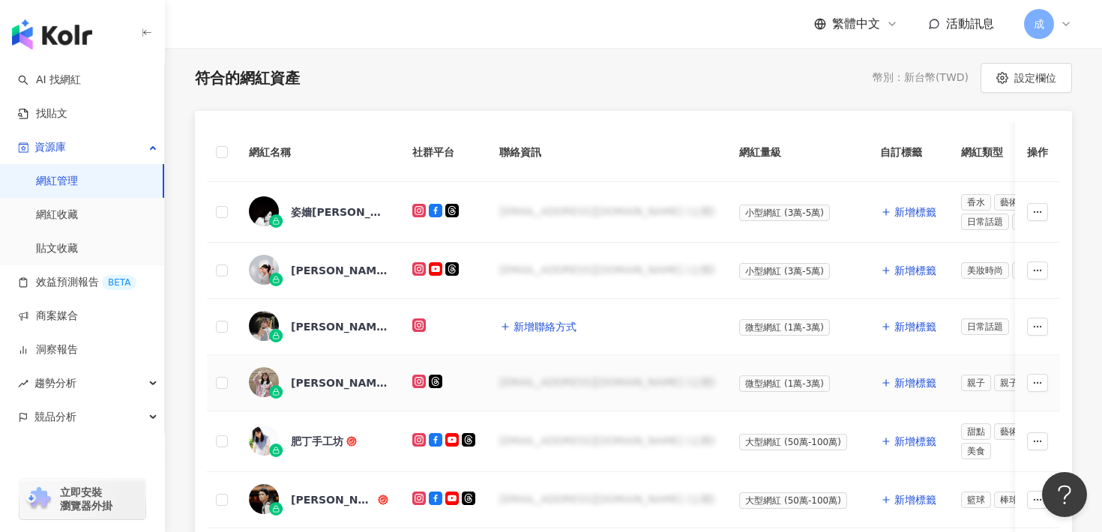
scroll to position [317, 0]
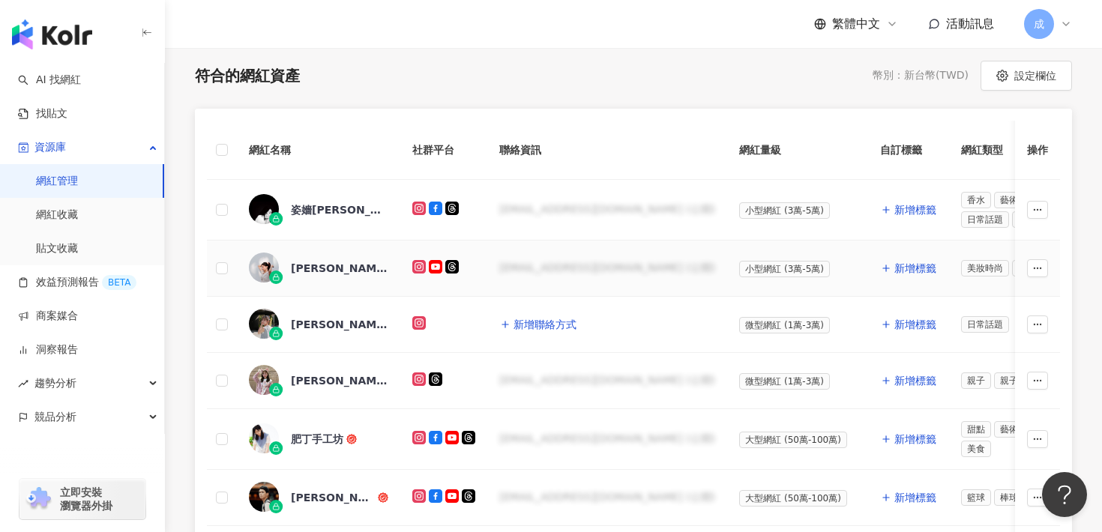
click at [334, 271] on div "[PERSON_NAME]" at bounding box center [339, 268] width 97 height 15
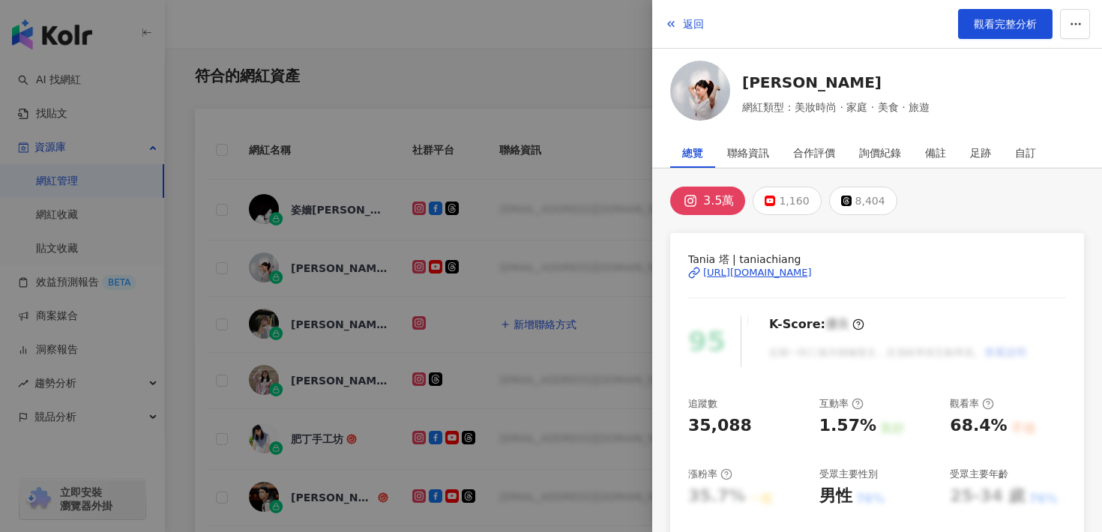
click at [770, 275] on div "[URL][DOMAIN_NAME]" at bounding box center [757, 272] width 109 height 13
click at [684, 23] on span "返回" at bounding box center [693, 24] width 21 height 12
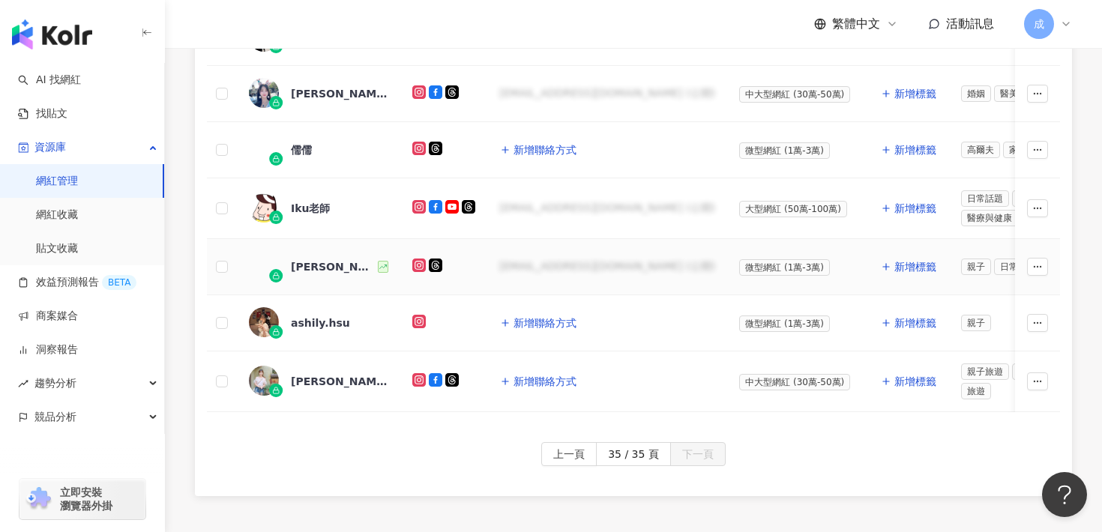
scroll to position [773, 0]
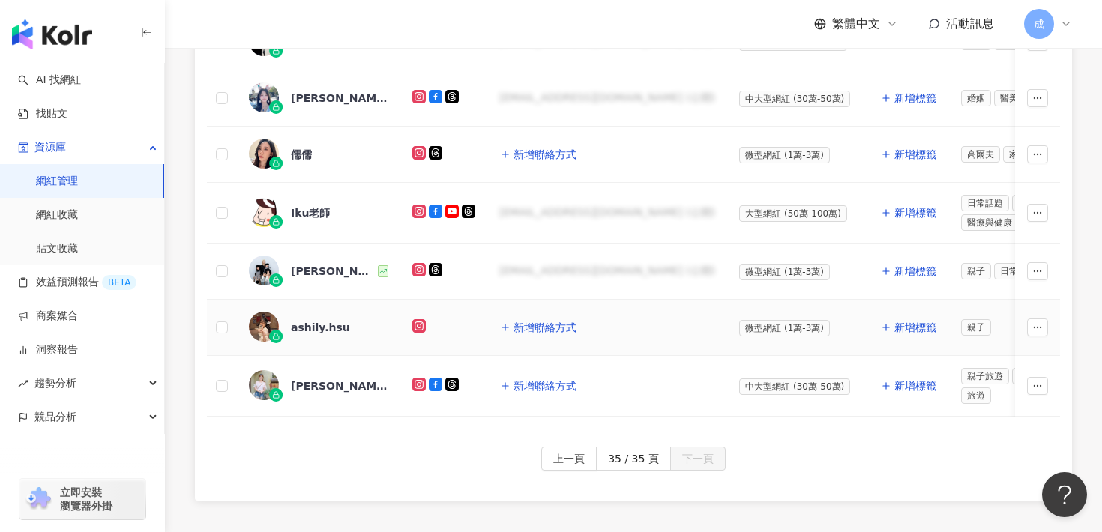
click at [335, 332] on div "ashily.hsu" at bounding box center [318, 327] width 139 height 31
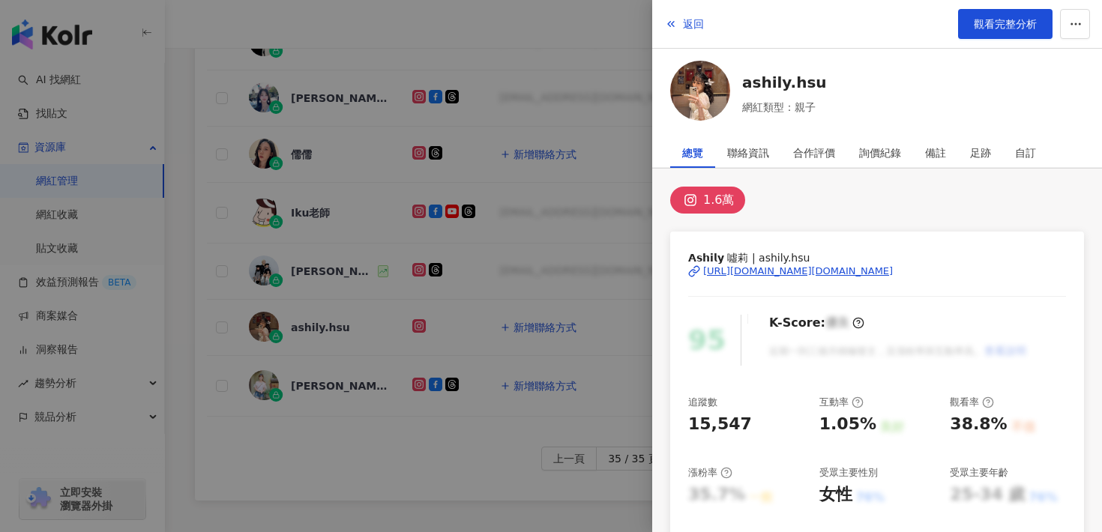
click at [756, 270] on div "[URL][DOMAIN_NAME][DOMAIN_NAME]" at bounding box center [798, 271] width 190 height 13
click at [685, 24] on span "返回" at bounding box center [693, 24] width 21 height 12
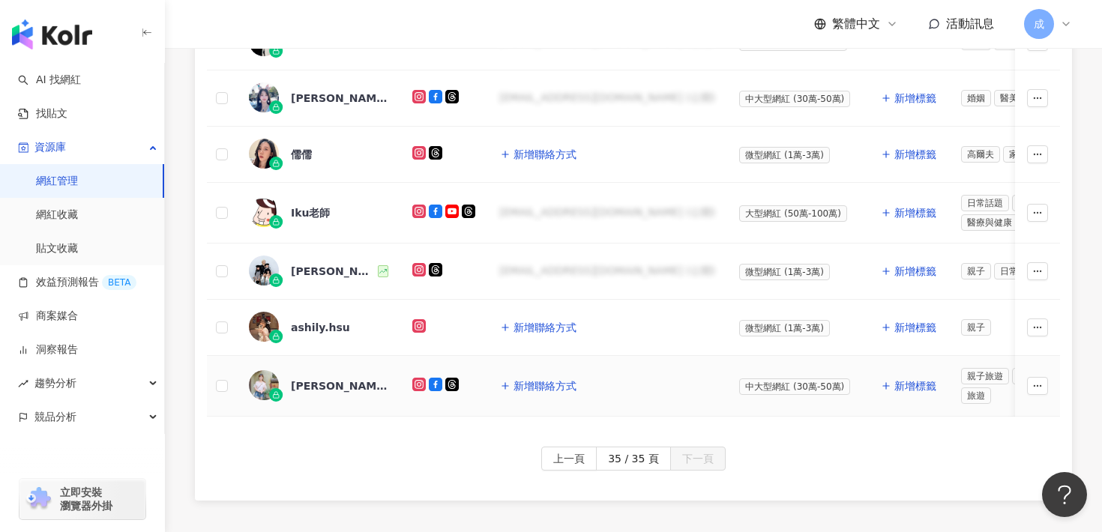
click at [302, 387] on div "[PERSON_NAME] Life" at bounding box center [339, 386] width 97 height 15
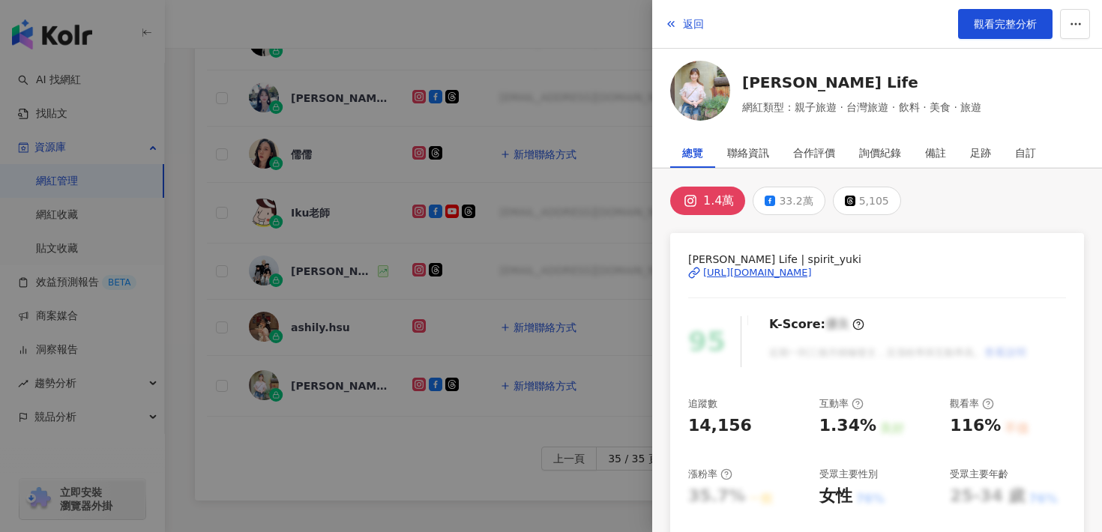
click at [732, 270] on div "[URL][DOMAIN_NAME]" at bounding box center [757, 272] width 109 height 13
click at [698, 24] on span "返回" at bounding box center [693, 24] width 21 height 12
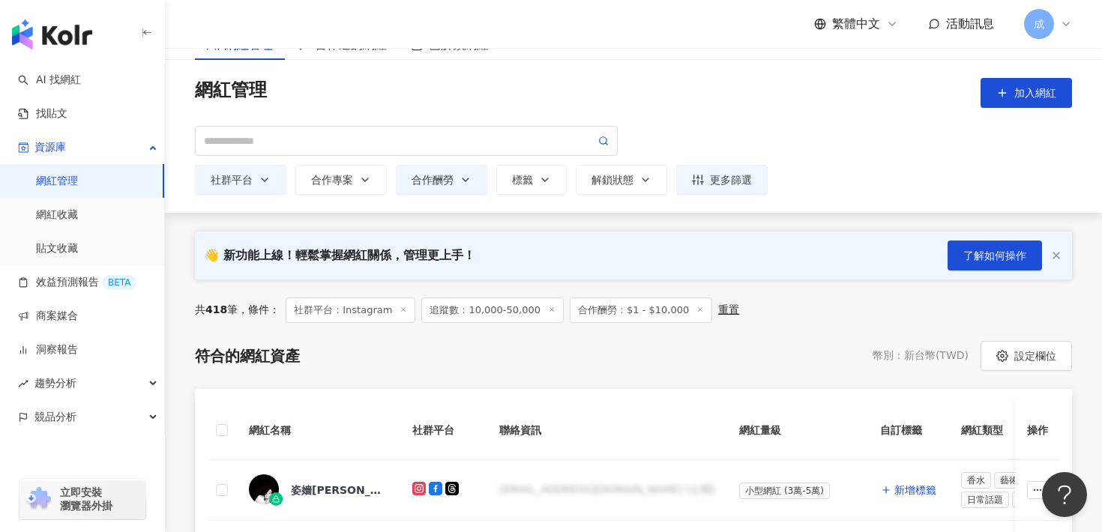
scroll to position [37, 0]
click at [507, 311] on span "追蹤數：10,000-50,000" at bounding box center [492, 309] width 142 height 25
click at [545, 310] on span "追蹤數：10,000-50,000" at bounding box center [492, 309] width 142 height 25
click at [548, 310] on icon at bounding box center [551, 308] width 7 height 7
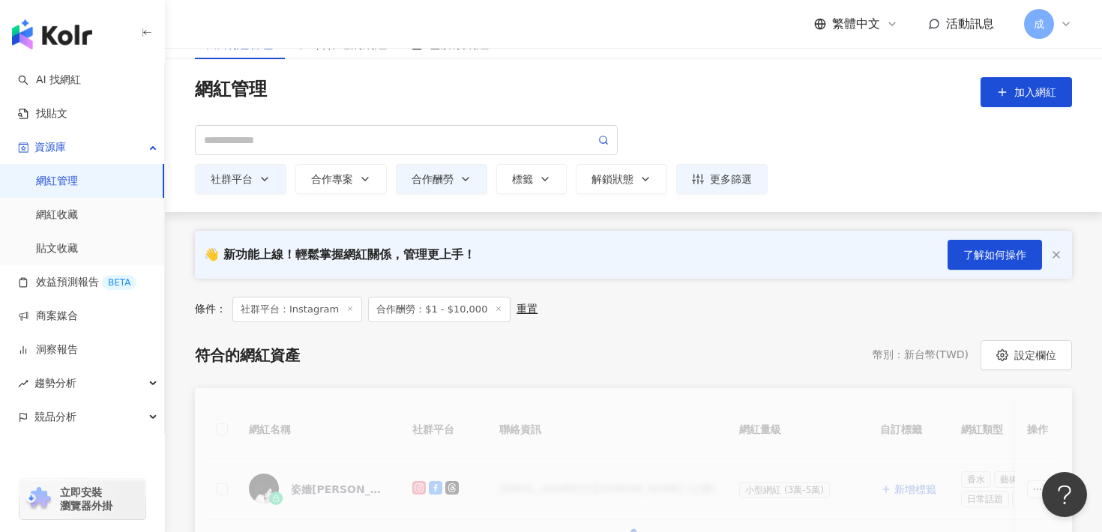
click at [522, 314] on div "重置" at bounding box center [526, 309] width 21 height 13
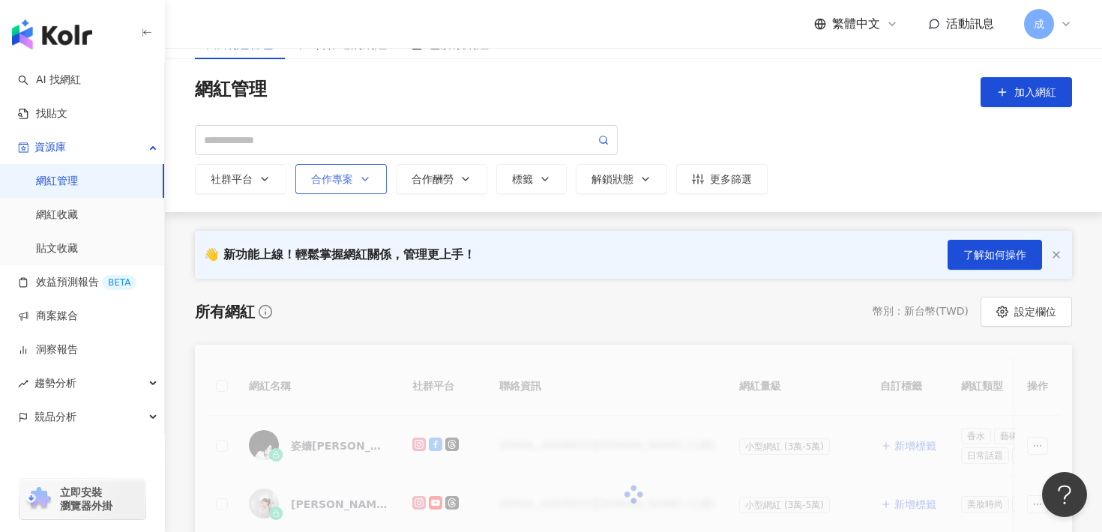
click at [350, 182] on div "合作專案" at bounding box center [341, 179] width 60 height 12
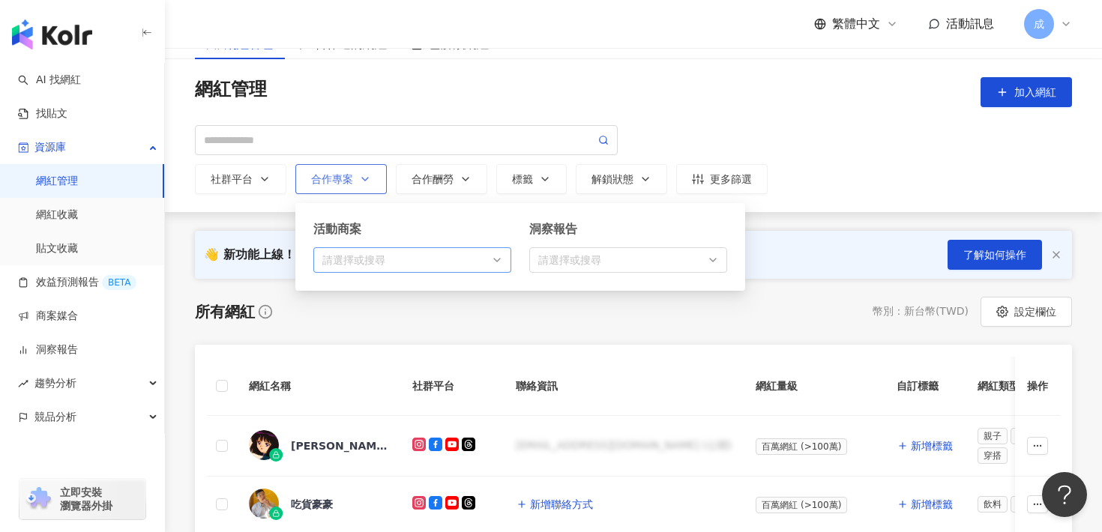
click at [417, 262] on div "button" at bounding box center [404, 259] width 176 height 11
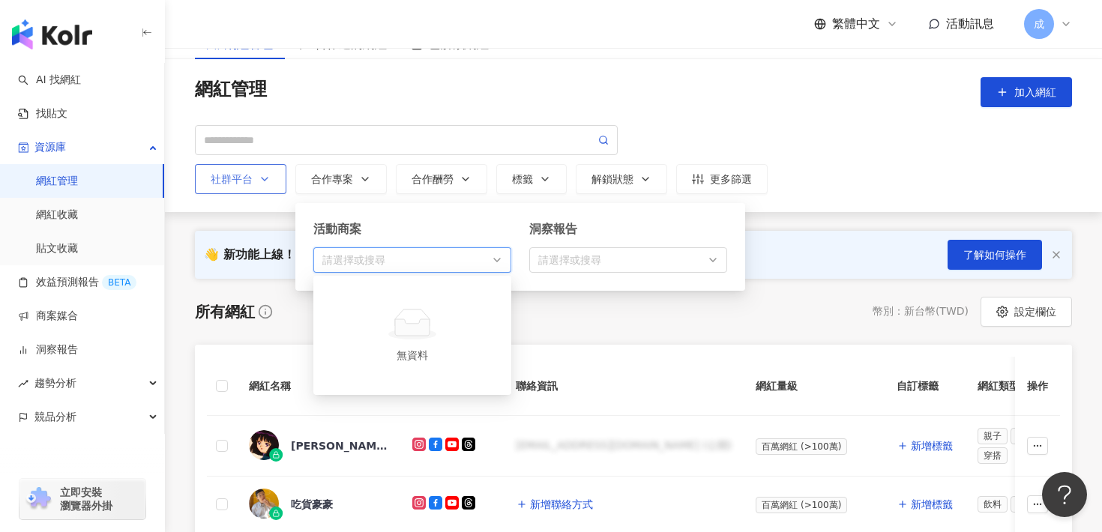
click at [251, 168] on button "社群平台" at bounding box center [240, 179] width 91 height 30
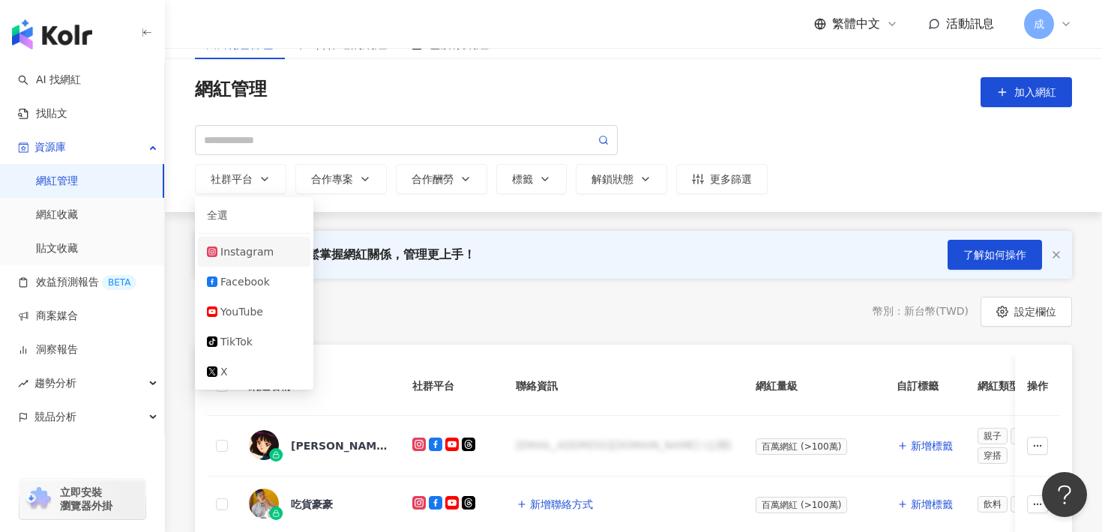
click at [258, 251] on div "Instagram" at bounding box center [260, 252] width 81 height 16
click at [480, 186] on button "合作酬勞 選擇合作酬勞： 幣值：TWD 不限 限制金額 $ * - $ *****" at bounding box center [441, 179] width 91 height 30
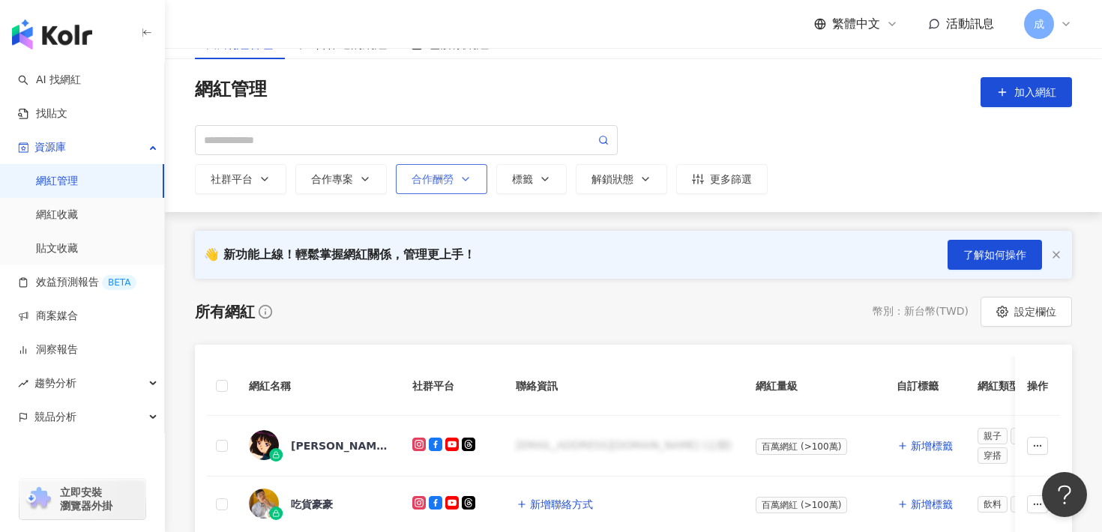
click at [465, 178] on icon "button" at bounding box center [466, 179] width 12 height 12
click at [466, 185] on button "合作酬勞 選擇合作酬勞： 幣值：TWD 不限 限制金額 $ * - $ *****" at bounding box center [441, 179] width 91 height 30
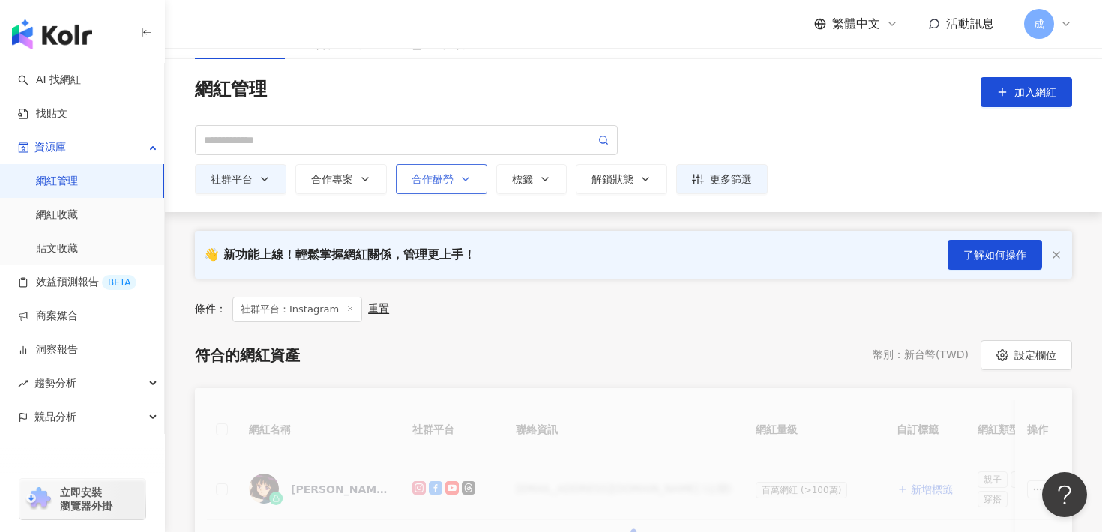
click at [466, 179] on icon "button" at bounding box center [466, 179] width 12 height 12
click at [470, 181] on icon "button" at bounding box center [466, 179] width 12 height 12
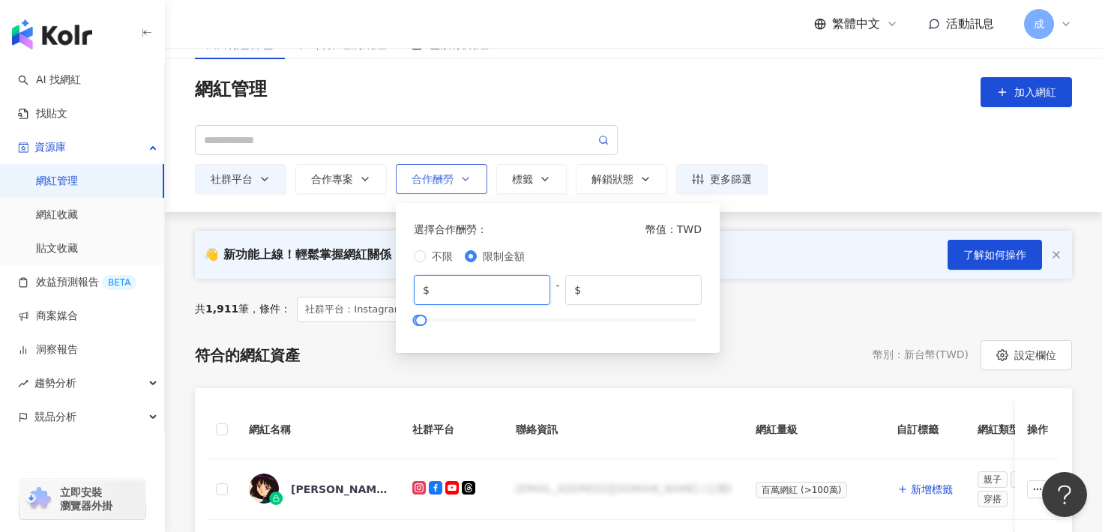
drag, startPoint x: 438, startPoint y: 286, endPoint x: 421, endPoint y: 286, distance: 17.2
click at [421, 286] on span "$ *" at bounding box center [482, 290] width 136 height 30
type input "*"
click at [610, 291] on input "*****" at bounding box center [638, 290] width 109 height 16
drag, startPoint x: 622, startPoint y: 291, endPoint x: 526, endPoint y: 283, distance: 96.2
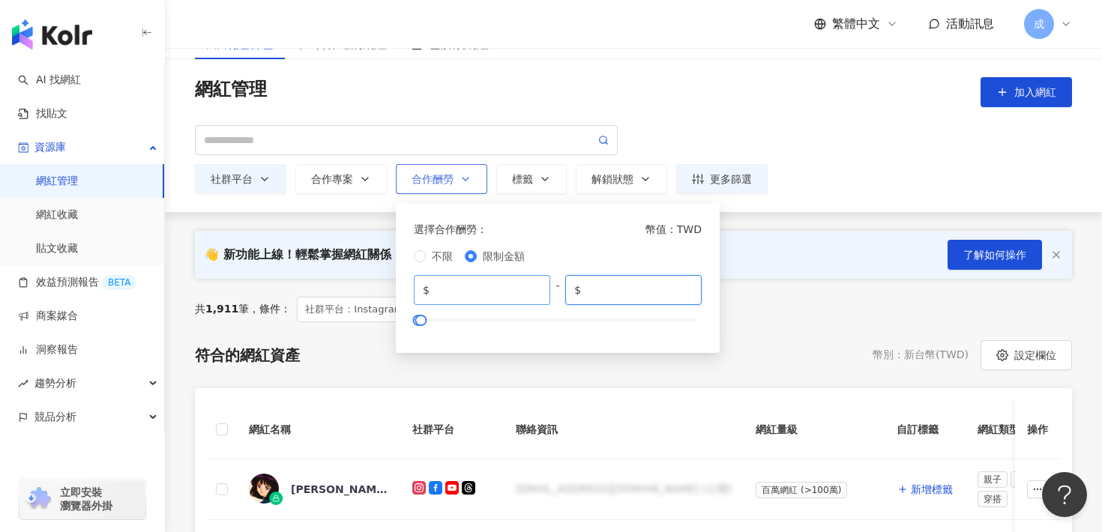
click at [526, 283] on div "$ * - $ *****" at bounding box center [558, 290] width 288 height 30
click at [510, 292] on input "*" at bounding box center [487, 290] width 109 height 16
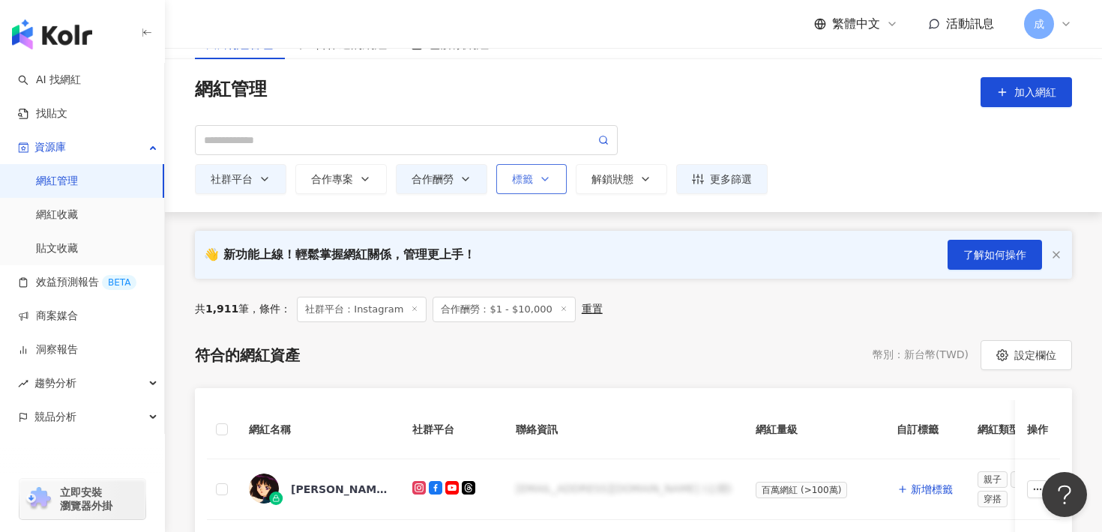
click at [550, 176] on icon "button" at bounding box center [545, 179] width 12 height 12
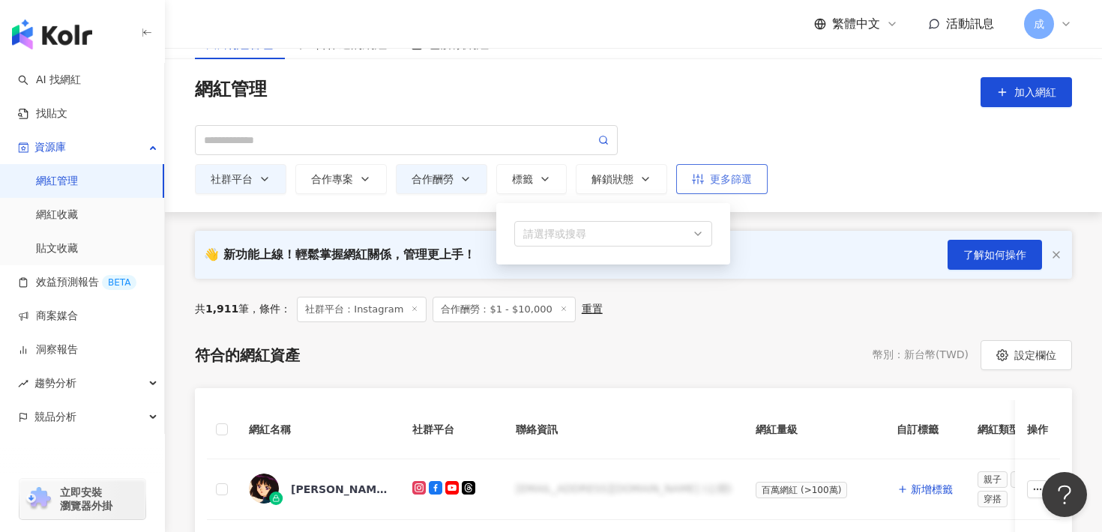
click at [712, 175] on div "更多篩選" at bounding box center [722, 179] width 60 height 12
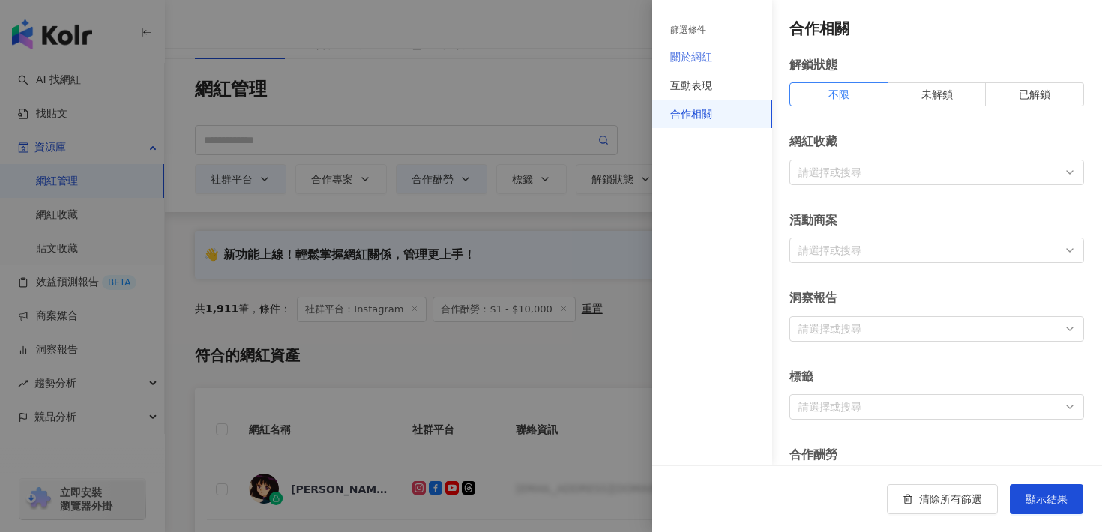
click at [726, 69] on div "關於網紅" at bounding box center [712, 57] width 120 height 28
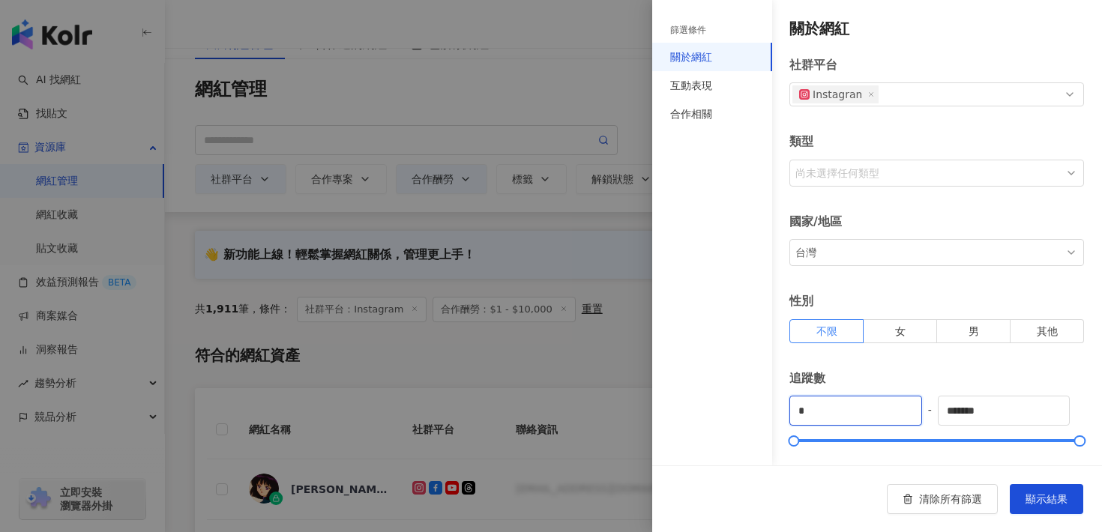
drag, startPoint x: 855, startPoint y: 133, endPoint x: 765, endPoint y: 133, distance: 90.0
click at [765, 133] on div "篩選條件 關於網紅 互動表現 合作相關 關於網紅 社群平台 Instagram 類型 尚未選擇任何類型 國家/地區 台灣 性別 不限 女 男 其他 追蹤數 *…" at bounding box center [877, 233] width 450 height 466
type input "*"
type input "*****"
drag, startPoint x: 1020, startPoint y: 139, endPoint x: 918, endPoint y: 136, distance: 102.0
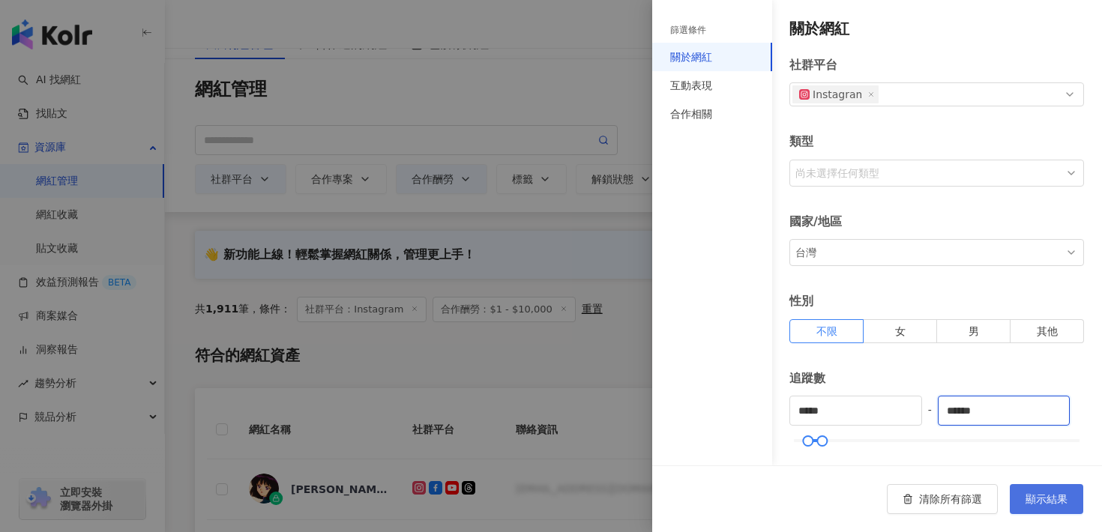
type input "******"
click at [1051, 501] on span "顯示結果" at bounding box center [1046, 499] width 42 height 12
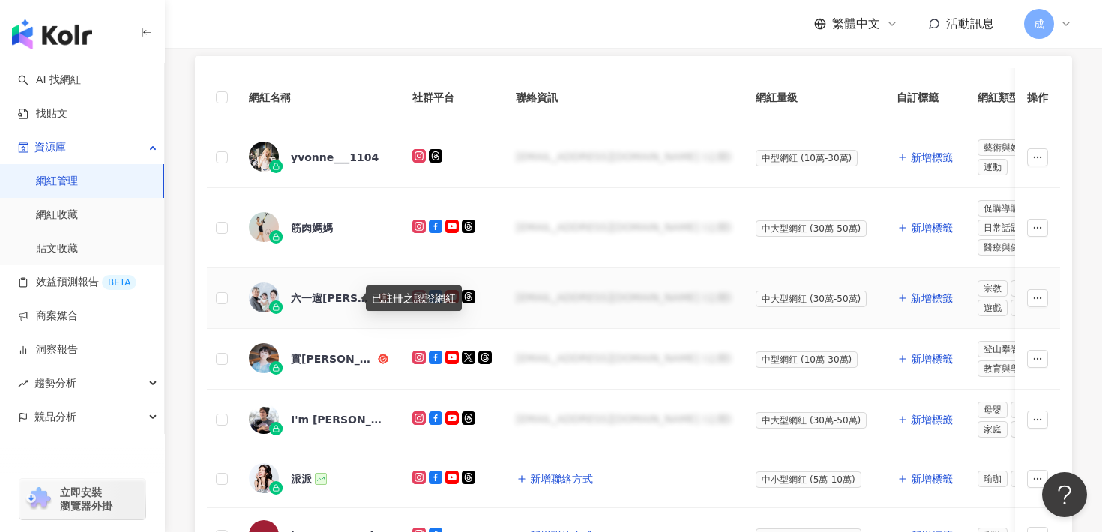
scroll to position [370, 0]
click at [324, 154] on div "yvonne___1104" at bounding box center [335, 156] width 88 height 15
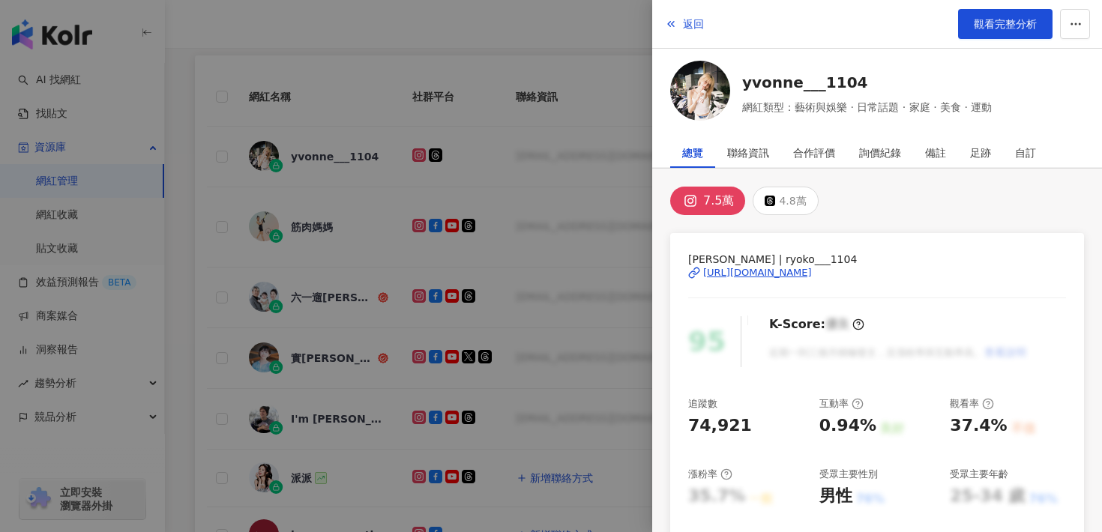
click at [767, 275] on div "[URL][DOMAIN_NAME]" at bounding box center [757, 272] width 109 height 13
click at [687, 15] on button "返回" at bounding box center [684, 24] width 40 height 30
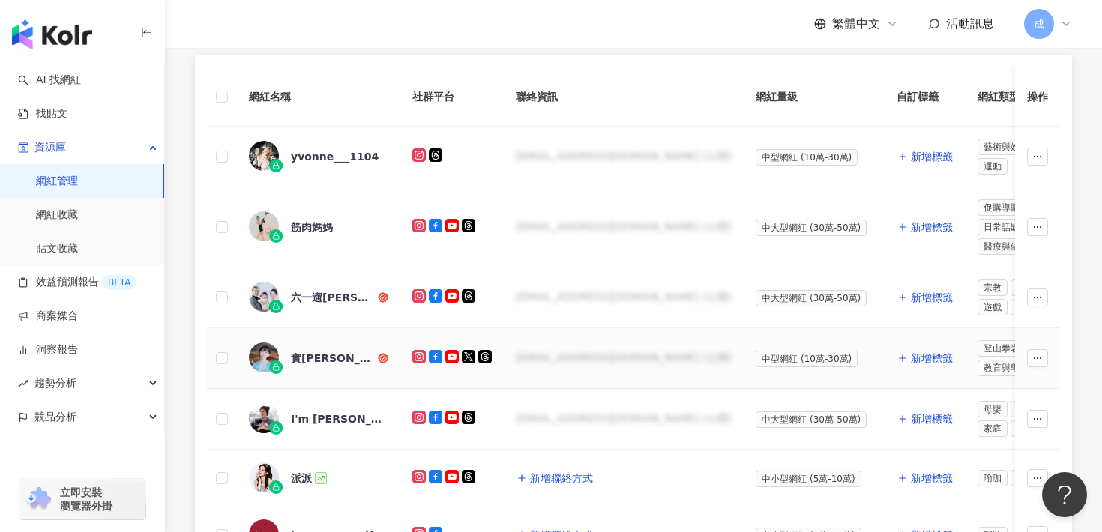
scroll to position [427, 0]
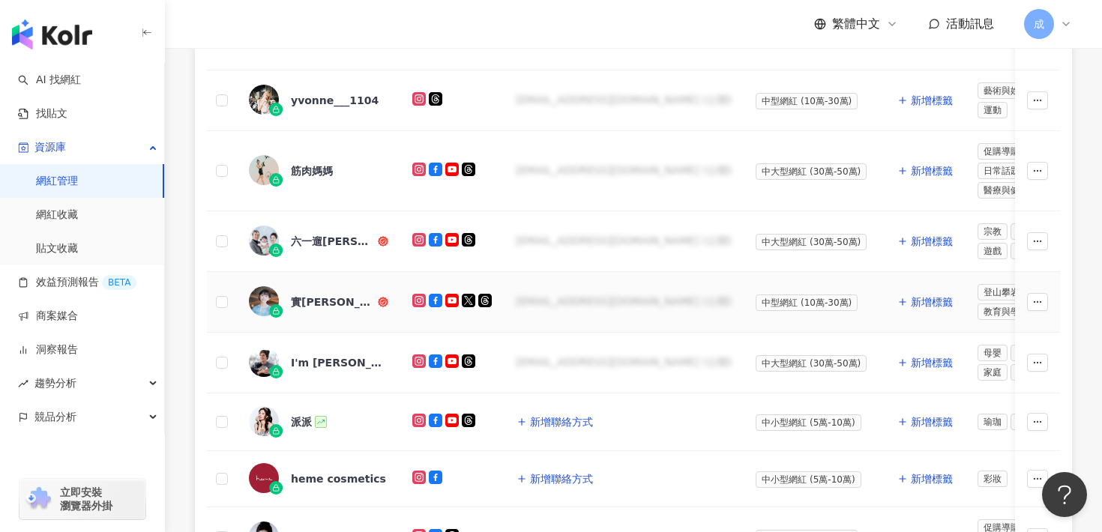
click at [324, 293] on div "實[PERSON_NAME]" at bounding box center [318, 301] width 139 height 31
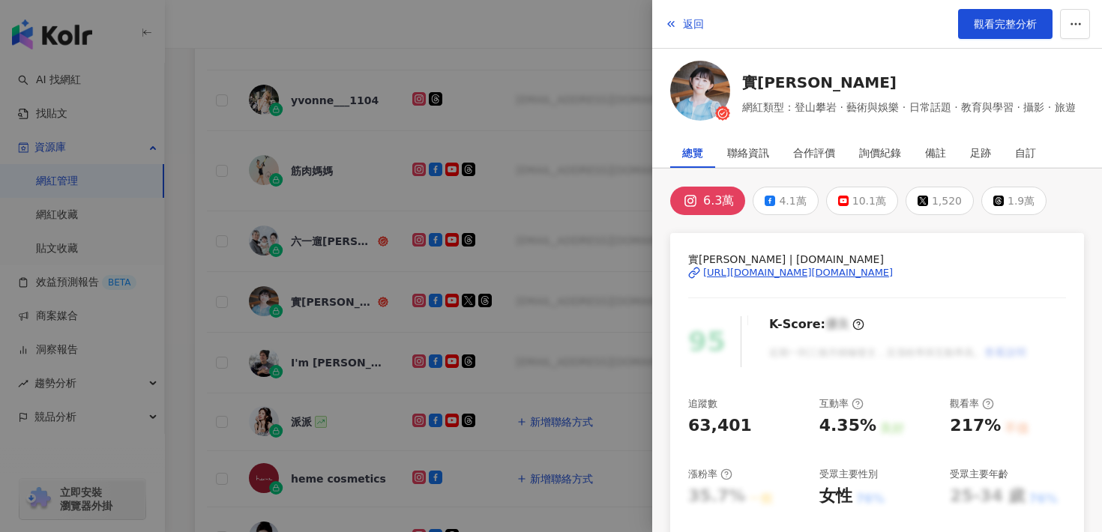
click at [759, 271] on div "[URL][DOMAIN_NAME][DOMAIN_NAME]" at bounding box center [798, 272] width 190 height 13
click at [690, 13] on button "返回" at bounding box center [684, 24] width 40 height 30
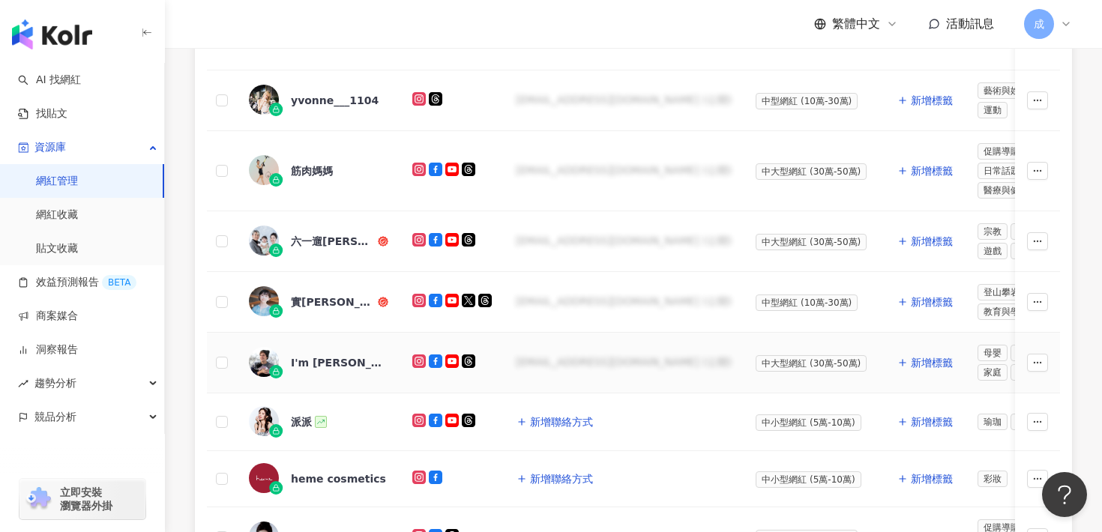
click at [304, 359] on div "I'm [PERSON_NAME]" at bounding box center [339, 362] width 97 height 15
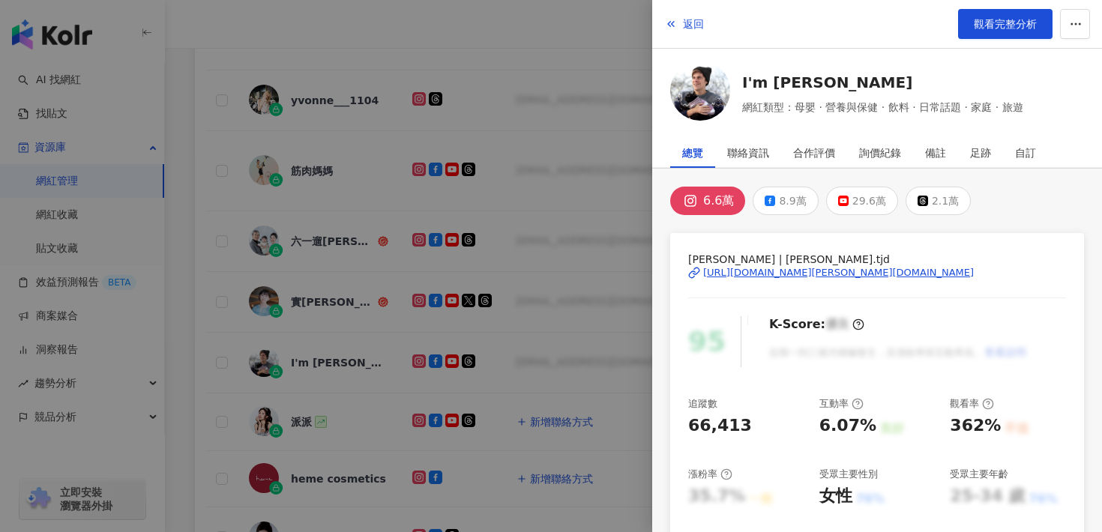
click at [732, 271] on div "[URL][DOMAIN_NAME][PERSON_NAME][DOMAIN_NAME]" at bounding box center [838, 272] width 271 height 13
click at [698, 22] on span "返回" at bounding box center [693, 24] width 21 height 12
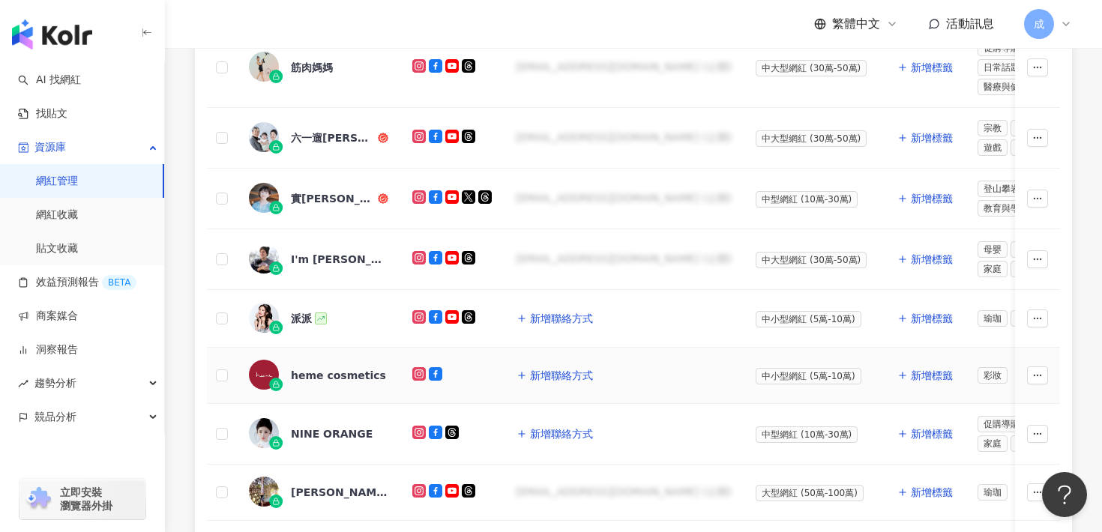
scroll to position [540, 0]
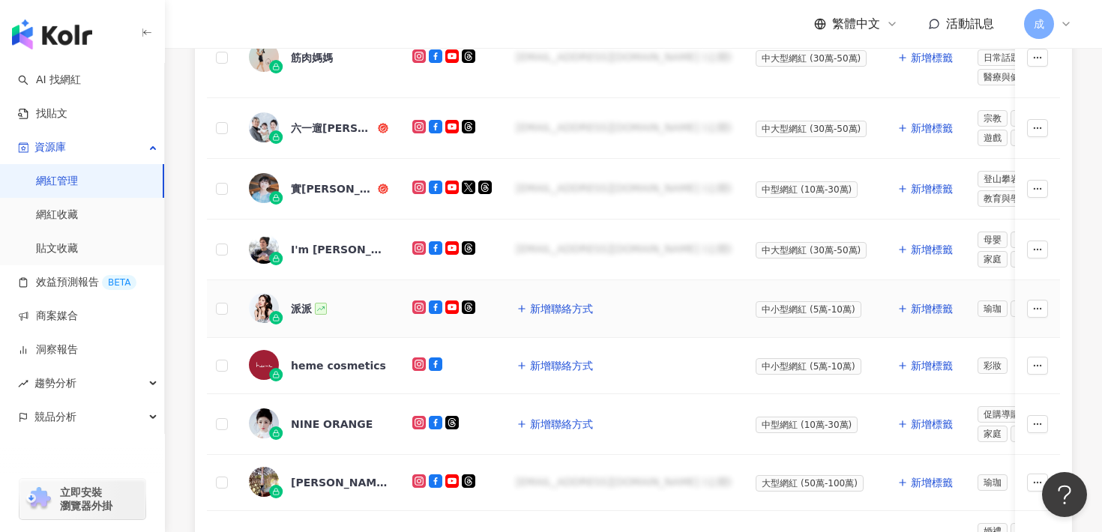
click at [298, 304] on div "派派" at bounding box center [301, 308] width 21 height 15
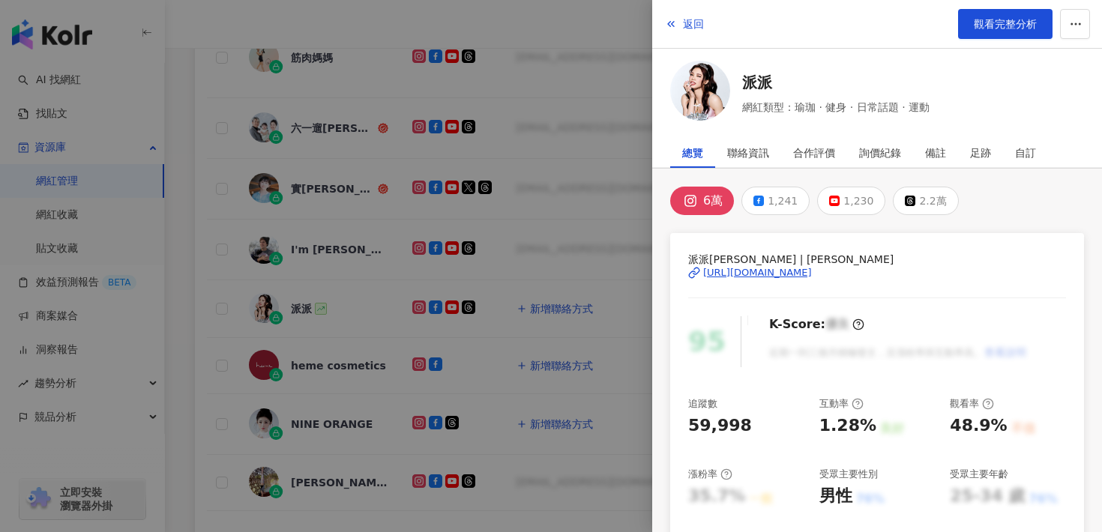
click at [798, 273] on div "[URL][DOMAIN_NAME]" at bounding box center [757, 272] width 109 height 13
click at [688, 21] on span "返回" at bounding box center [693, 24] width 21 height 12
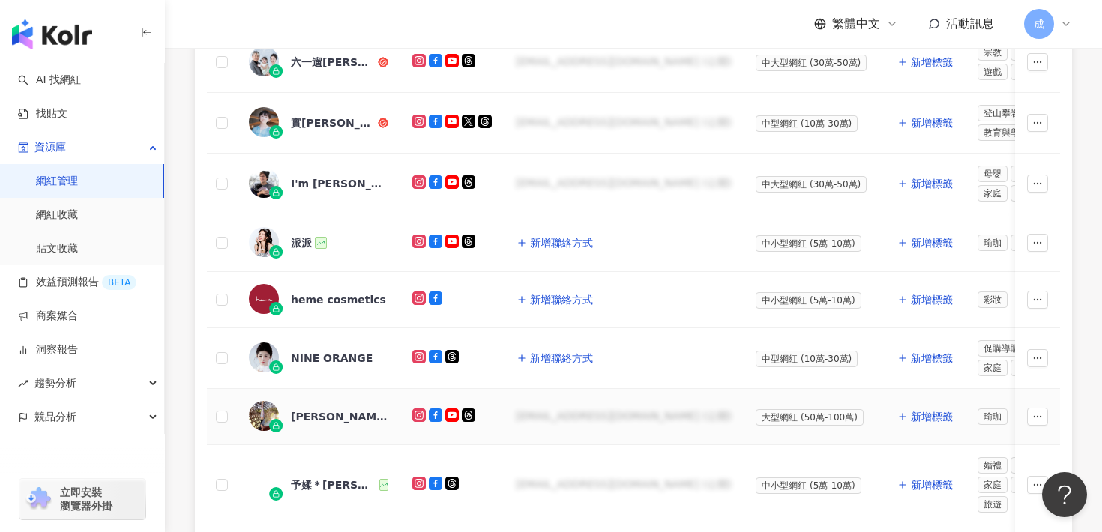
scroll to position [609, 0]
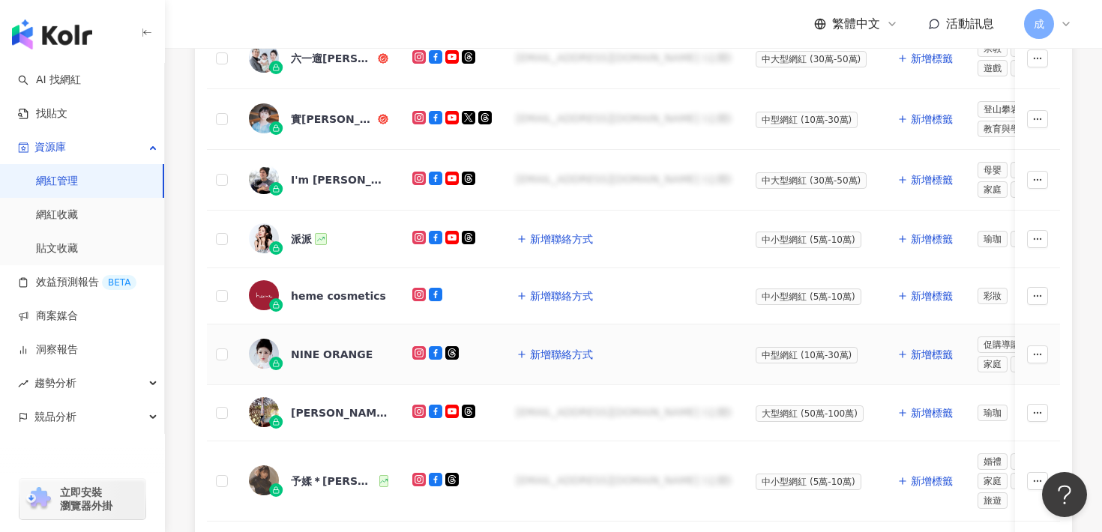
click at [332, 355] on div "NINE ORANGE" at bounding box center [332, 354] width 82 height 15
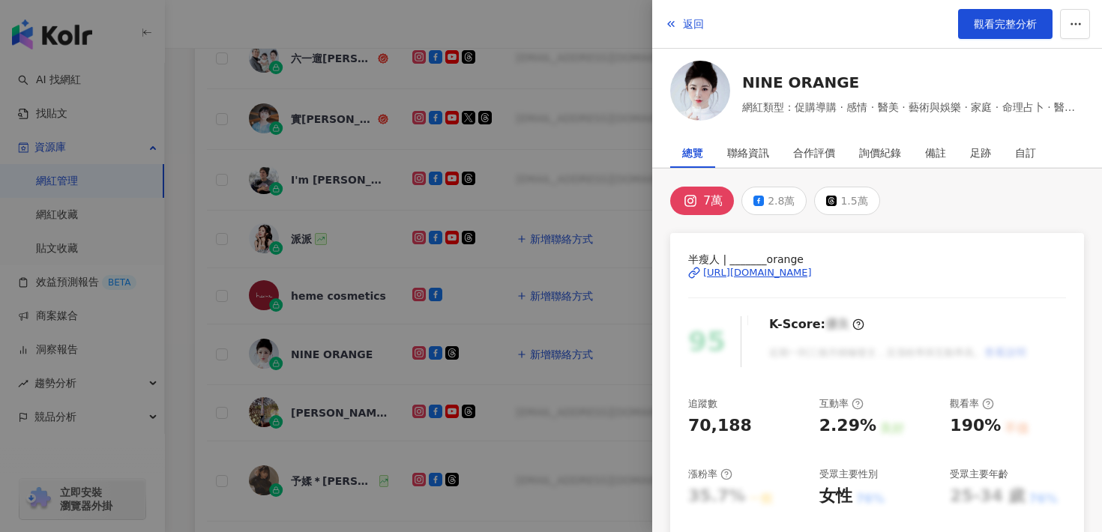
click at [812, 270] on div "[URL][DOMAIN_NAME]" at bounding box center [757, 272] width 109 height 13
click at [676, 21] on icon "button" at bounding box center [671, 24] width 12 height 12
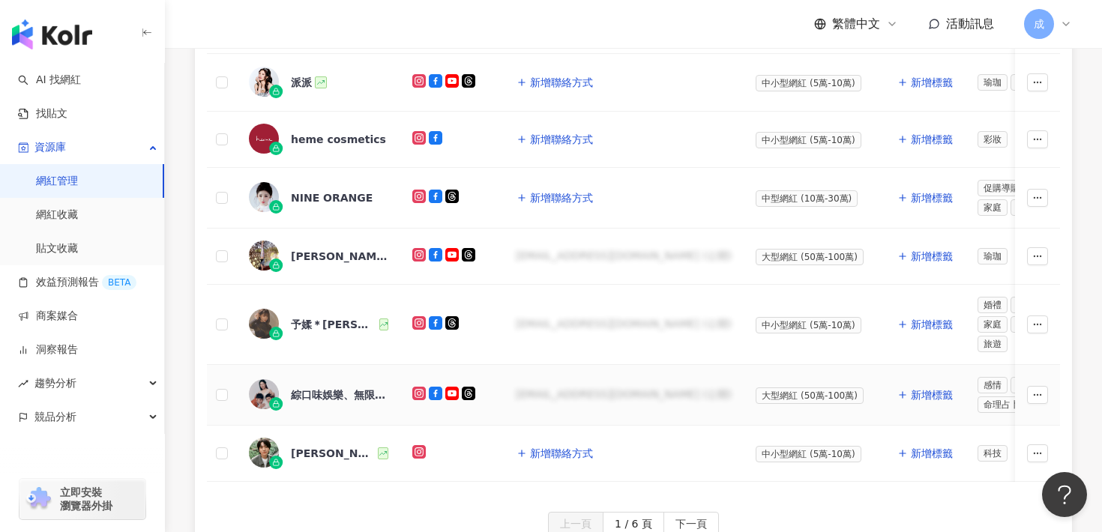
scroll to position [769, 0]
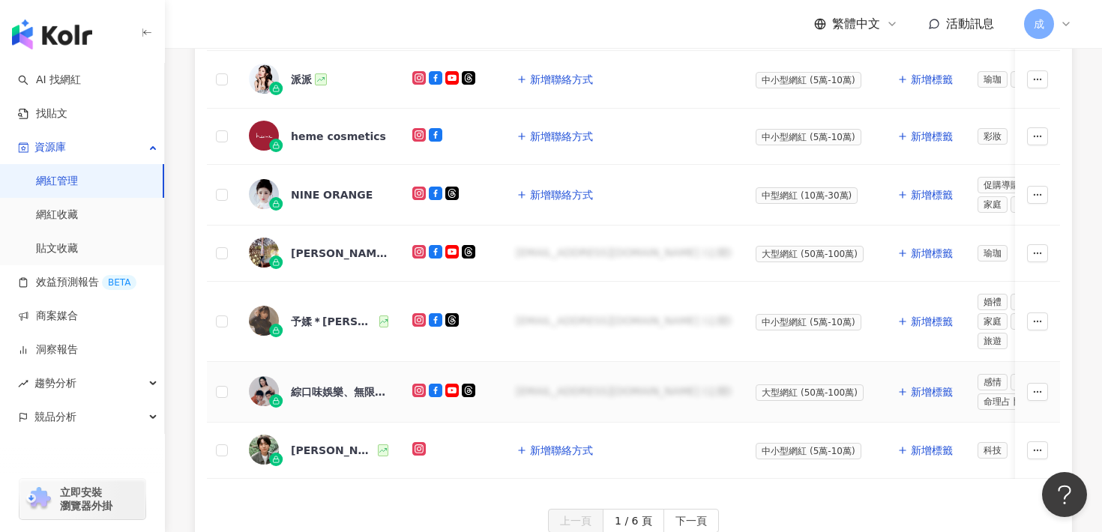
click at [328, 393] on div "綜口味娛樂、無限綜口味" at bounding box center [339, 392] width 97 height 15
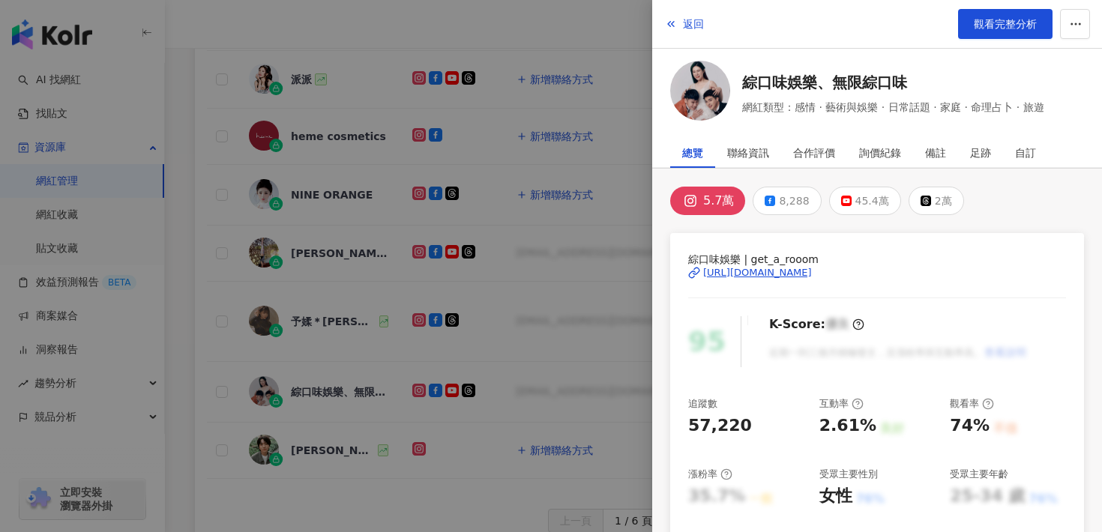
click at [771, 271] on div "[URL][DOMAIN_NAME]" at bounding box center [757, 272] width 109 height 13
click at [693, 21] on span "返回" at bounding box center [693, 24] width 21 height 12
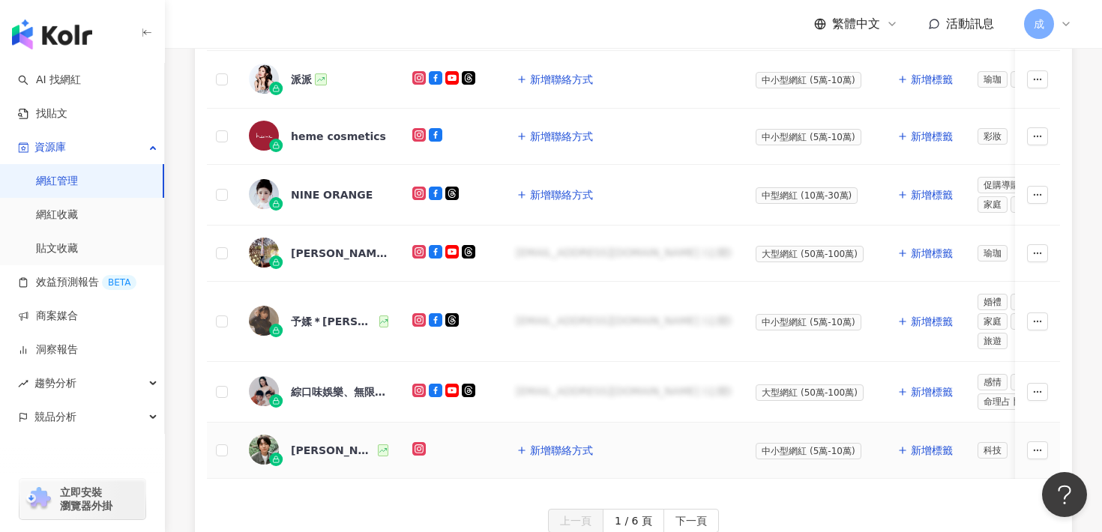
click at [297, 449] on div "[PERSON_NAME]" at bounding box center [333, 450] width 84 height 15
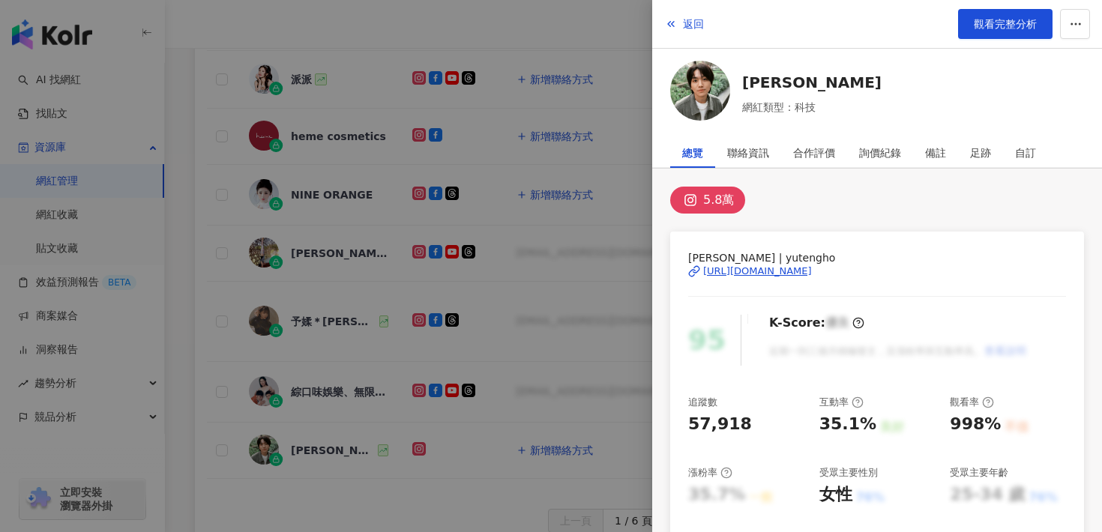
click at [795, 274] on div "[URL][DOMAIN_NAME]" at bounding box center [757, 271] width 109 height 13
click at [786, 142] on div "合作評價" at bounding box center [814, 153] width 66 height 30
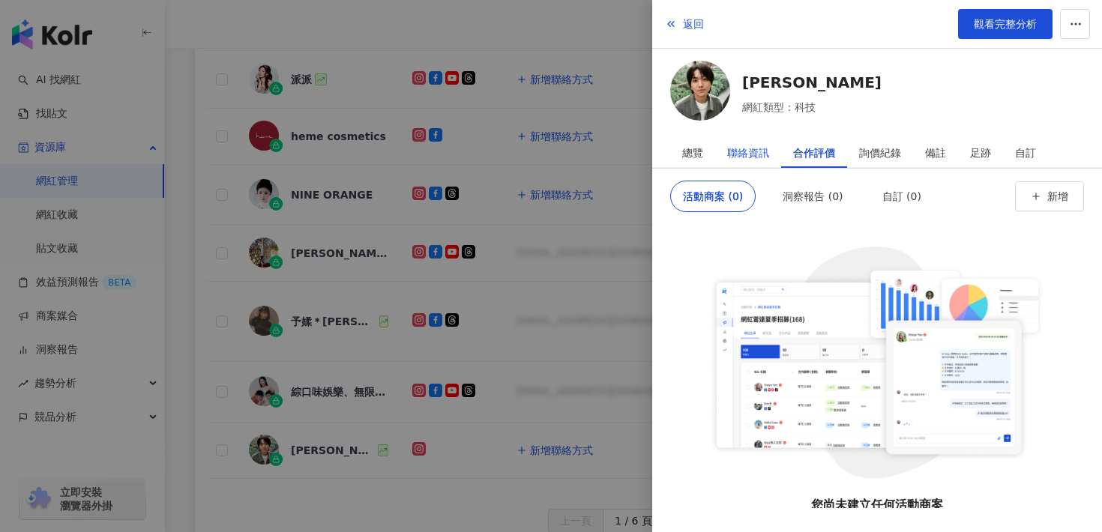
click at [750, 150] on div "聯絡資訊" at bounding box center [748, 153] width 42 height 30
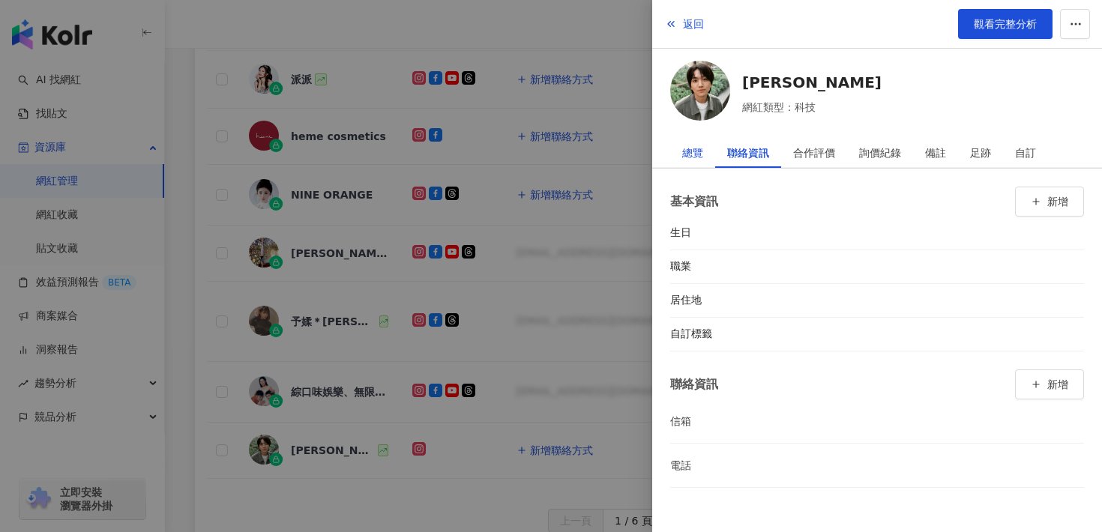
click at [700, 157] on div "總覽" at bounding box center [692, 153] width 21 height 30
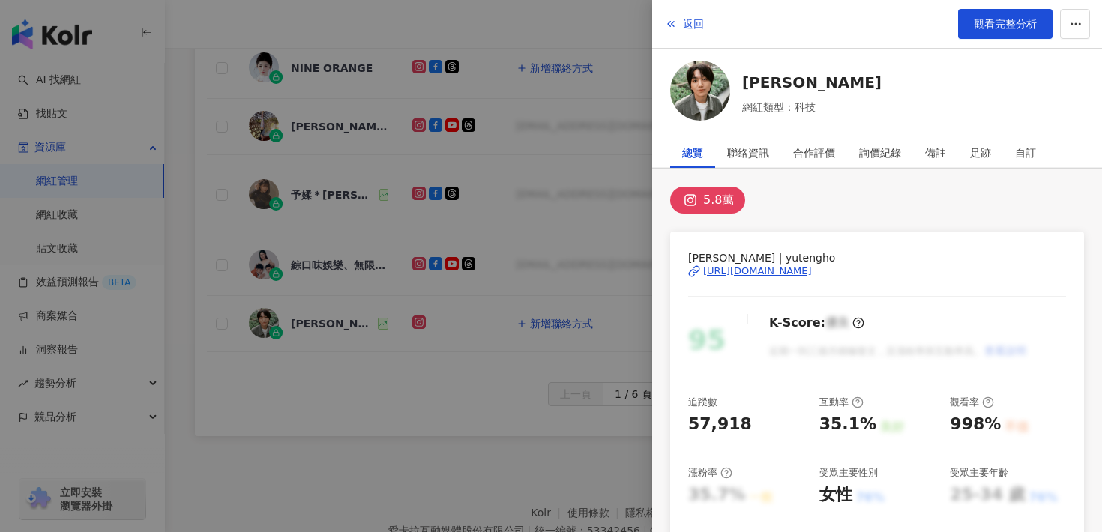
scroll to position [963, 0]
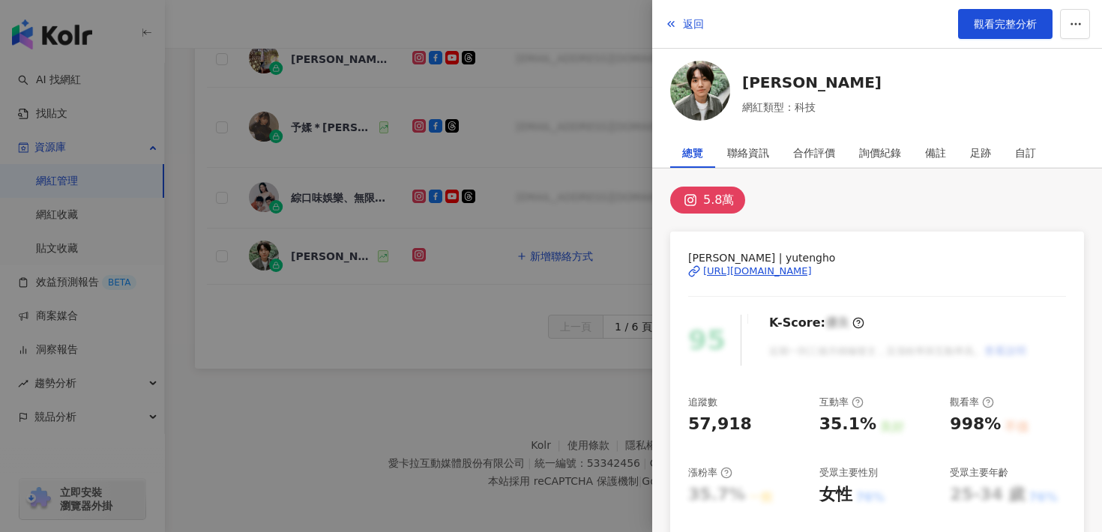
click at [739, 268] on div "[URL][DOMAIN_NAME]" at bounding box center [757, 271] width 109 height 13
click at [692, 22] on span "返回" at bounding box center [693, 24] width 21 height 12
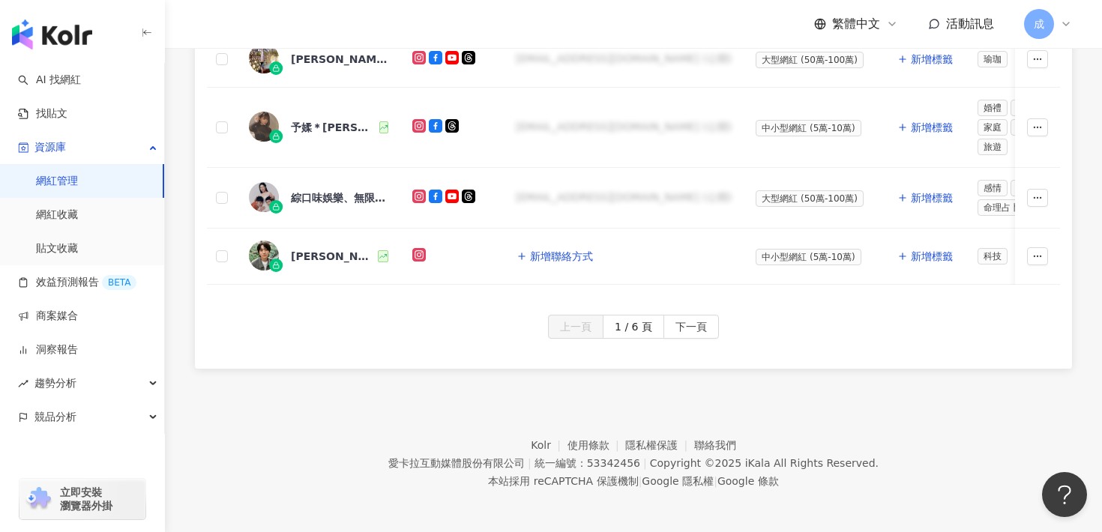
click at [694, 327] on span "下一頁" at bounding box center [690, 328] width 31 height 24
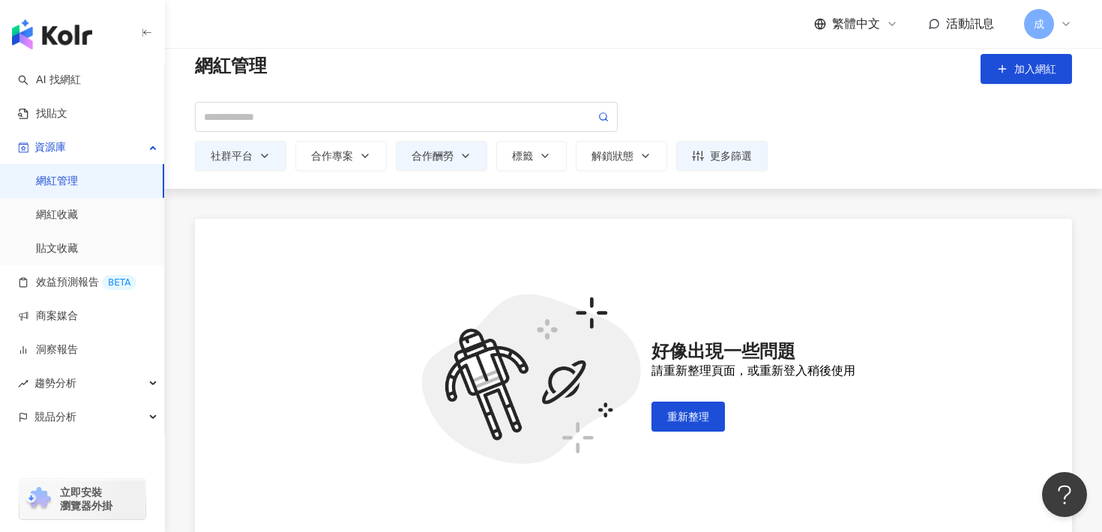
scroll to position [35, 0]
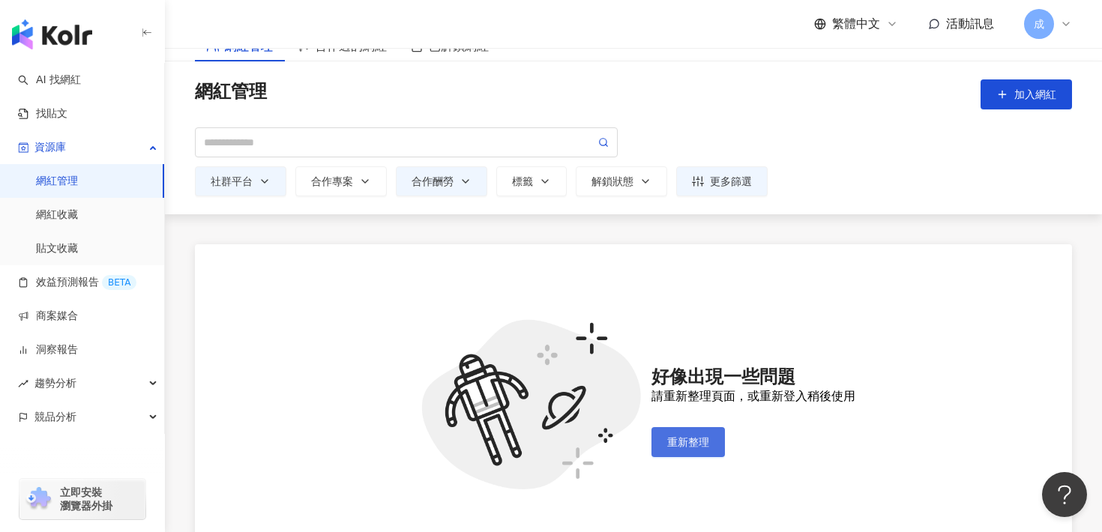
click at [666, 438] on button "重新整理" at bounding box center [687, 442] width 73 height 30
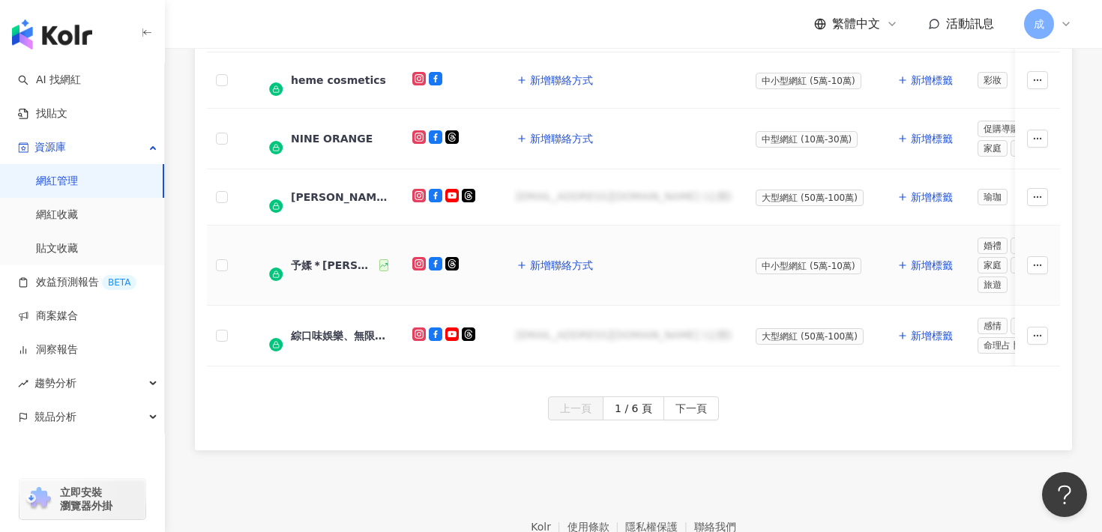
scroll to position [888, 0]
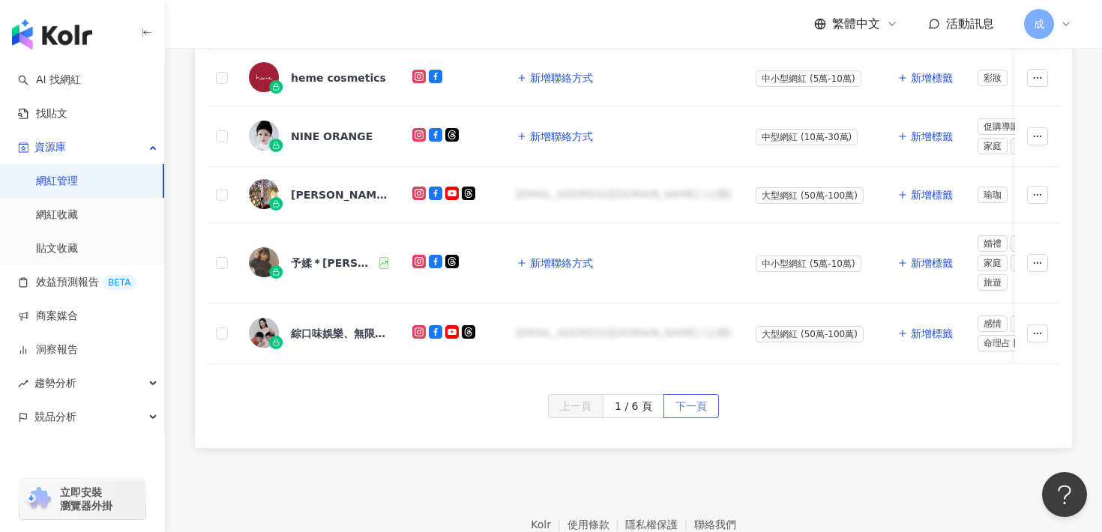
click at [696, 403] on span "下一頁" at bounding box center [690, 407] width 31 height 24
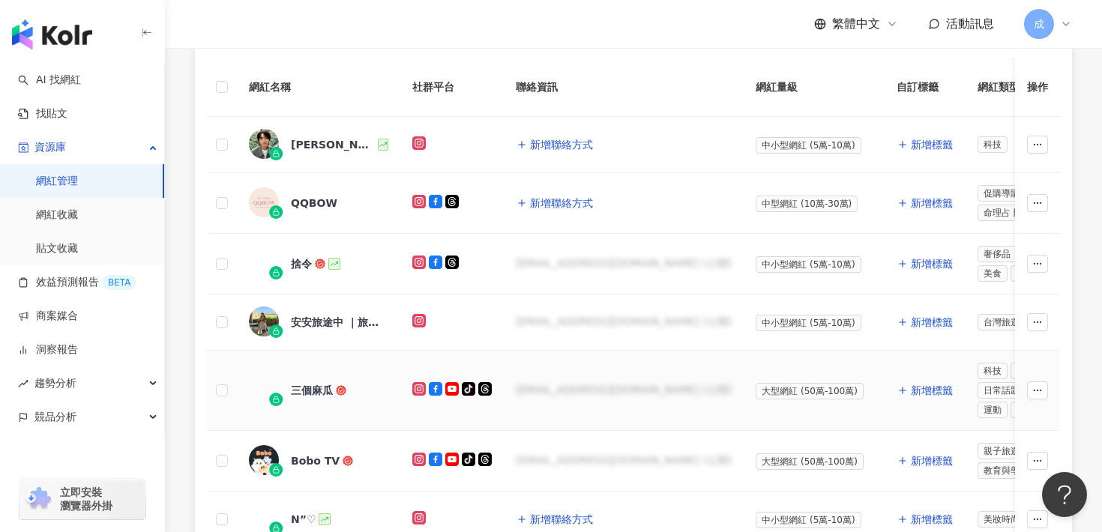
scroll to position [385, 0]
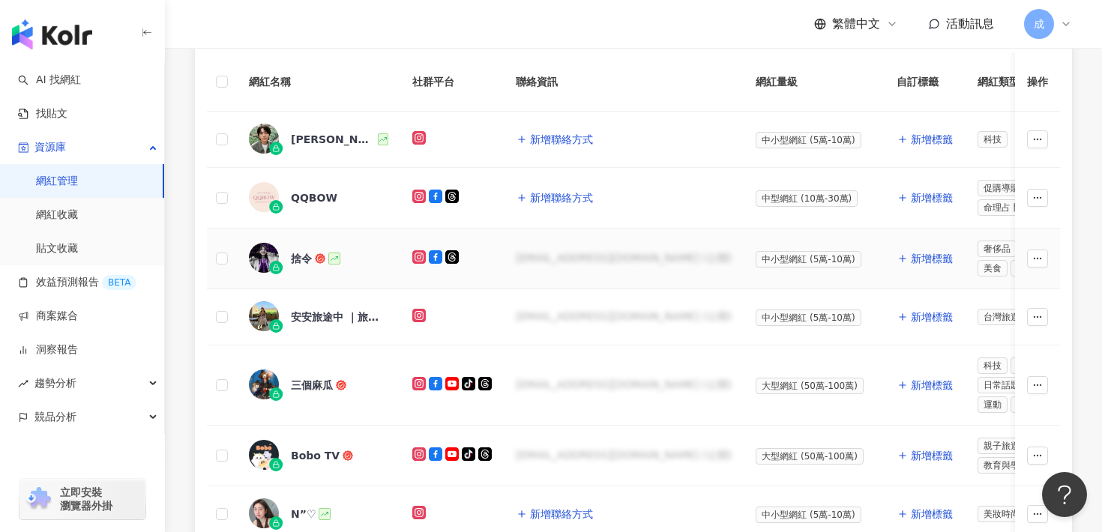
click at [298, 257] on div "捨令" at bounding box center [301, 258] width 21 height 15
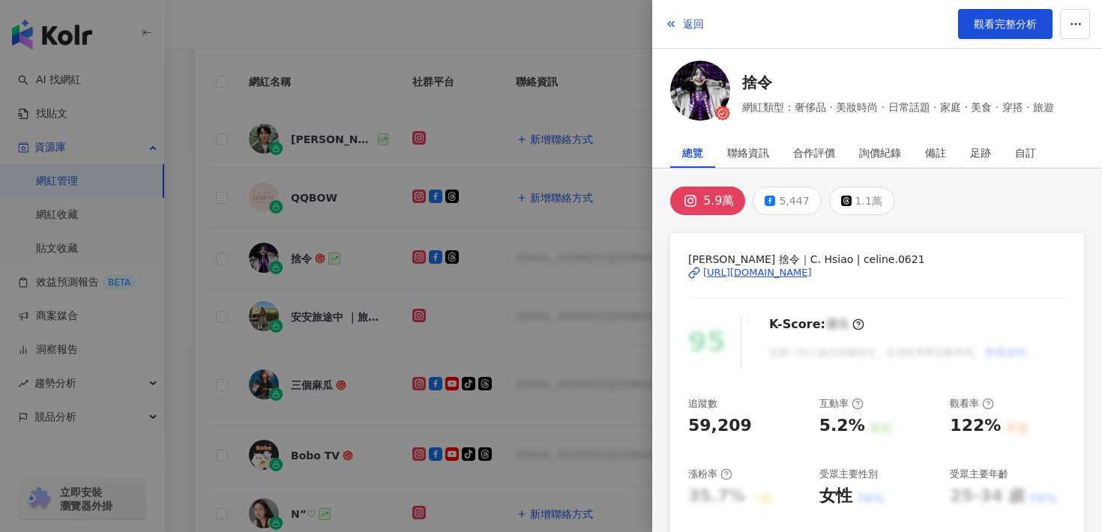
click at [807, 272] on div "https://www.instagram.com/celine.0621/" at bounding box center [757, 272] width 109 height 13
click at [682, 24] on button "返回" at bounding box center [684, 24] width 40 height 30
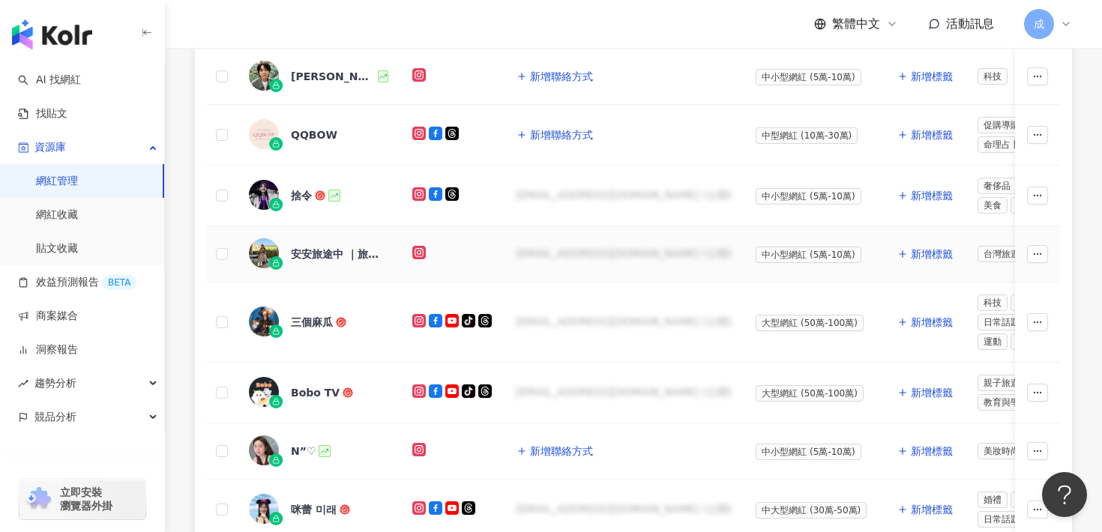
scroll to position [451, 0]
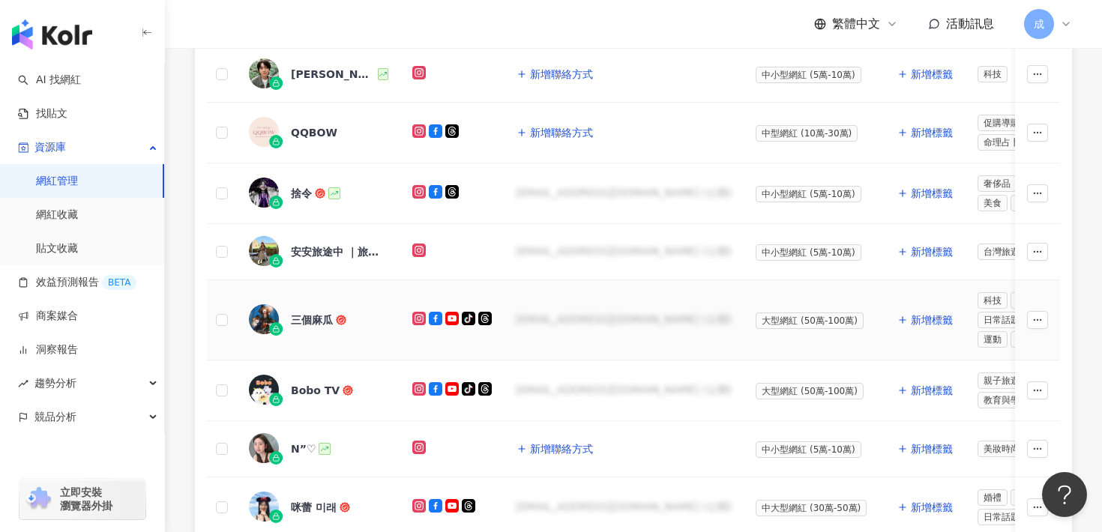
click at [304, 316] on div "三個麻瓜" at bounding box center [312, 320] width 42 height 15
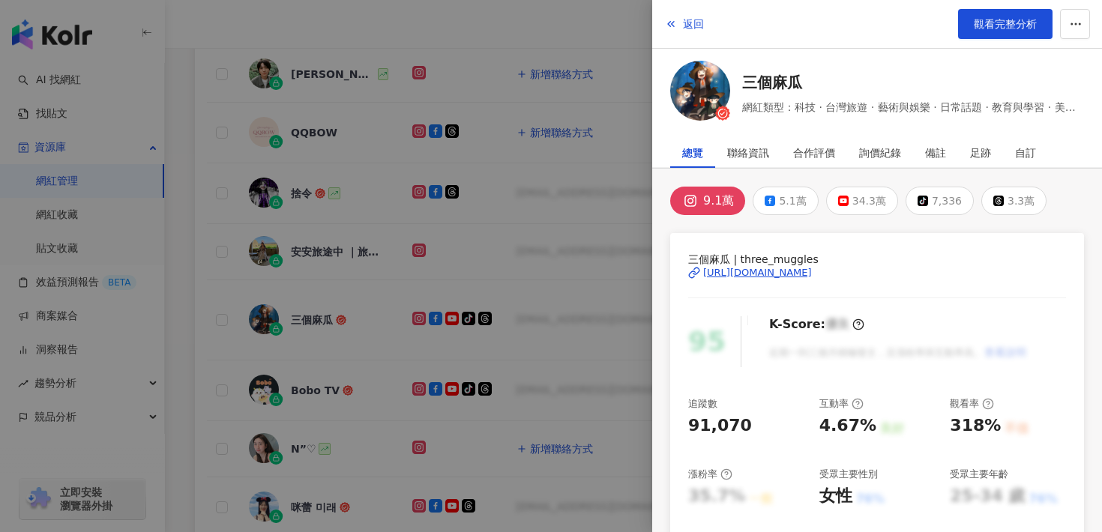
click at [778, 271] on div "https://www.instagram.com/three_muggles/" at bounding box center [757, 272] width 109 height 13
click at [693, 23] on span "返回" at bounding box center [693, 24] width 21 height 12
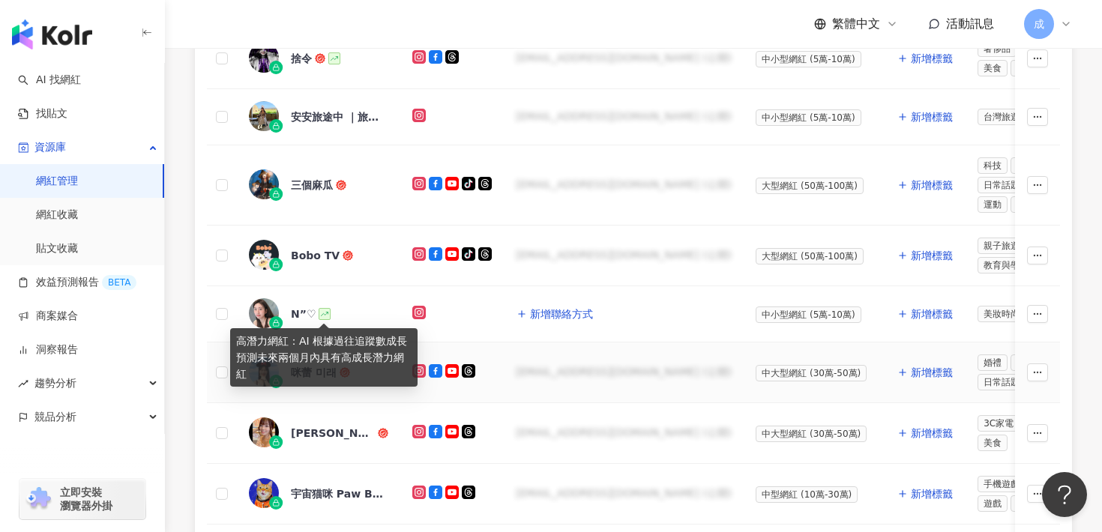
scroll to position [589, 0]
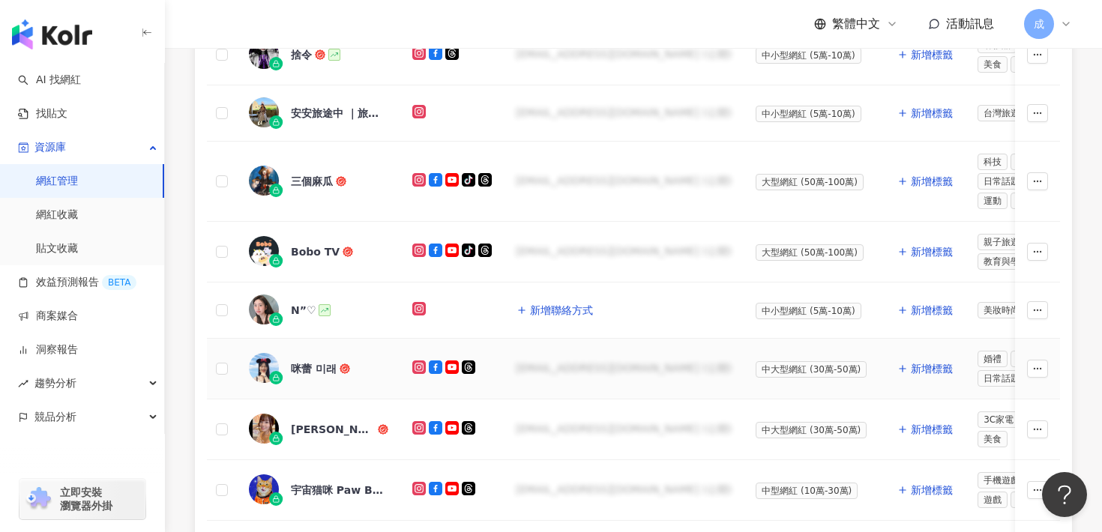
click at [309, 370] on div "咪蕾 미래" at bounding box center [314, 368] width 46 height 15
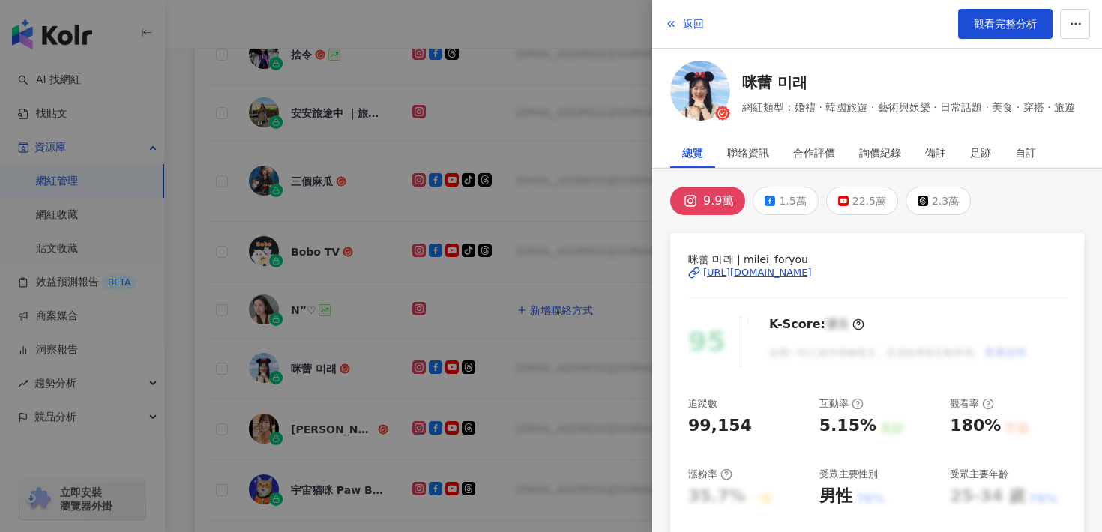
click at [812, 274] on div "https://www.instagram.com/milei_foryou/" at bounding box center [757, 272] width 109 height 13
click at [687, 20] on span "返回" at bounding box center [693, 24] width 21 height 12
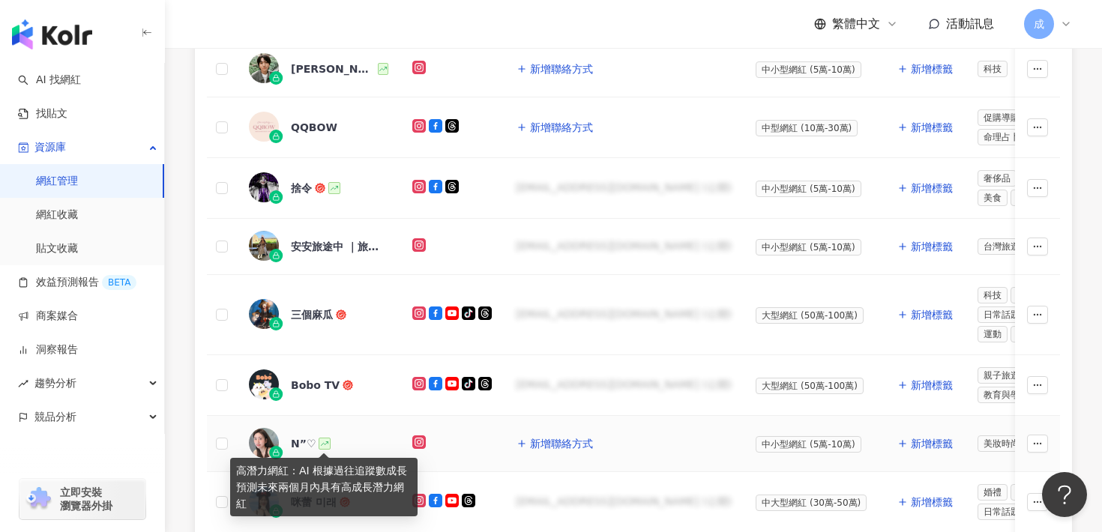
scroll to position [477, 0]
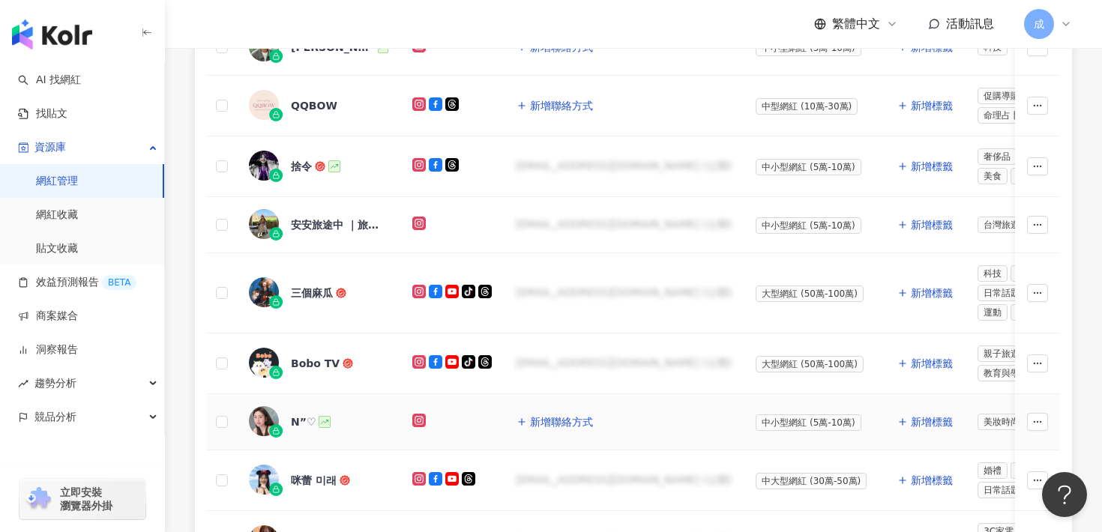
click at [297, 424] on div "N”♡" at bounding box center [303, 422] width 25 height 15
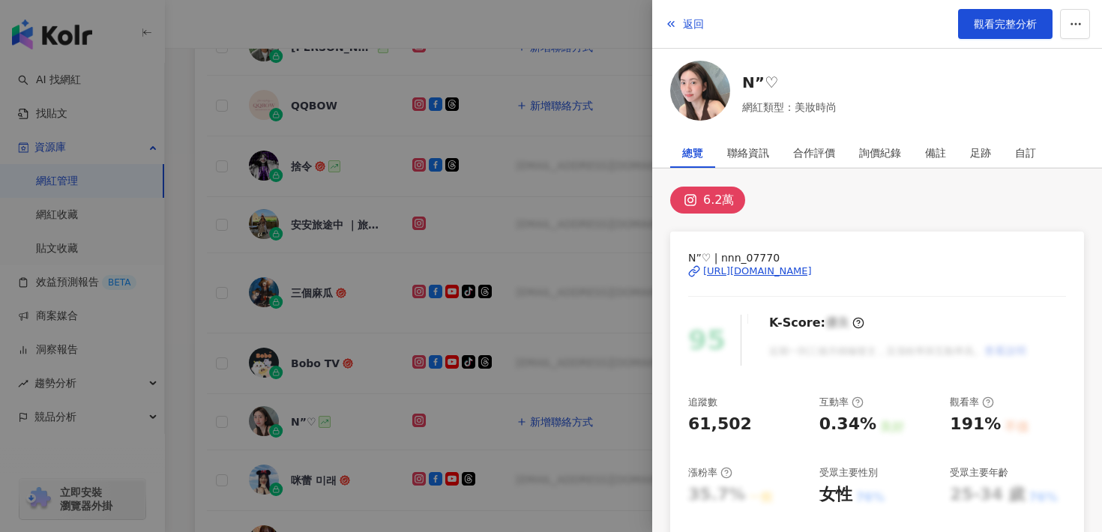
click at [810, 268] on div "https://www.instagram.com/nnn_07770/" at bounding box center [757, 271] width 109 height 13
click at [807, 268] on div "https://www.instagram.com/nnn_07770/" at bounding box center [757, 271] width 109 height 13
click at [686, 31] on button "返回" at bounding box center [684, 24] width 40 height 30
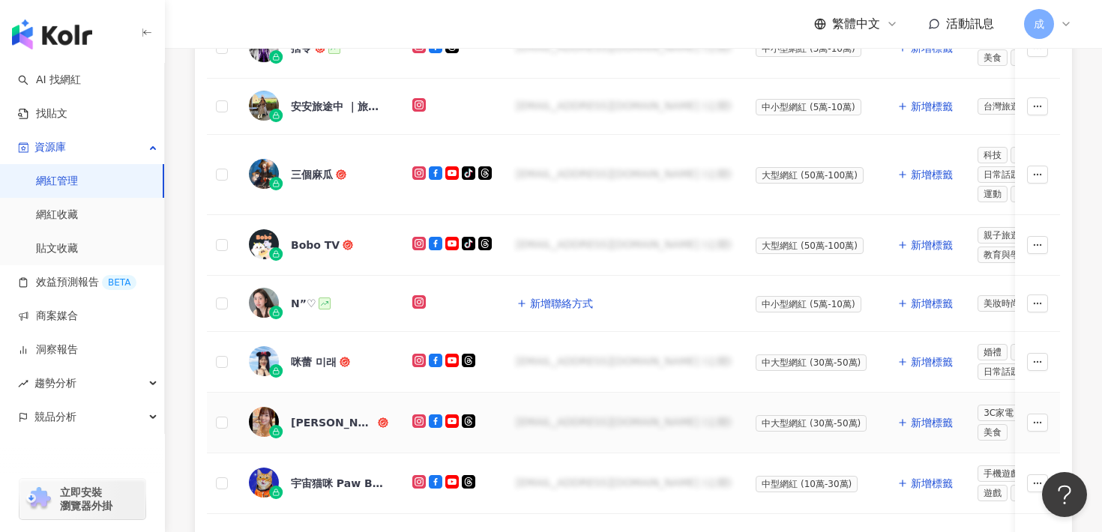
scroll to position [615, 0]
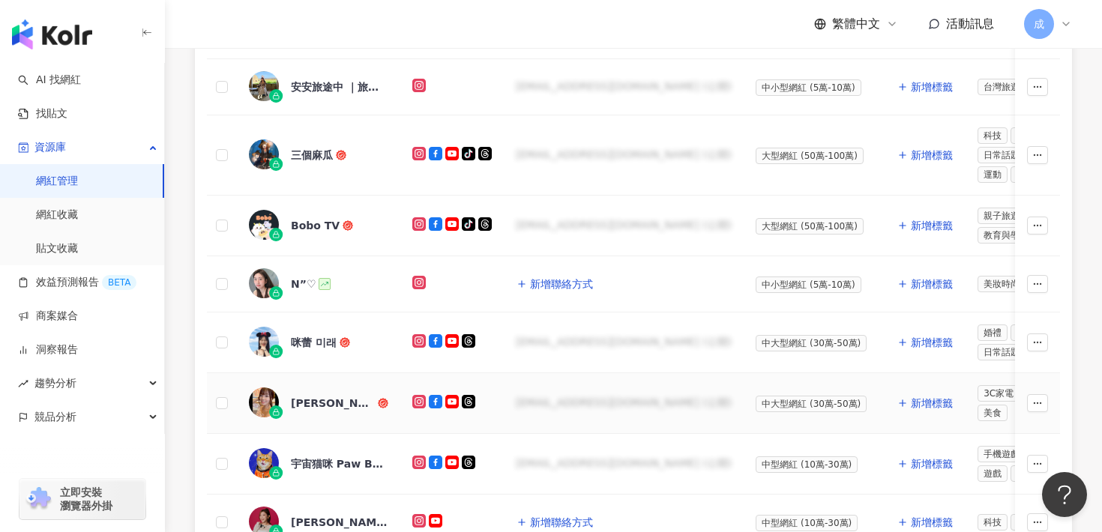
click at [299, 400] on div "宇恩" at bounding box center [333, 403] width 84 height 15
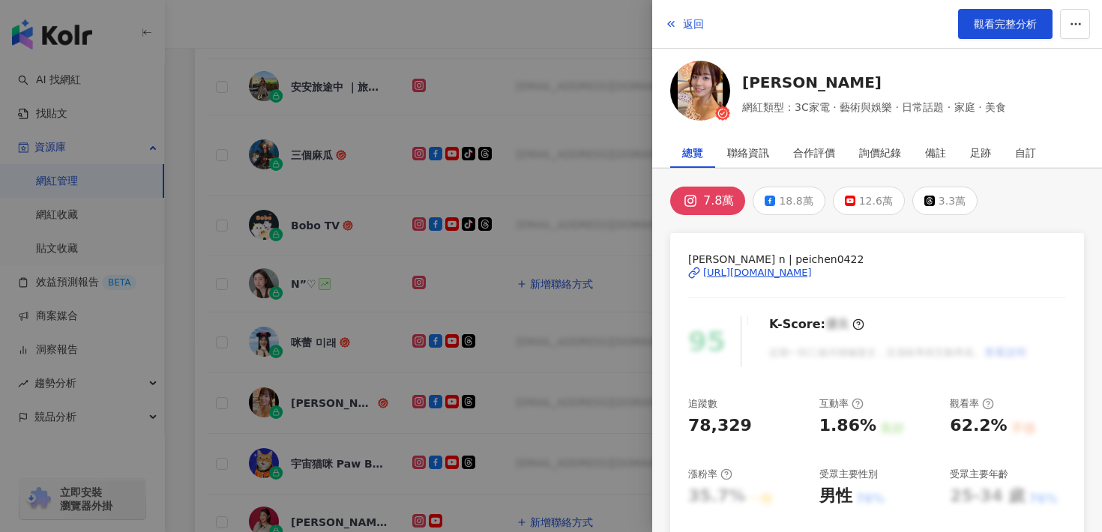
click at [741, 270] on div "https://www.instagram.com/peichen0422/" at bounding box center [757, 272] width 109 height 13
click at [681, 23] on button "返回" at bounding box center [684, 24] width 40 height 30
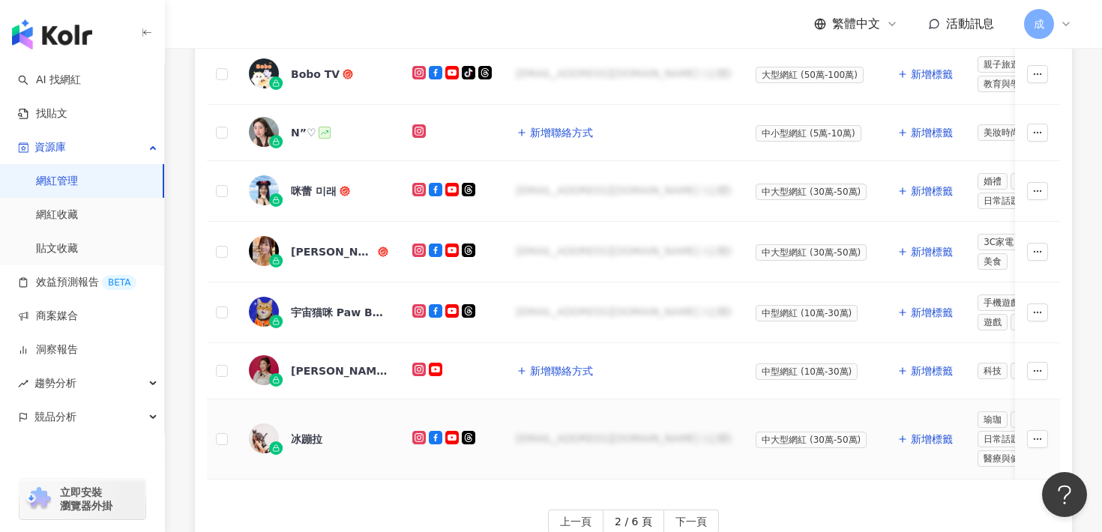
scroll to position [783, 0]
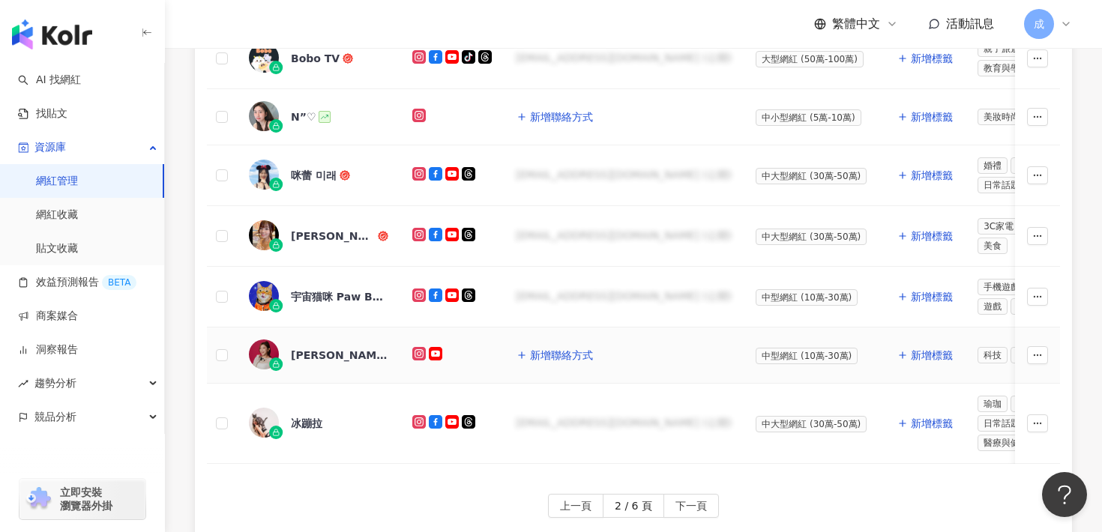
click at [310, 353] on div "Pinky Lee" at bounding box center [339, 355] width 97 height 15
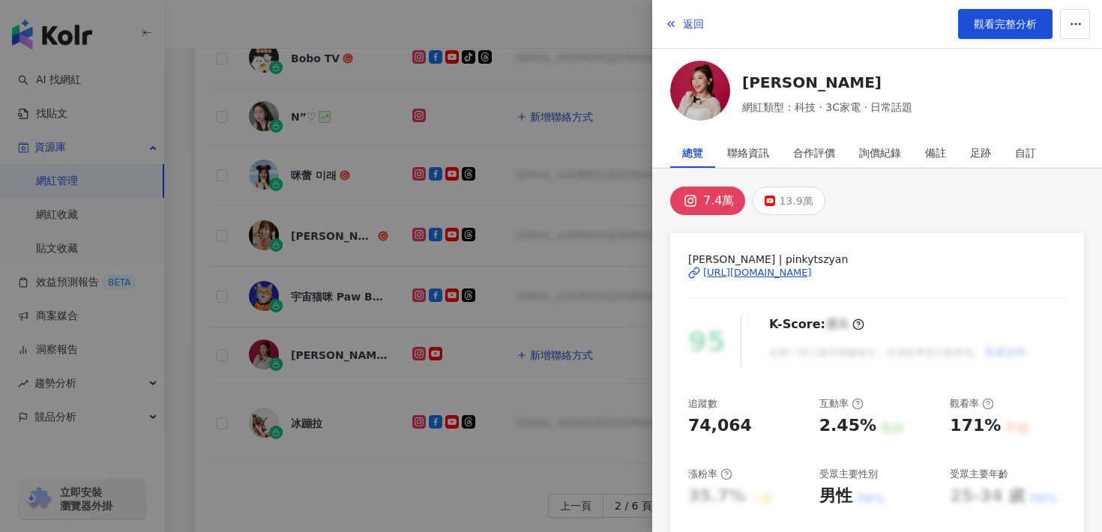
click at [809, 271] on div "https://www.instagram.com/pinkytszyan/" at bounding box center [757, 272] width 109 height 13
click at [695, 22] on span "返回" at bounding box center [693, 24] width 21 height 12
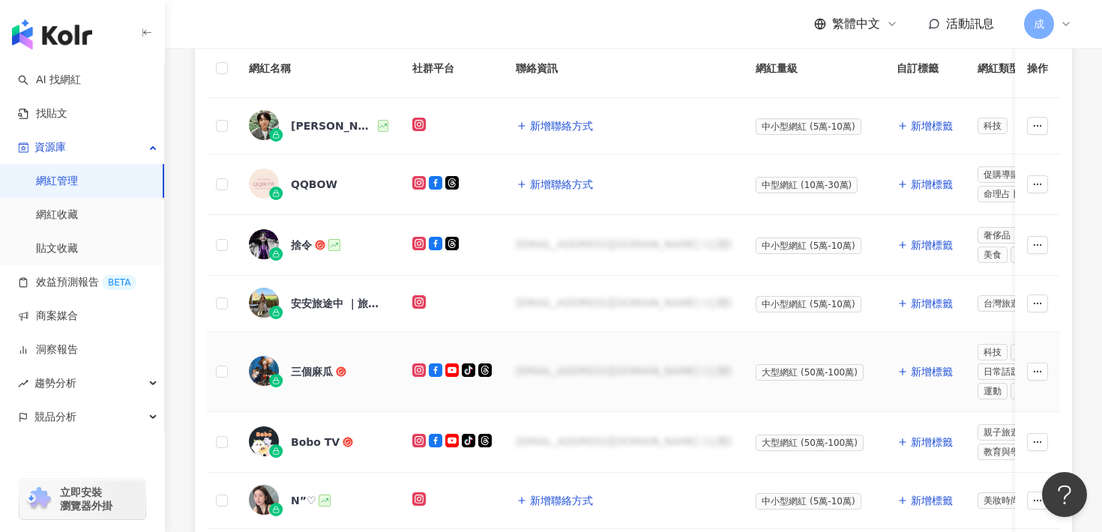
scroll to position [397, 0]
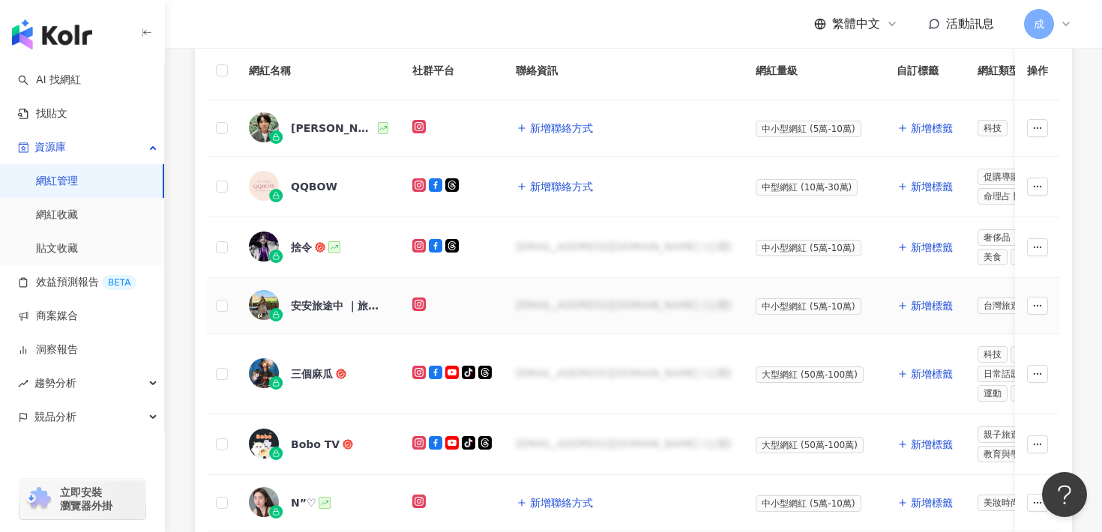
click at [330, 306] on div "安安旅途中 ｜旅遊 ｜ 住宿 ｜ 穿搭" at bounding box center [339, 305] width 97 height 15
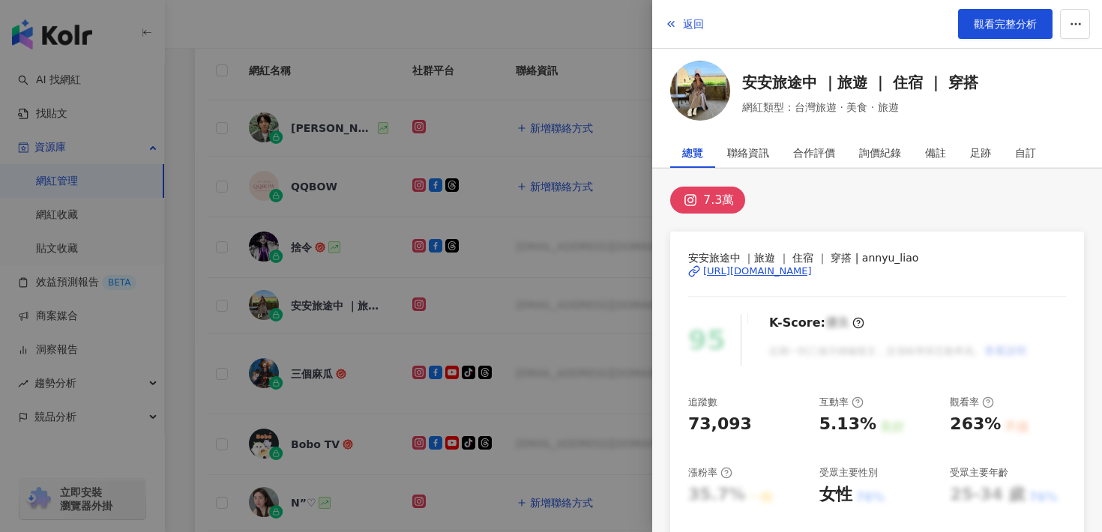
click at [778, 271] on div "https://www.instagram.com/annyu_liao/" at bounding box center [757, 271] width 109 height 13
click at [702, 23] on span "返回" at bounding box center [693, 24] width 21 height 12
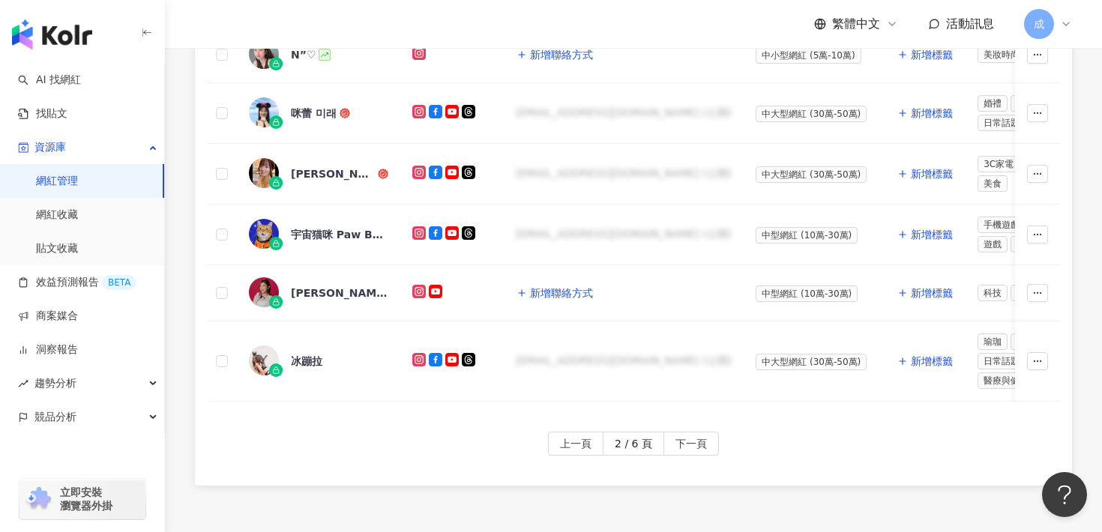
scroll to position [919, 0]
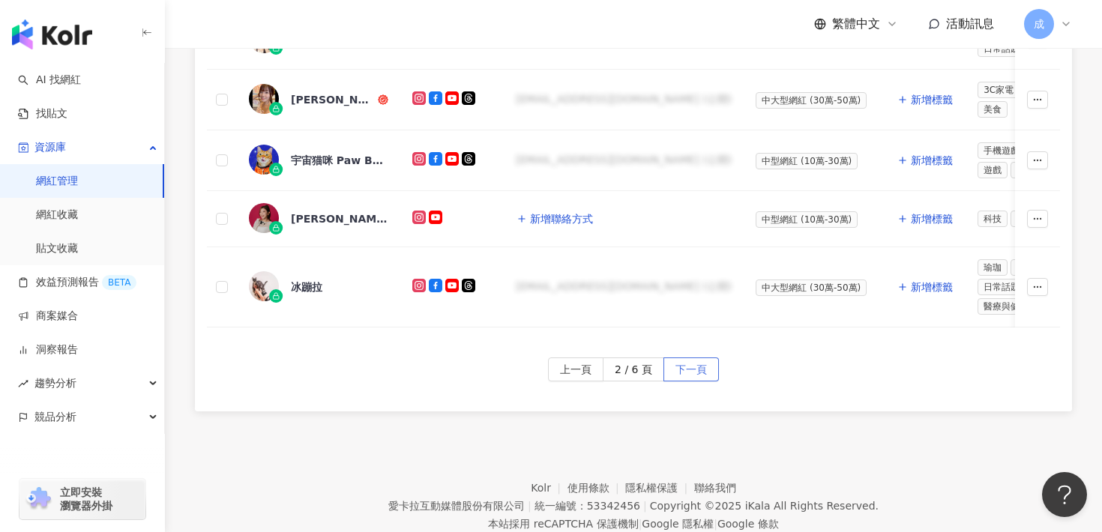
click at [687, 377] on span "下一頁" at bounding box center [690, 370] width 31 height 24
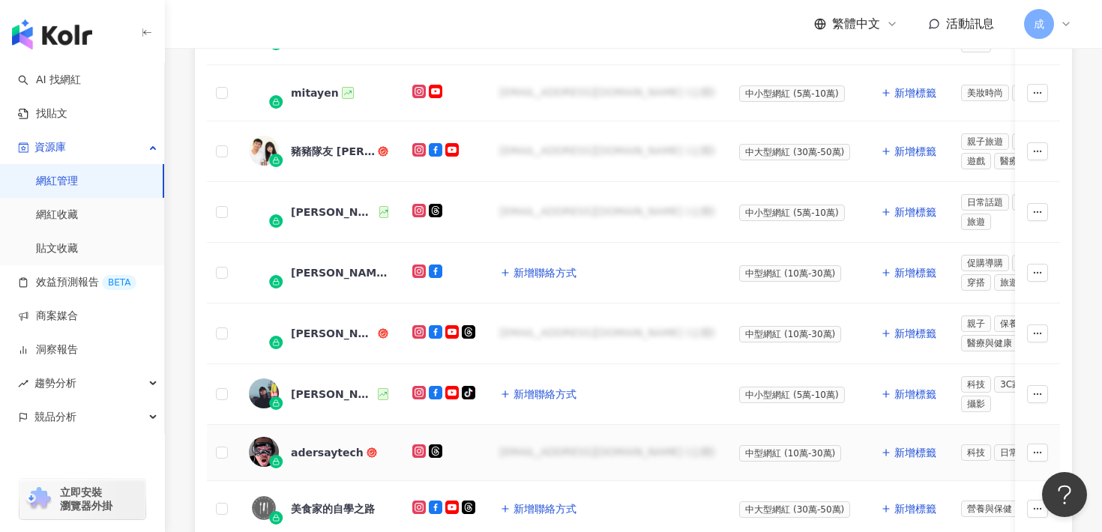
scroll to position [494, 0]
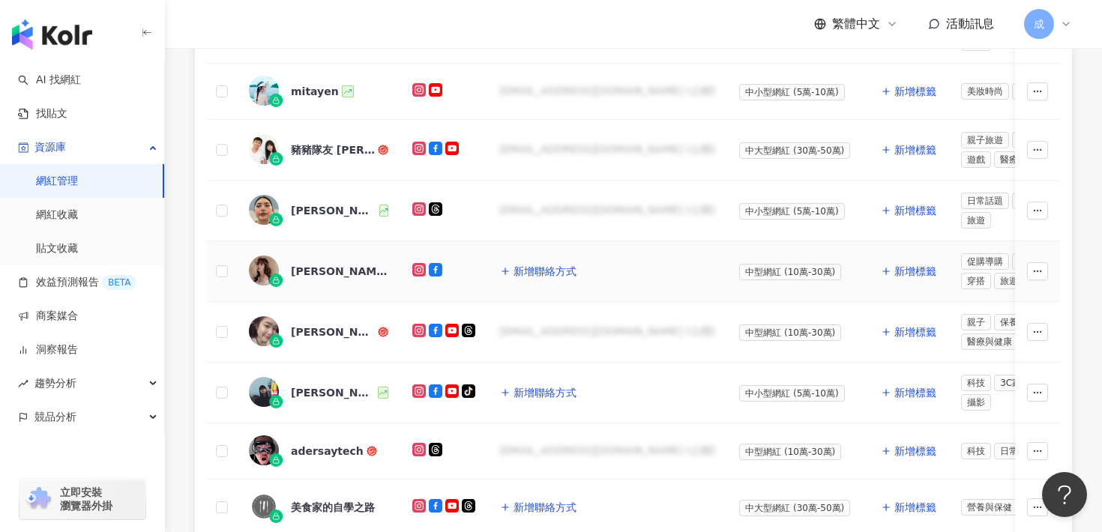
click at [339, 274] on div "鄭米粒 Honi" at bounding box center [339, 271] width 97 height 15
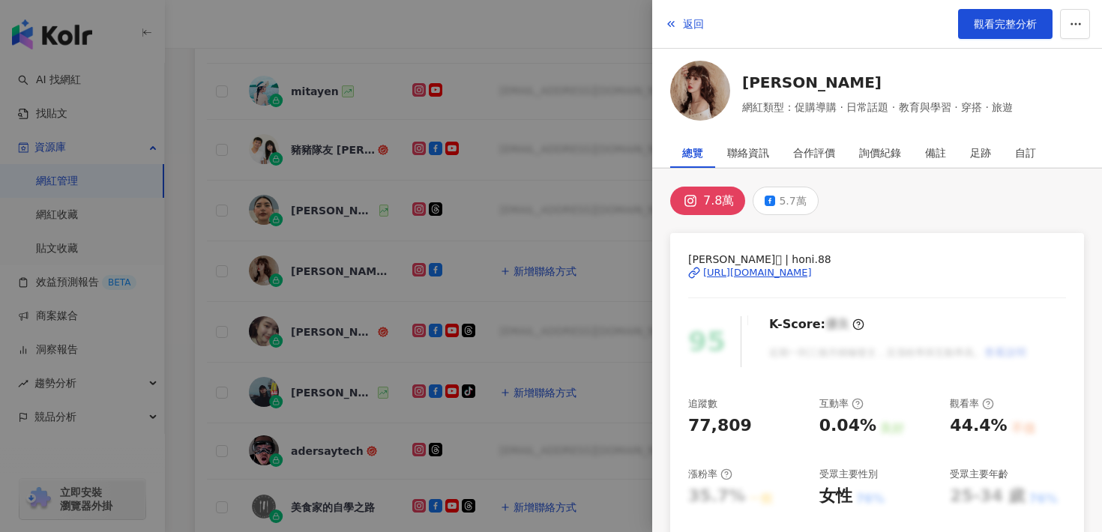
click at [801, 276] on div "https://www.instagram.com/honi.88/" at bounding box center [757, 272] width 109 height 13
